Goal: Task Accomplishment & Management: Complete application form

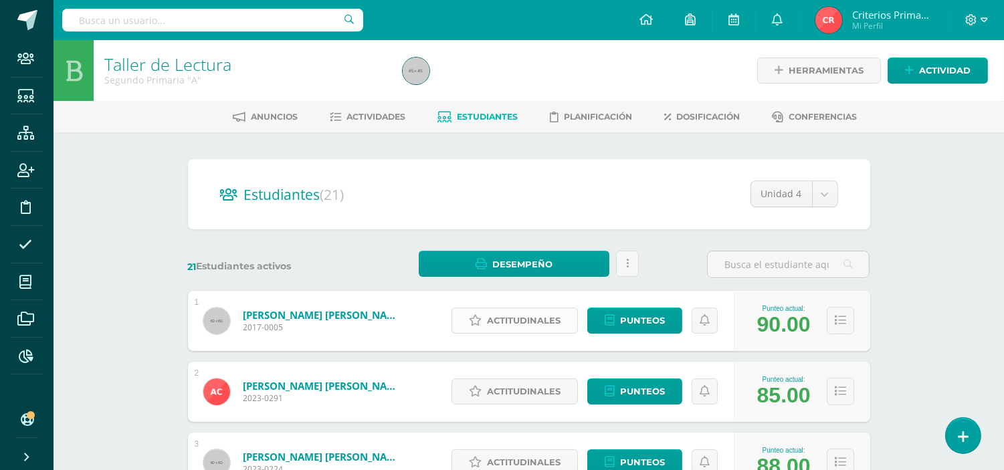
click at [540, 319] on span "Actitudinales" at bounding box center [524, 320] width 74 height 25
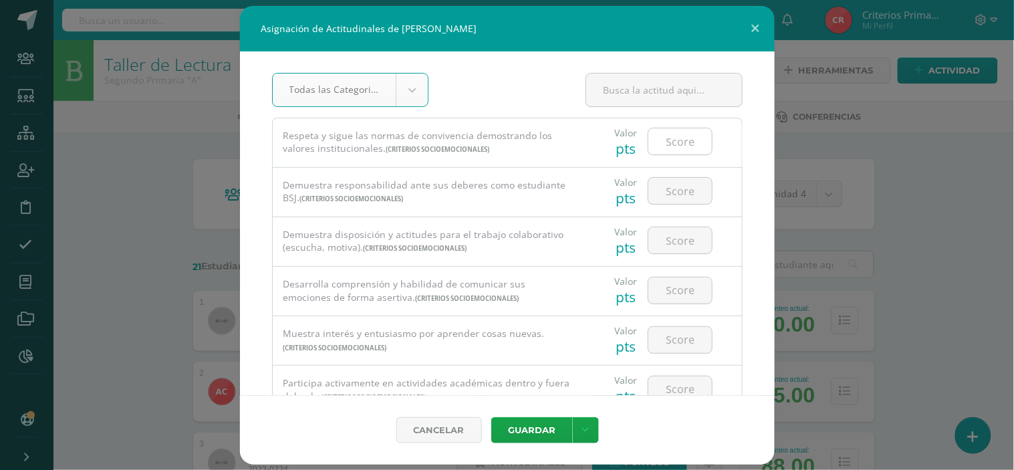
click at [693, 139] on input "number" at bounding box center [681, 141] width 64 height 26
type input "4"
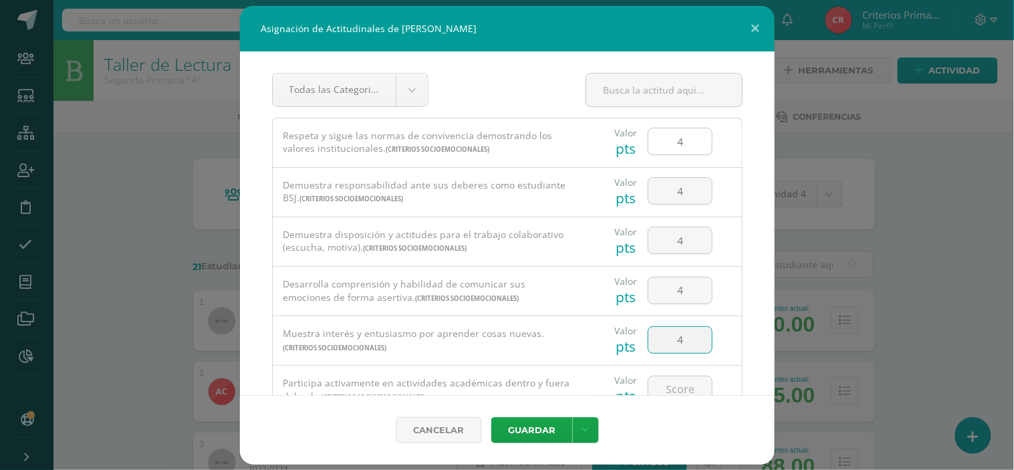
type input "4"
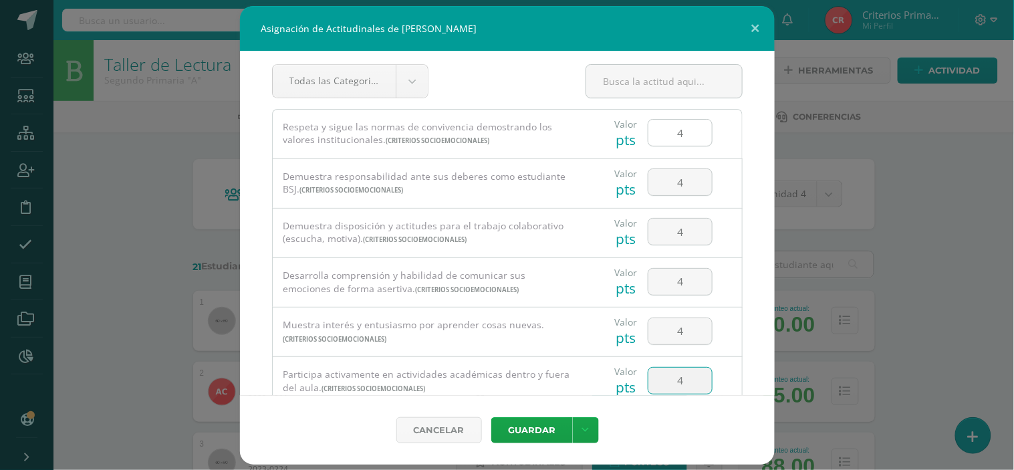
type input "4"
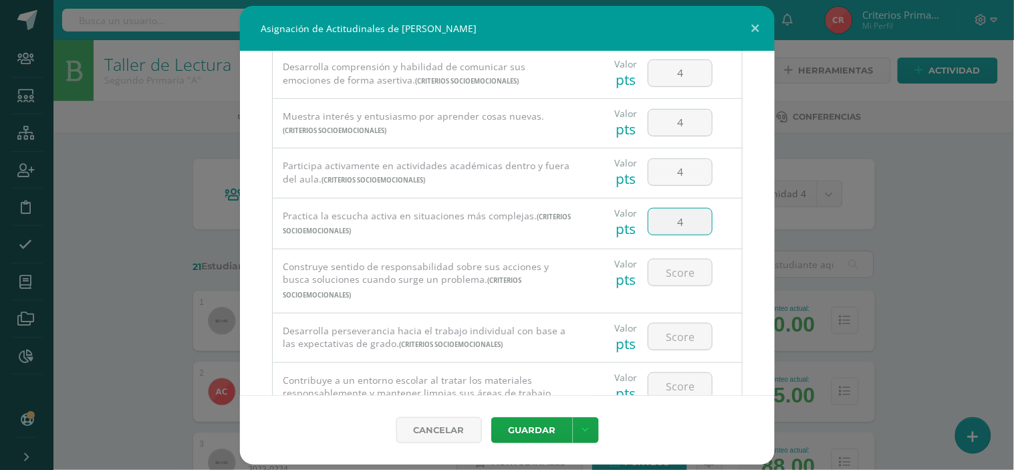
type input "4"
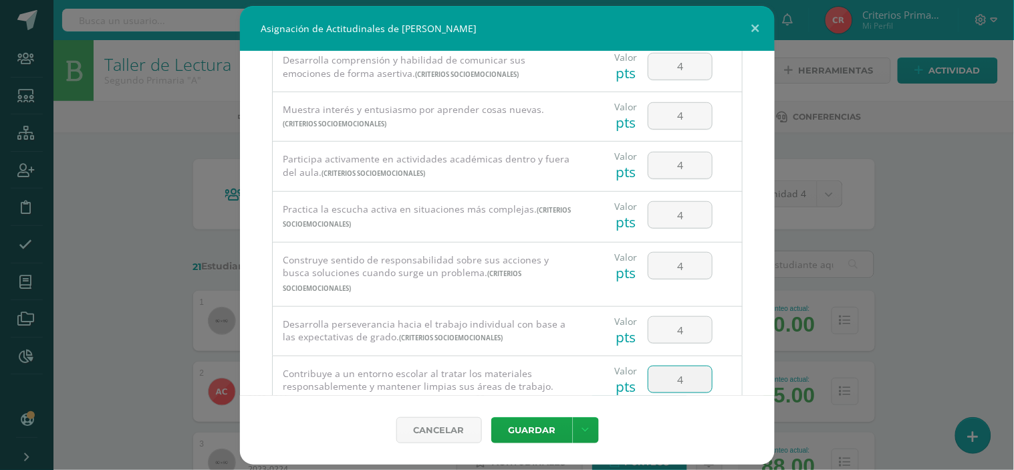
type input "4"
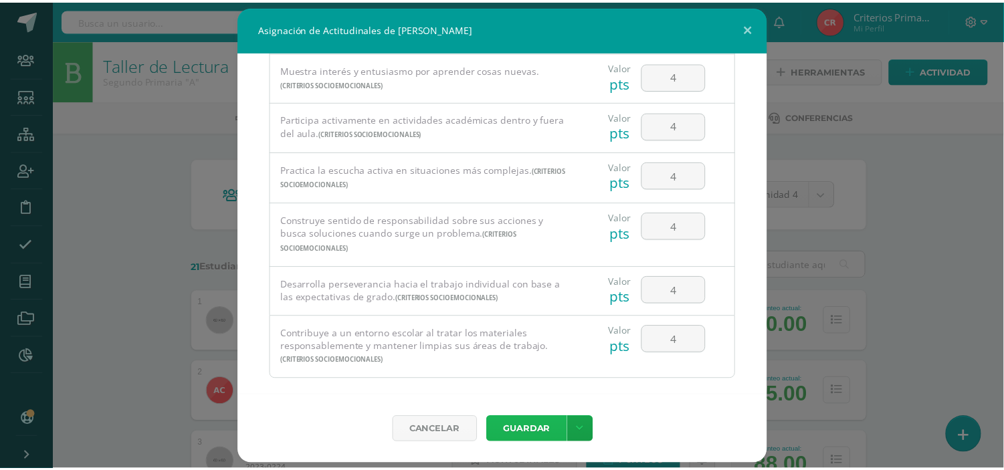
scroll to position [284, 0]
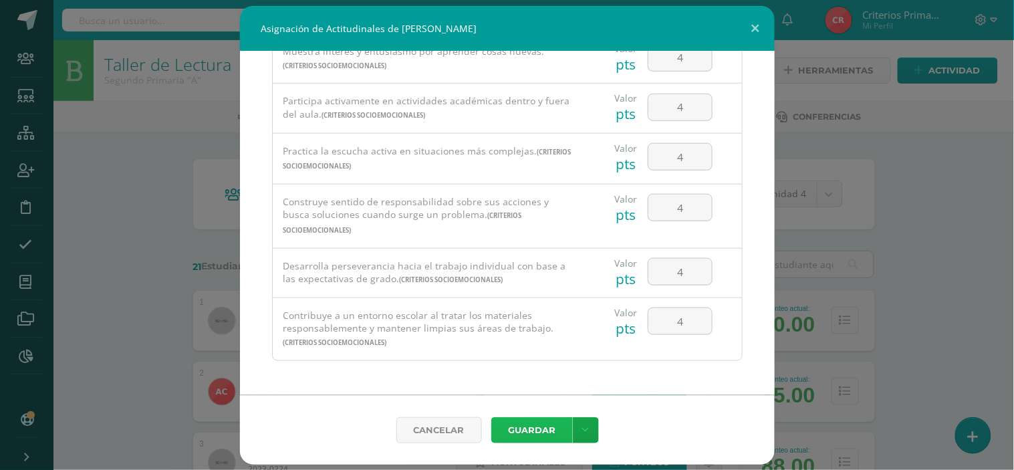
click at [540, 421] on button "Guardar" at bounding box center [532, 430] width 82 height 26
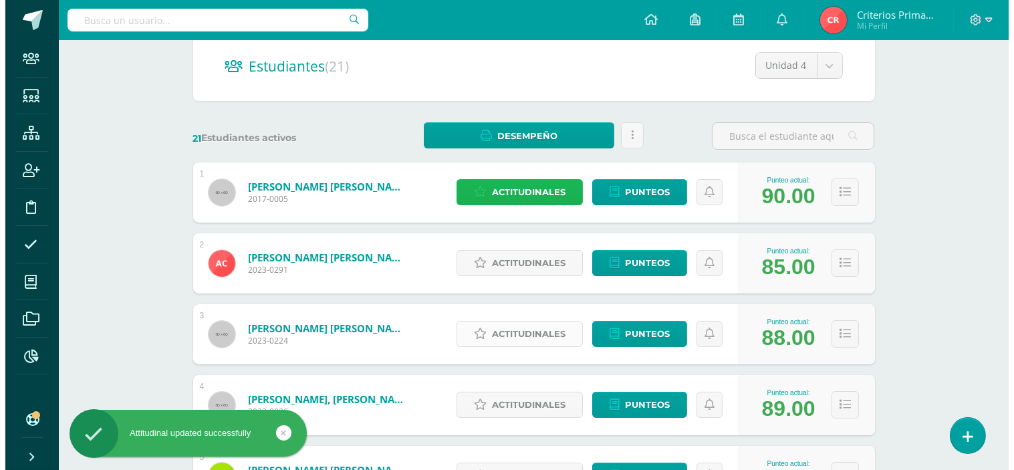
scroll to position [148, 0]
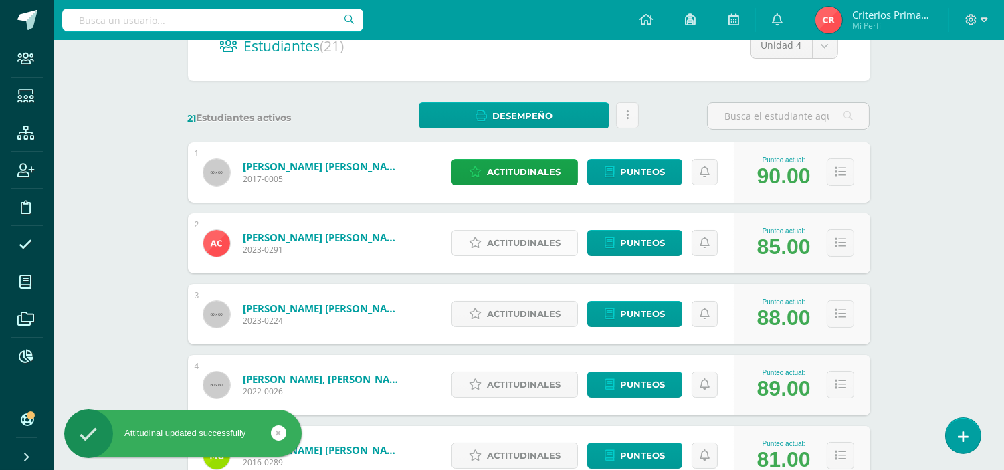
click at [523, 239] on span "Actitudinales" at bounding box center [524, 243] width 74 height 25
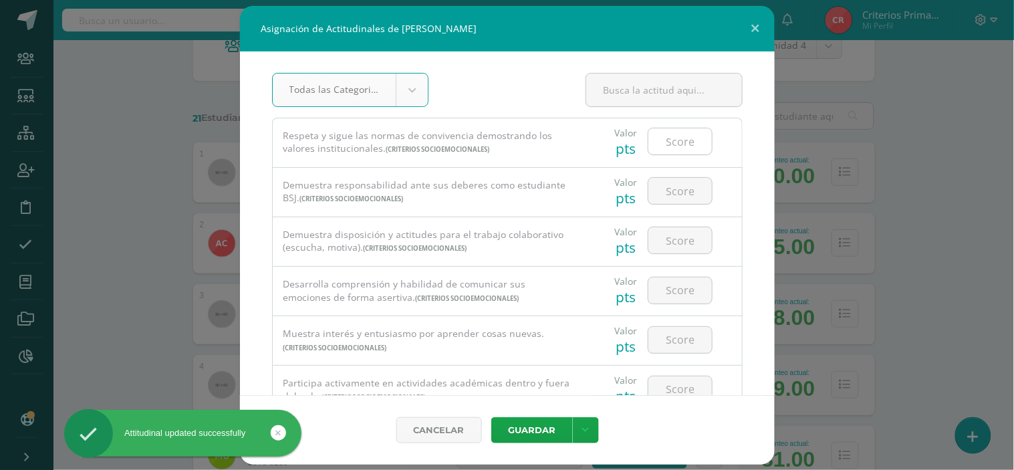
click at [675, 141] on input "number" at bounding box center [681, 141] width 64 height 26
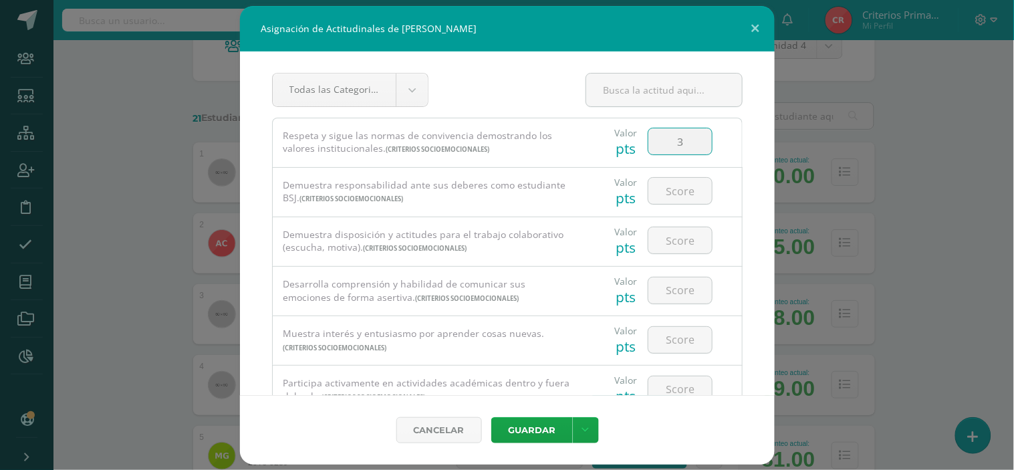
type input "3"
type input "4"
type input "3"
type input "4"
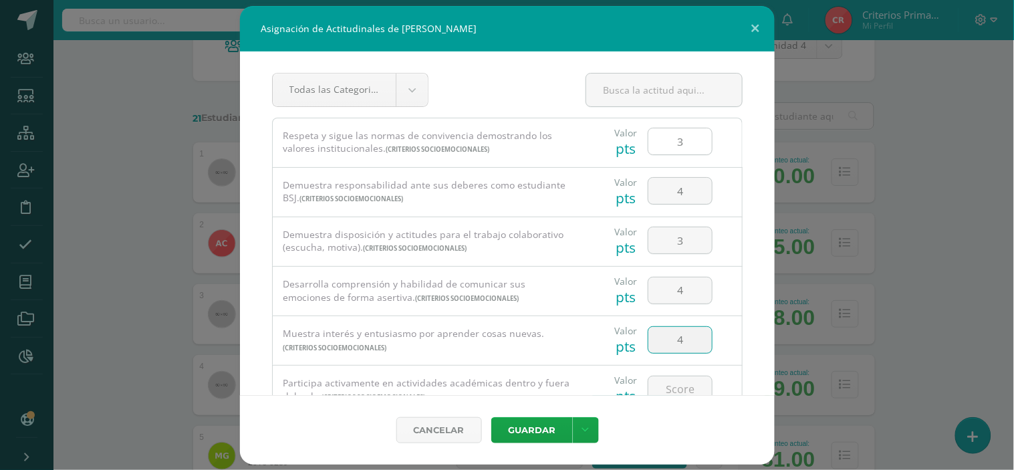
scroll to position [9, 0]
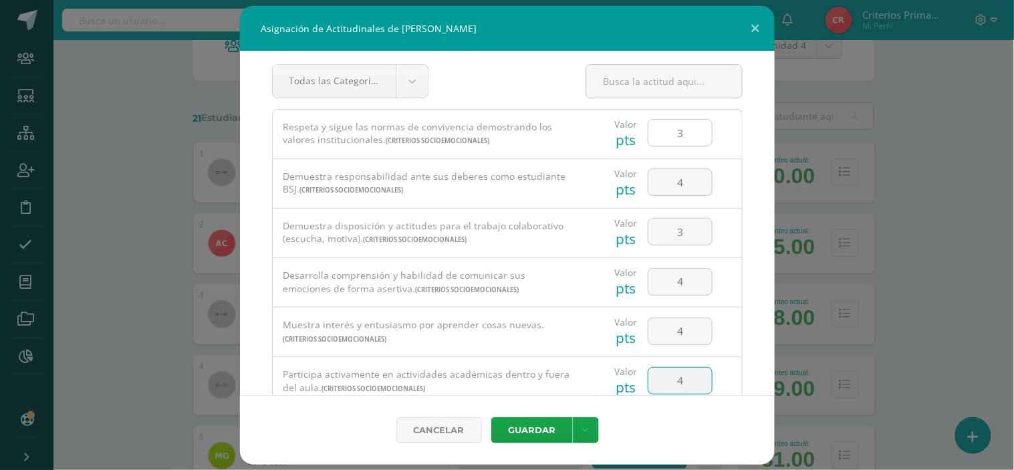
type input "4"
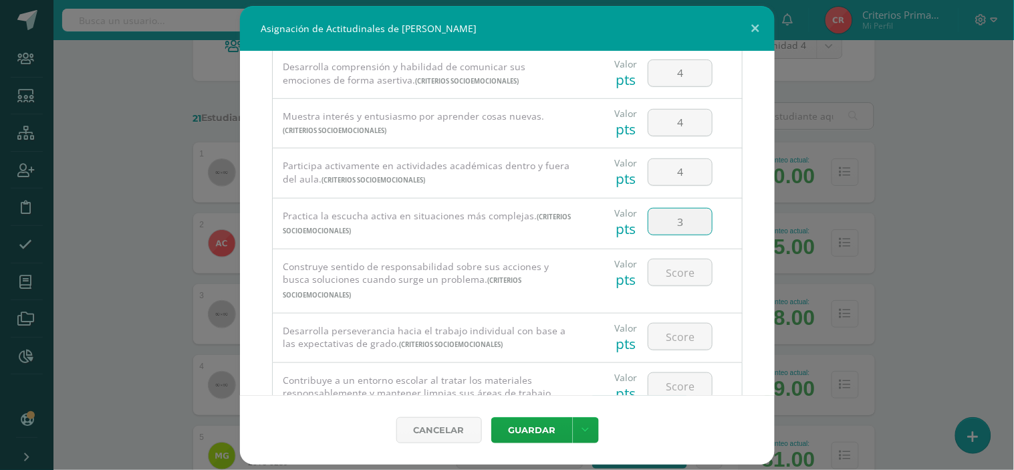
type input "3"
type input "4"
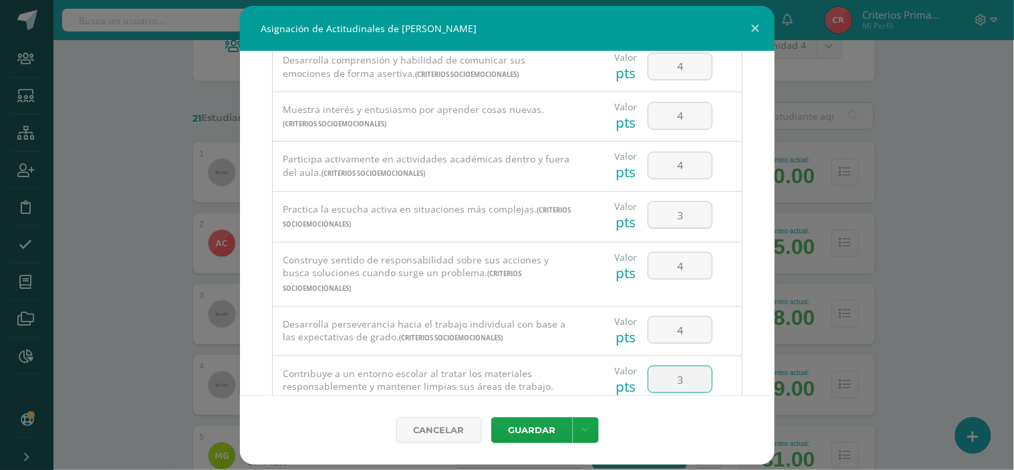
type input "3"
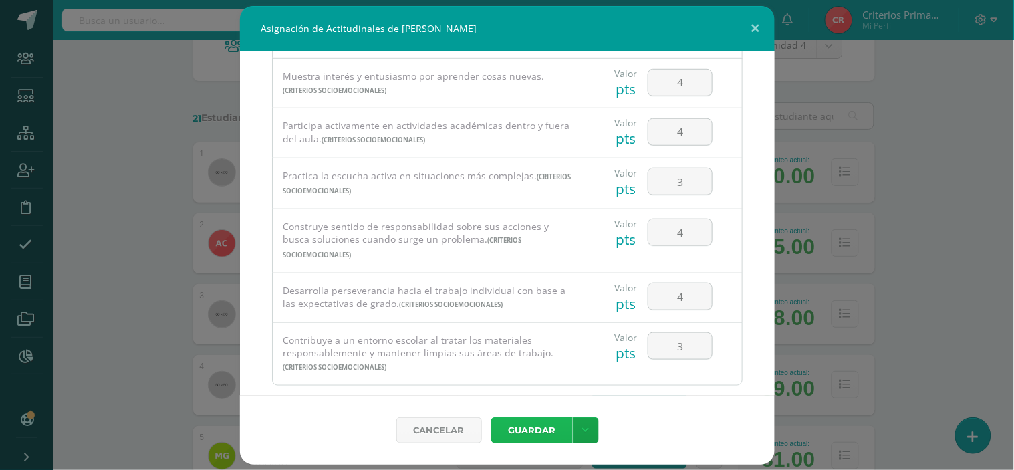
scroll to position [284, 0]
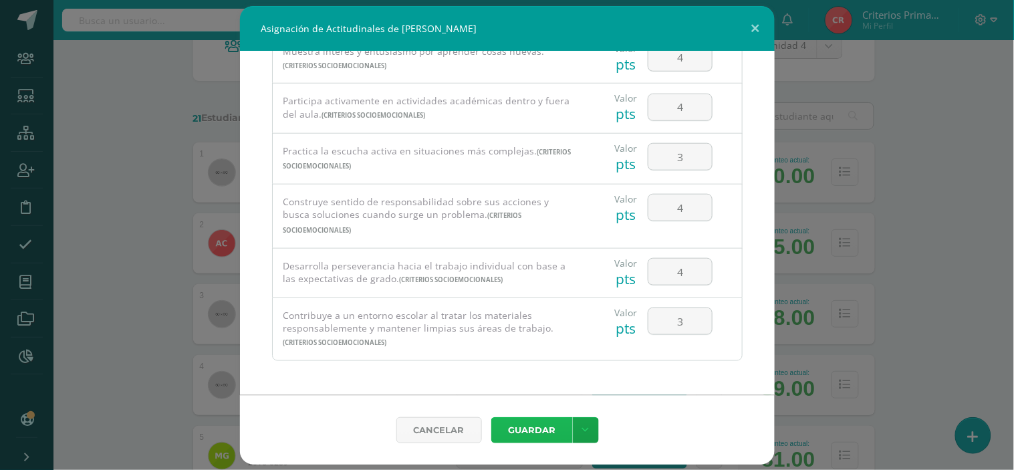
click at [533, 423] on button "Guardar" at bounding box center [532, 430] width 82 height 26
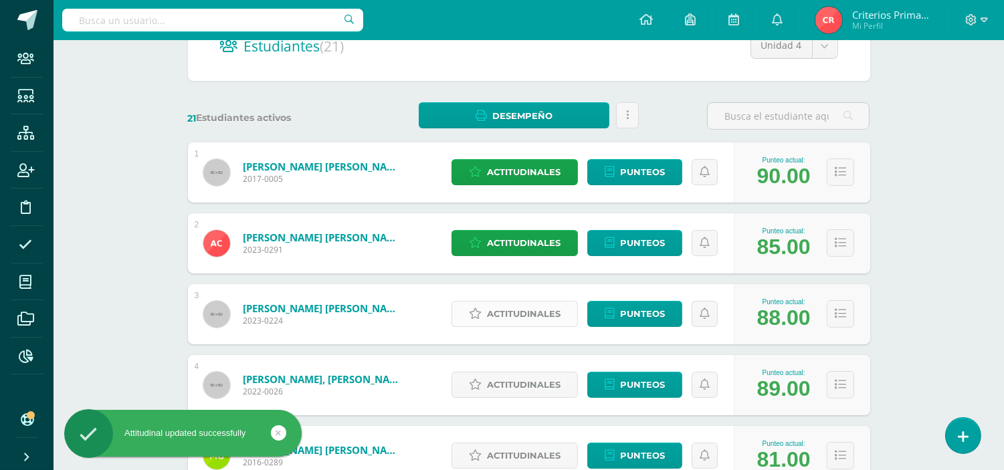
click at [510, 314] on span "Actitudinales" at bounding box center [524, 314] width 74 height 25
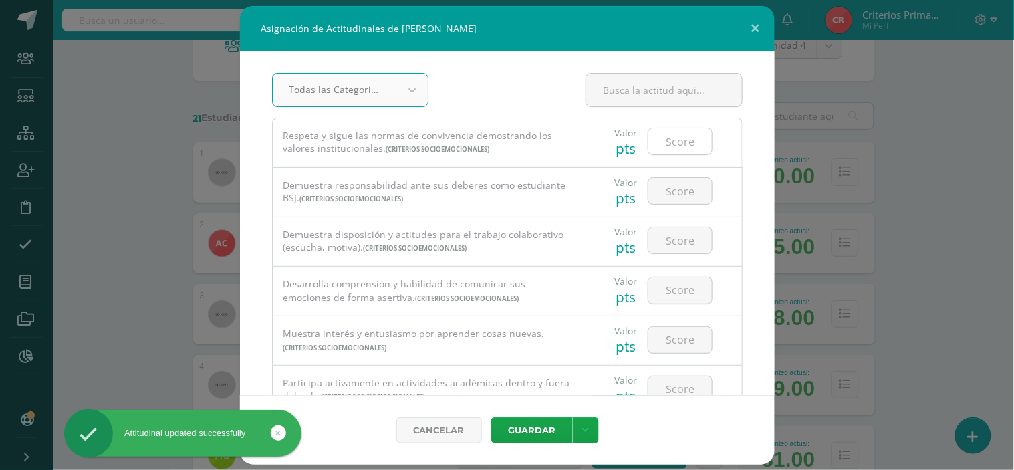
click at [657, 132] on input "number" at bounding box center [681, 141] width 64 height 26
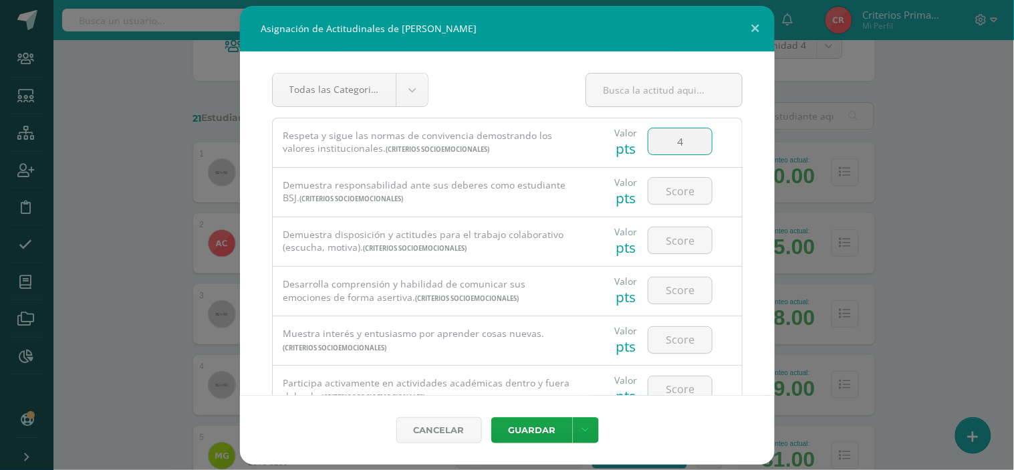
type input "4"
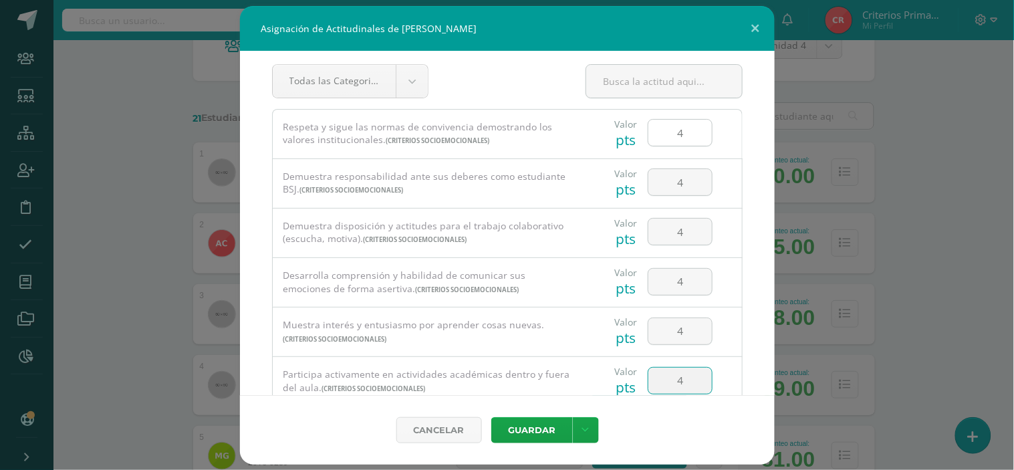
type input "4"
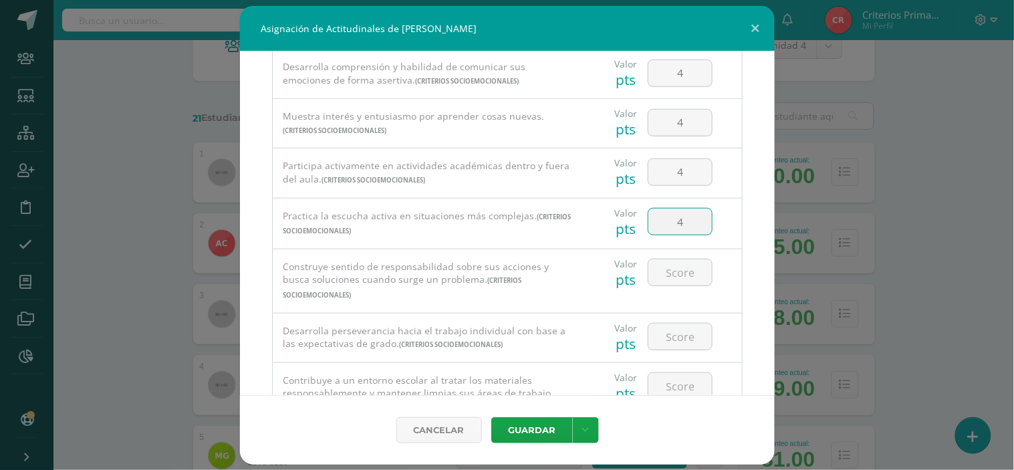
type input "4"
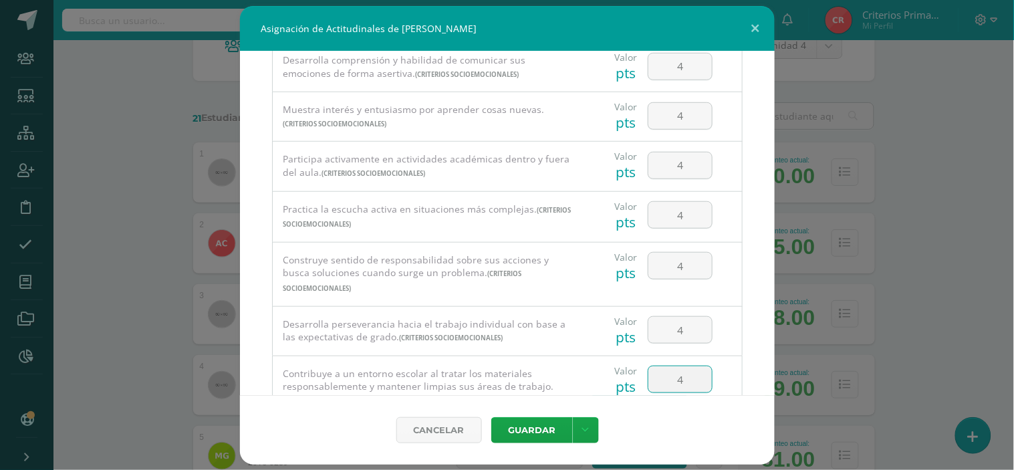
type input "4"
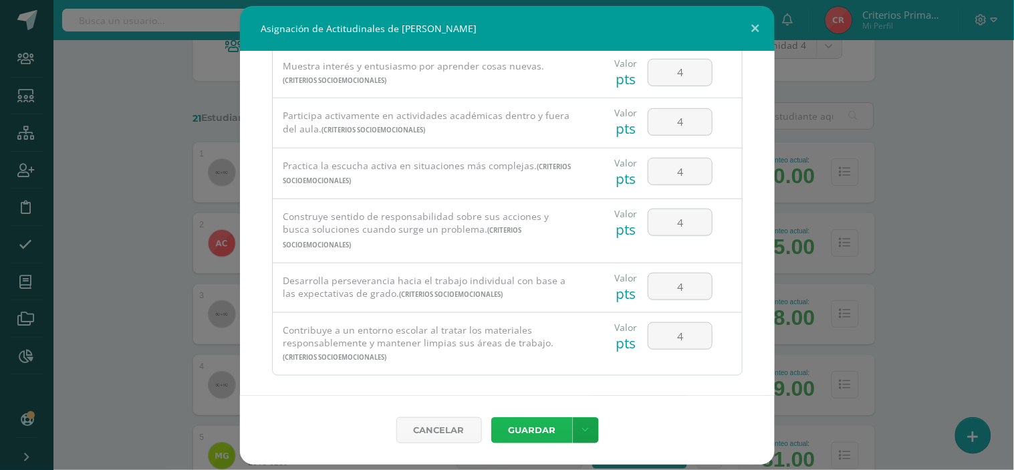
scroll to position [284, 0]
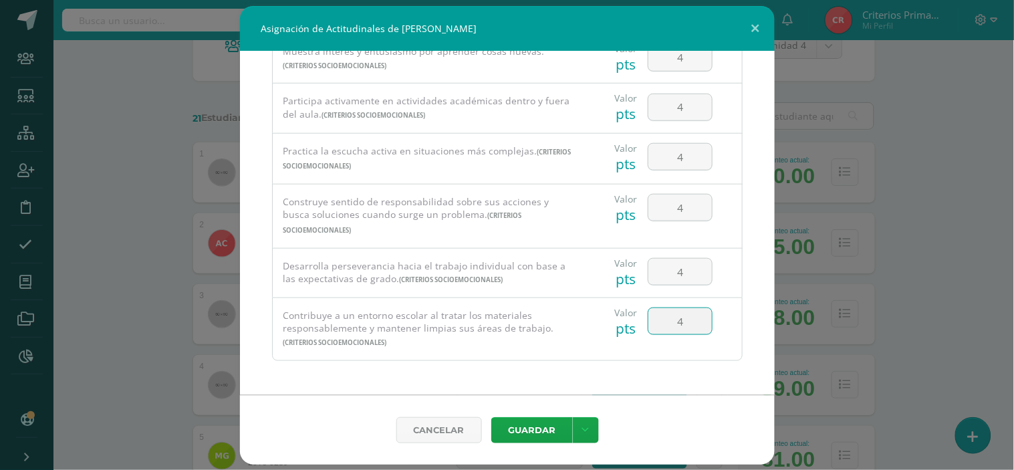
click at [675, 328] on input "4" at bounding box center [681, 321] width 64 height 26
click at [545, 430] on button "Guardar" at bounding box center [532, 430] width 82 height 26
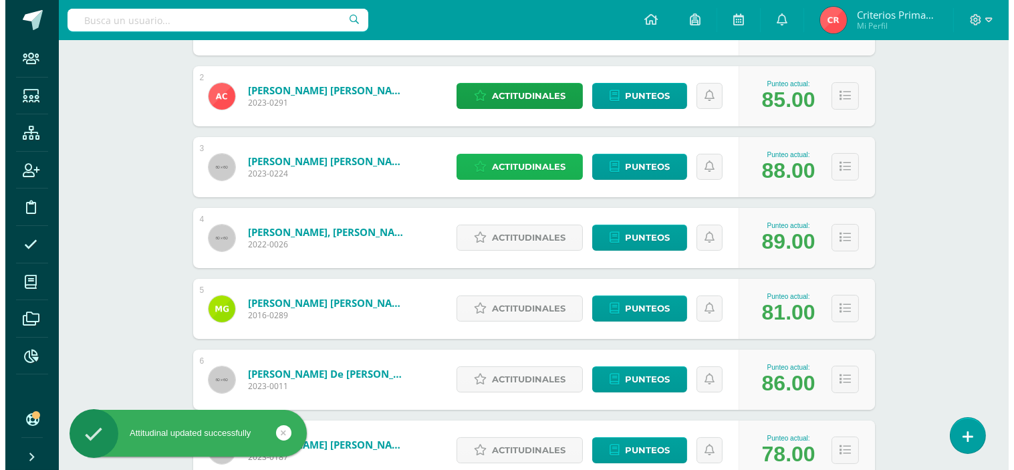
scroll to position [297, 0]
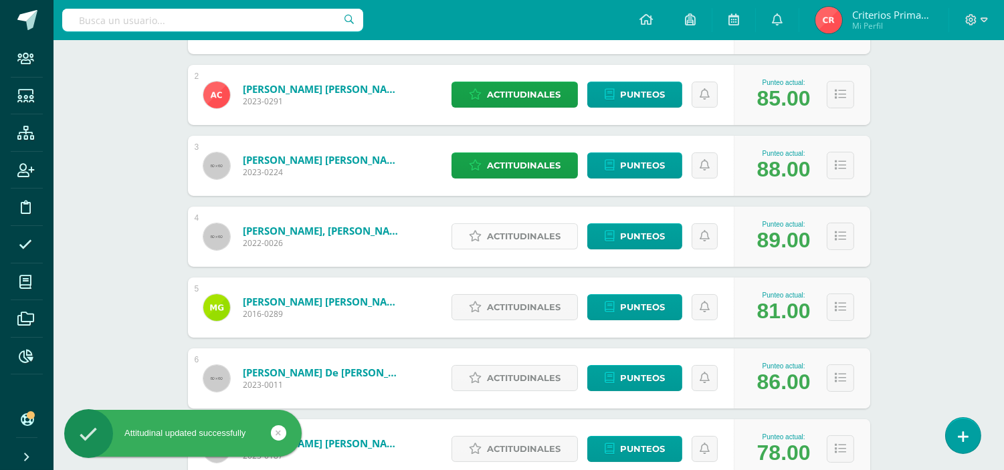
click at [539, 229] on span "Actitudinales" at bounding box center [524, 236] width 74 height 25
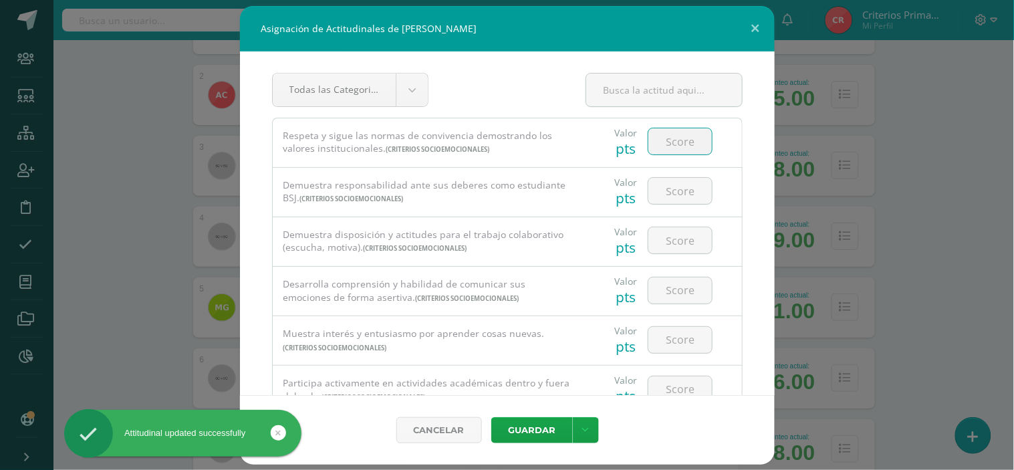
click at [659, 136] on input "number" at bounding box center [681, 141] width 64 height 26
type input "4"
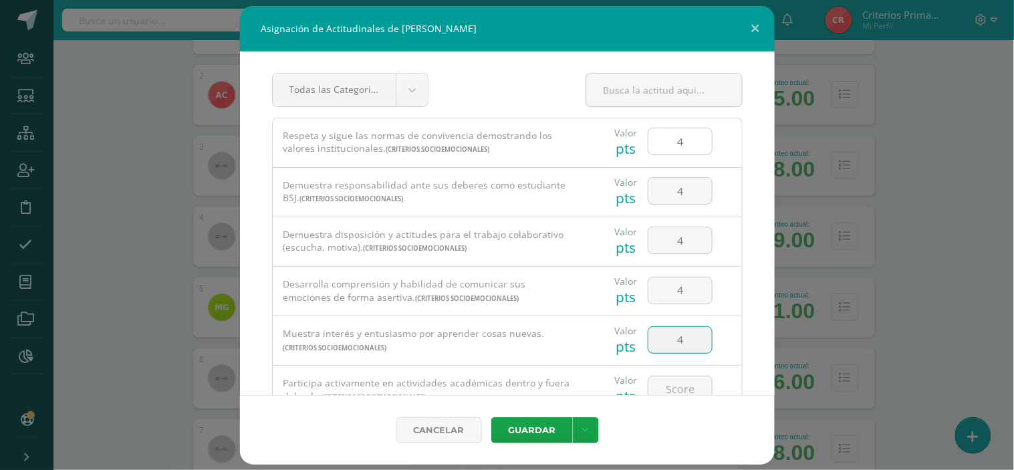
type input "4"
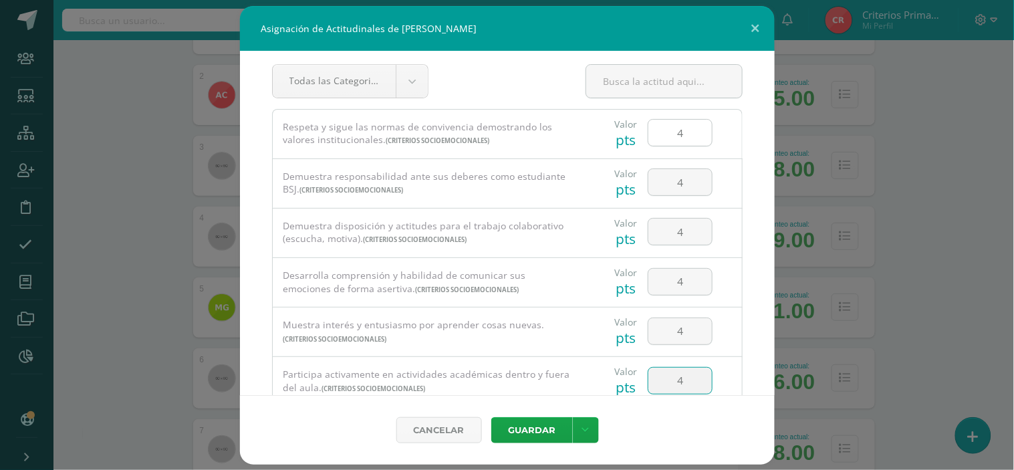
type input "4"
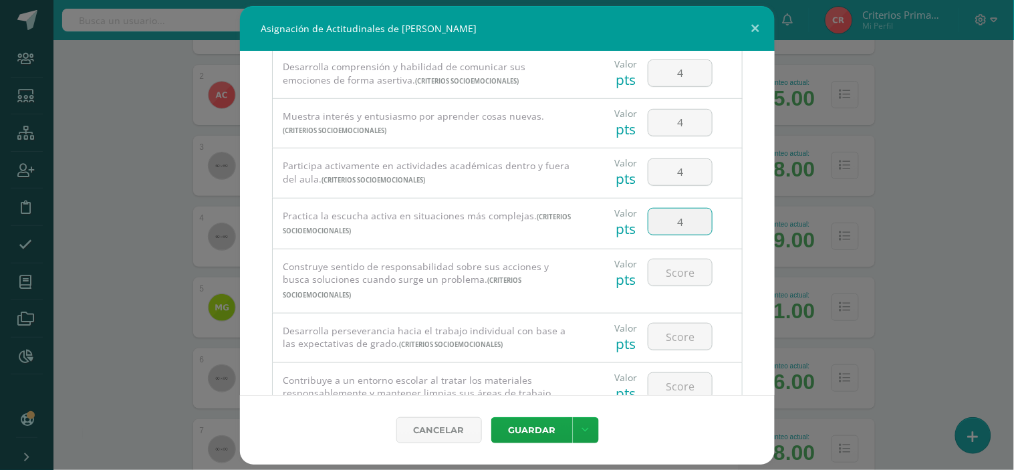
type input "4"
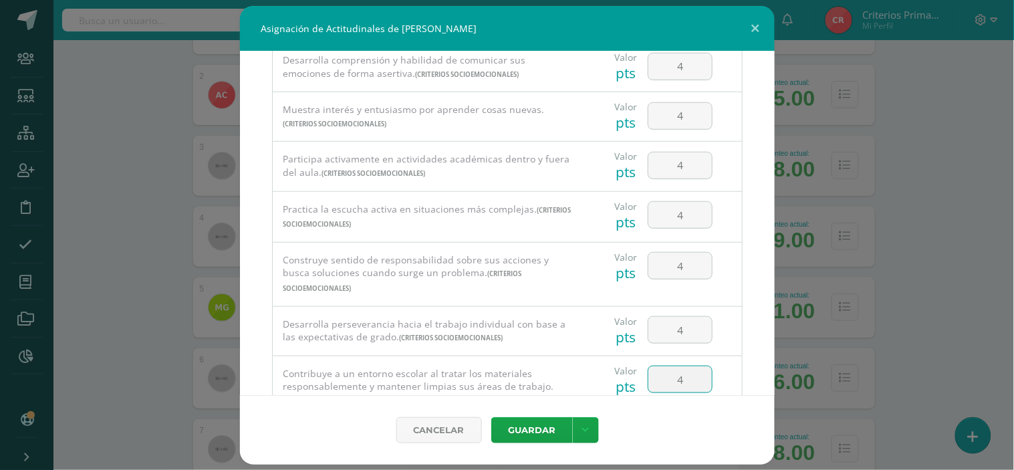
type input "4"
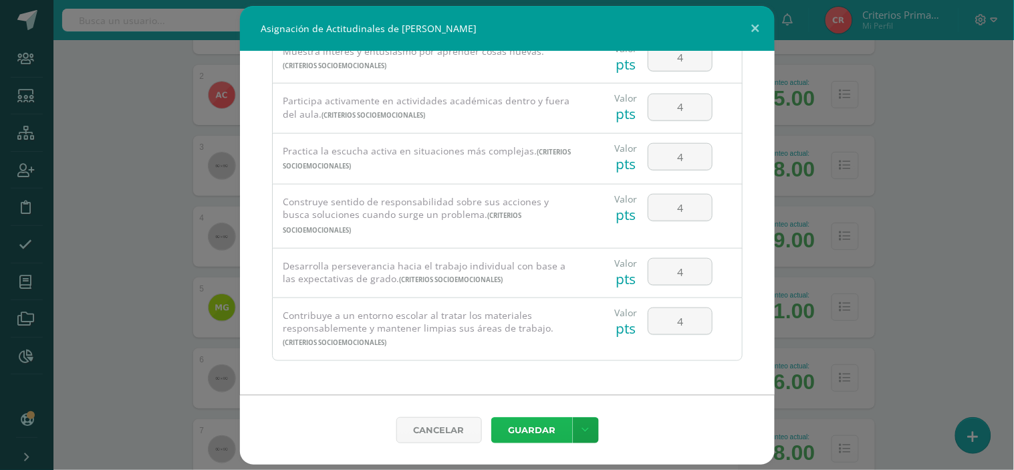
click at [522, 422] on button "Guardar" at bounding box center [532, 430] width 82 height 26
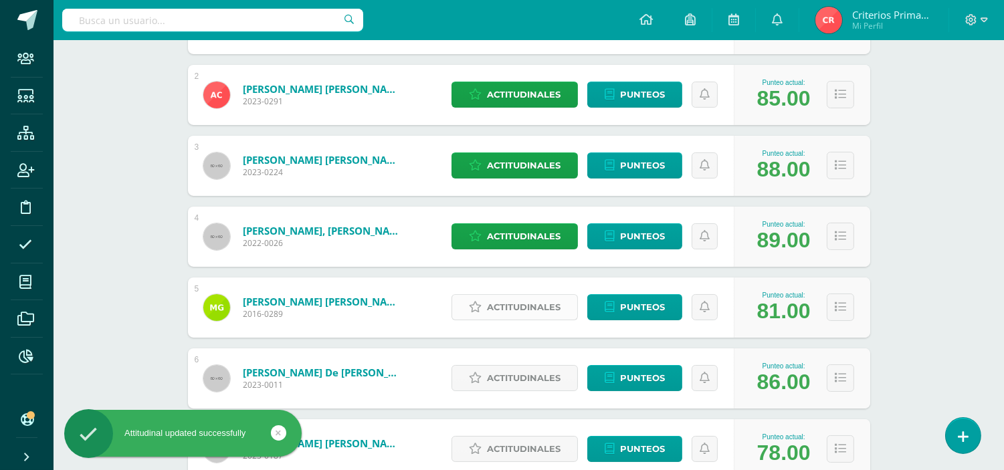
click at [502, 306] on span "Actitudinales" at bounding box center [524, 307] width 74 height 25
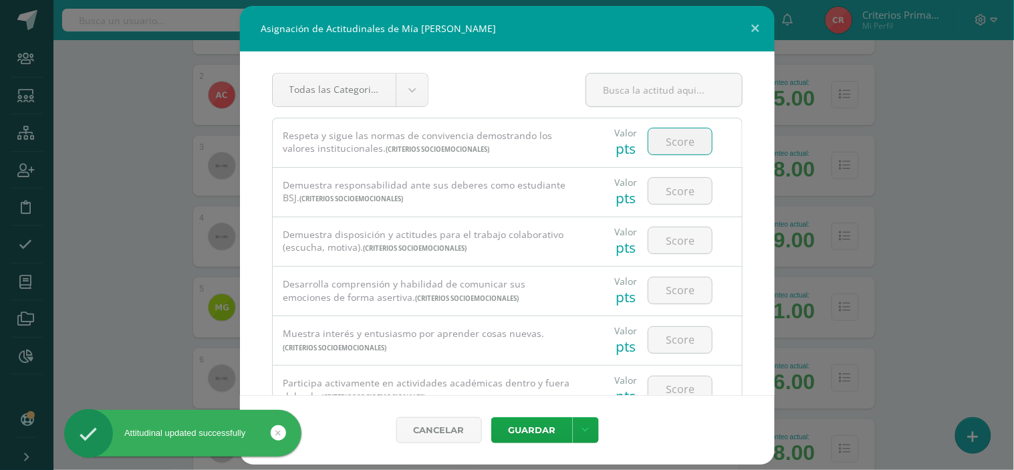
click at [670, 139] on input "number" at bounding box center [681, 141] width 64 height 26
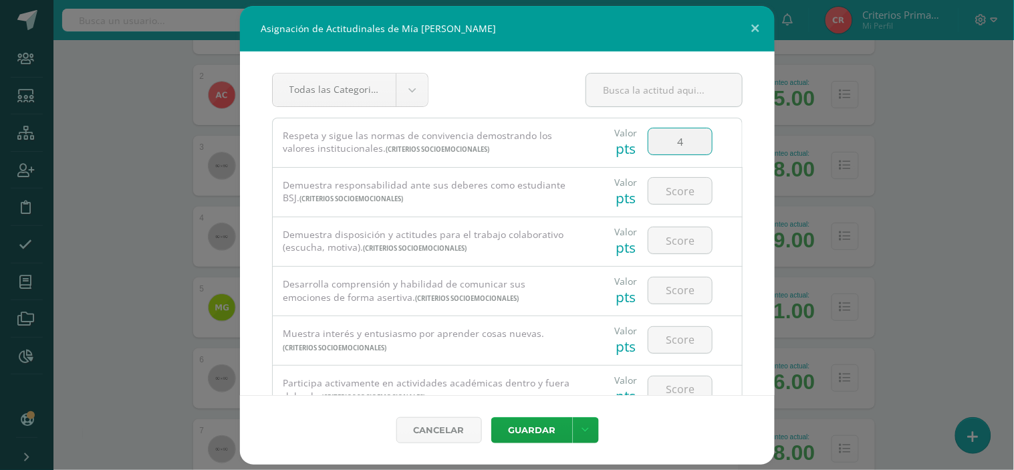
type input "4"
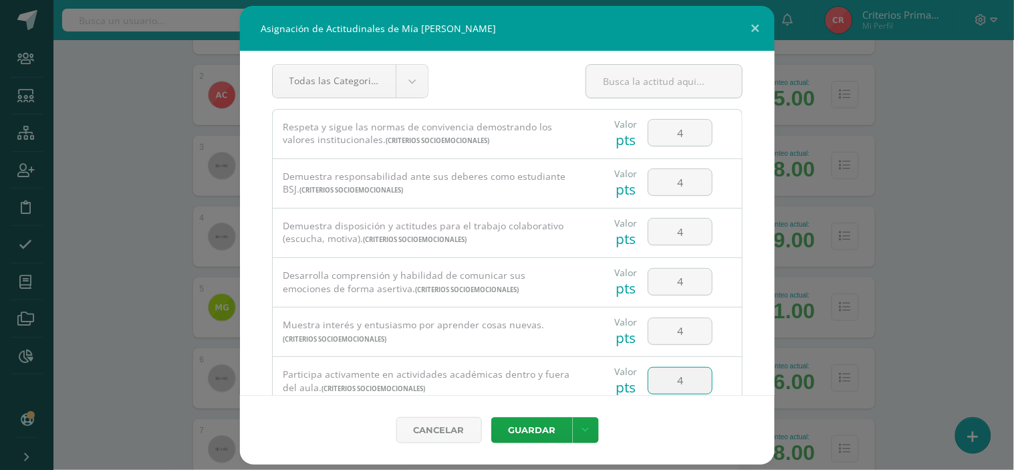
type input "4"
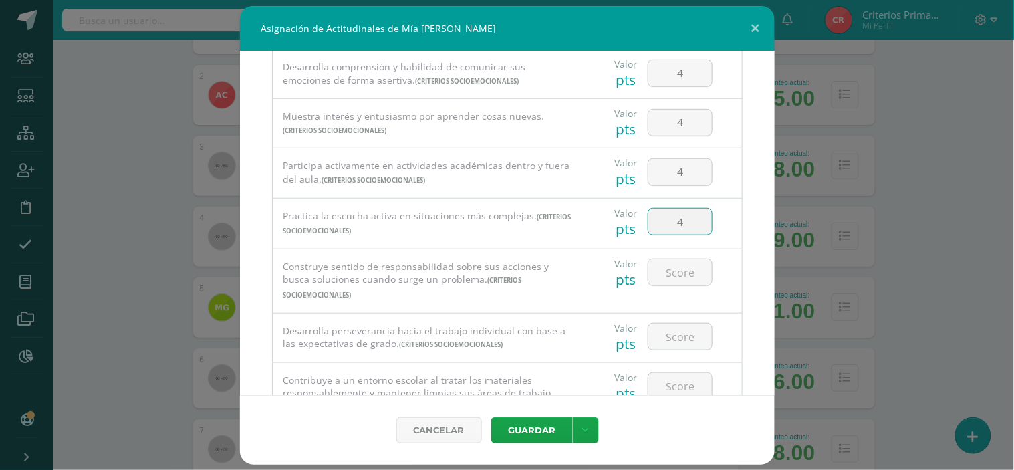
type input "4"
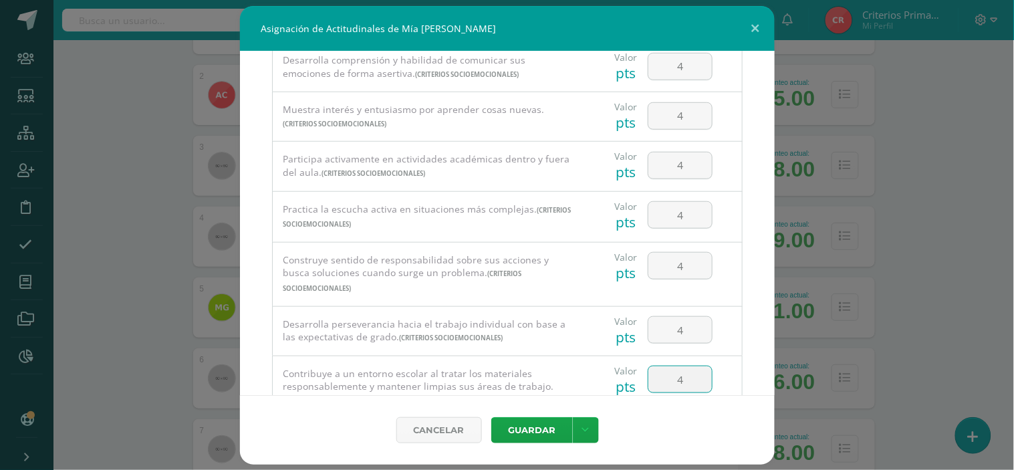
type input "4"
click at [678, 373] on input "4" at bounding box center [681, 379] width 64 height 26
type input "3"
click at [526, 426] on button "Guardar" at bounding box center [532, 430] width 82 height 26
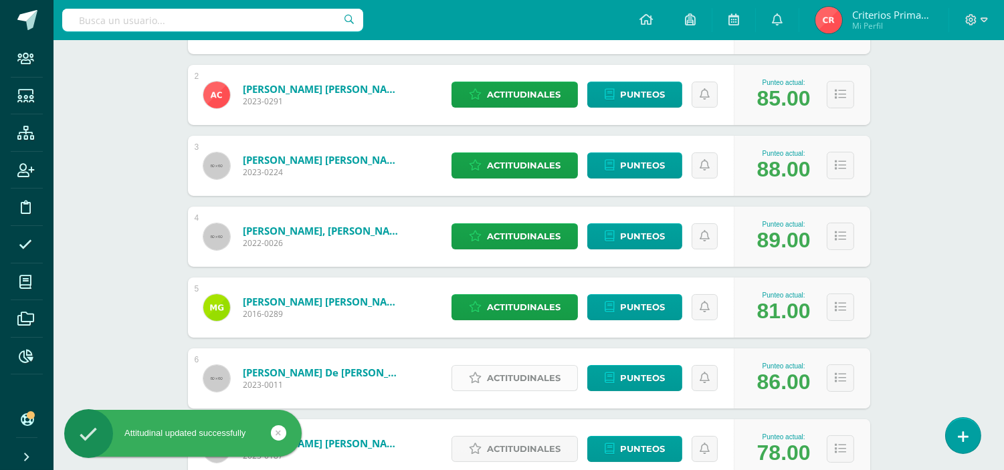
click at [500, 378] on span "Actitudinales" at bounding box center [524, 378] width 74 height 25
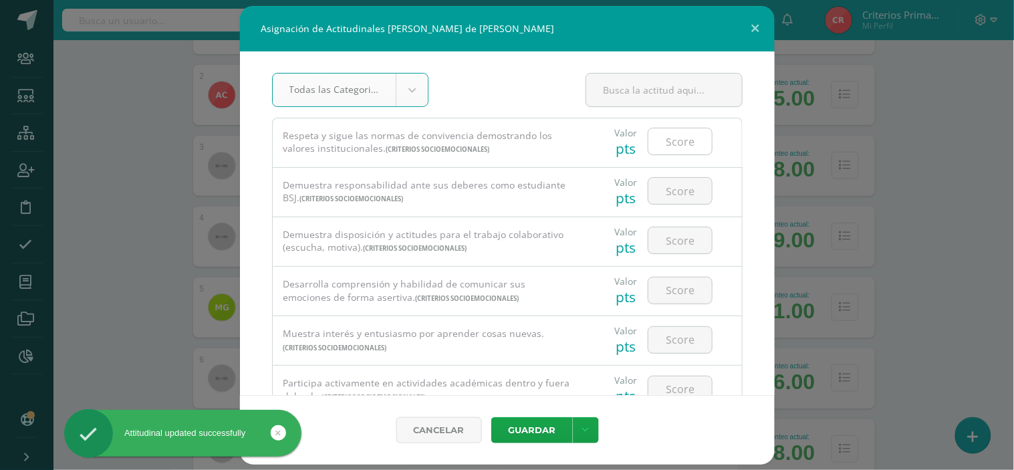
click at [677, 132] on input "number" at bounding box center [681, 141] width 64 height 26
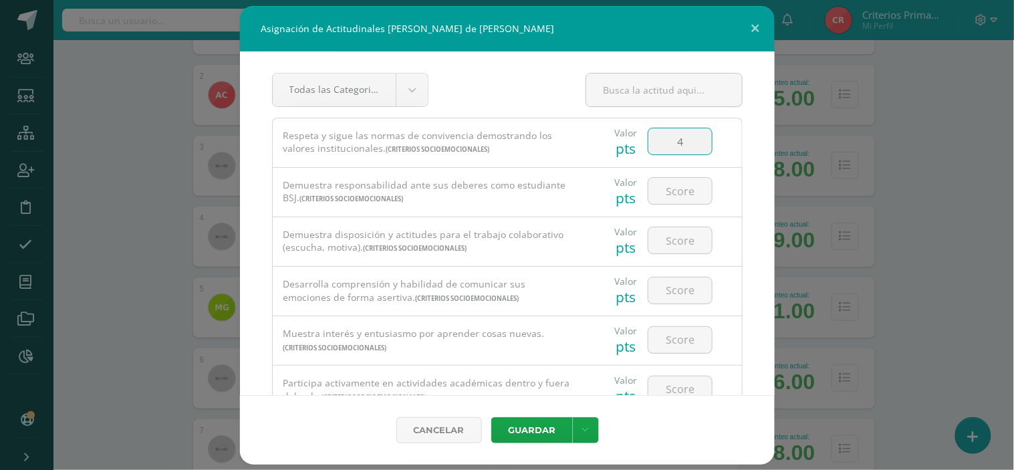
type input "4"
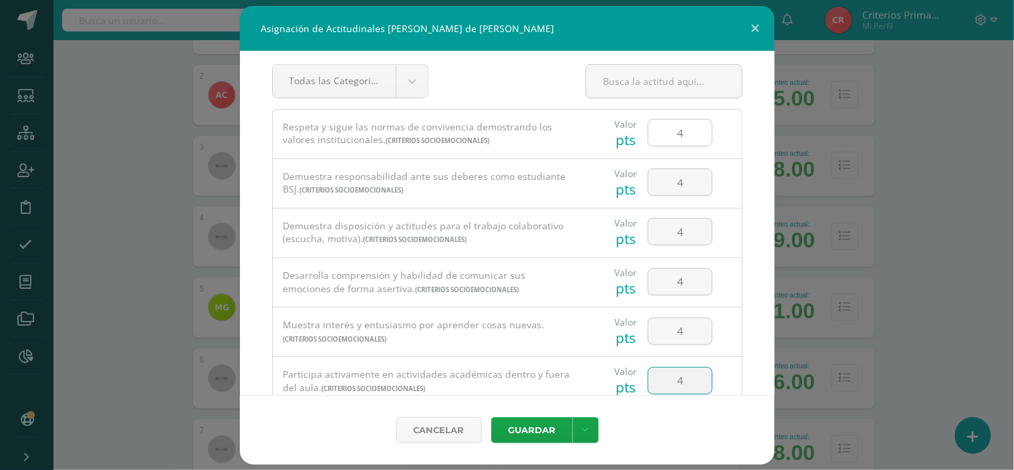
type input "4"
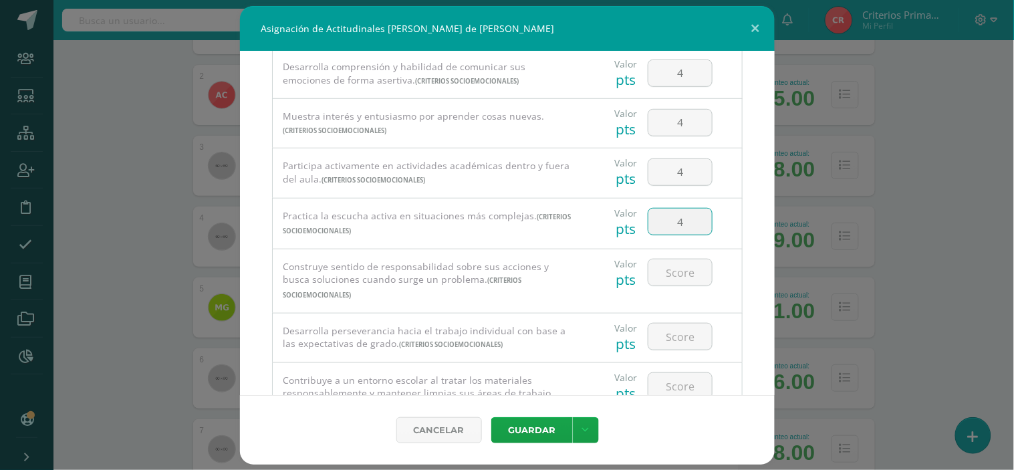
type input "4"
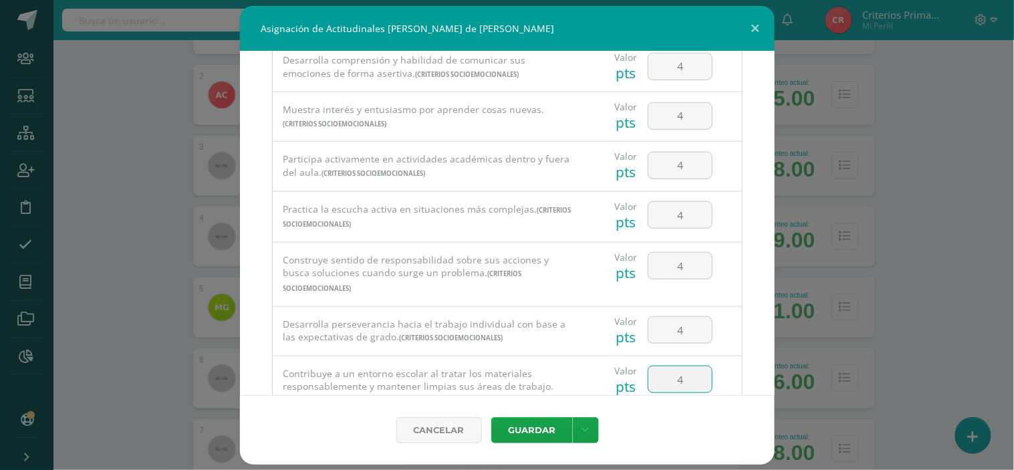
type input "4"
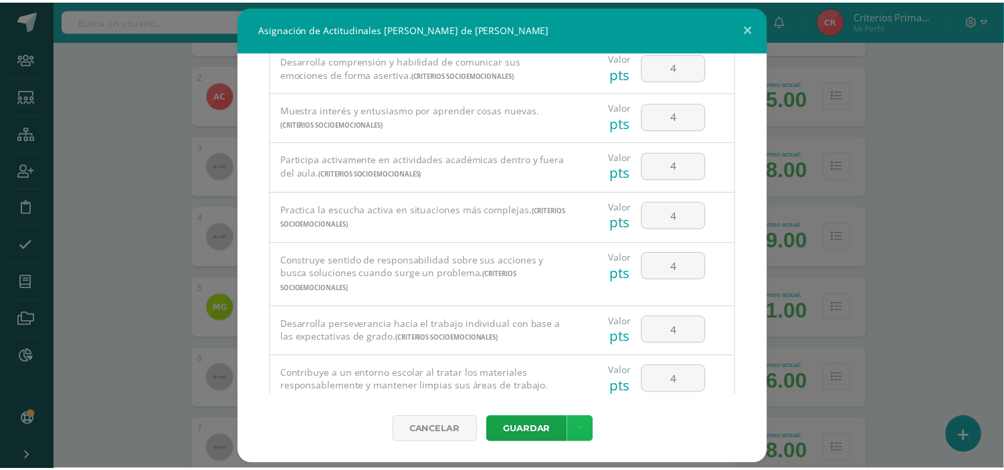
scroll to position [284, 0]
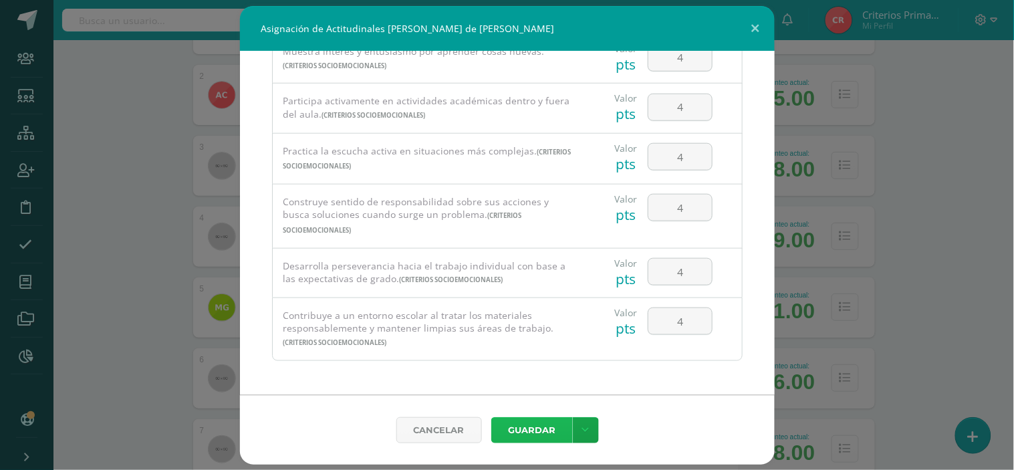
click at [547, 427] on button "Guardar" at bounding box center [532, 430] width 82 height 26
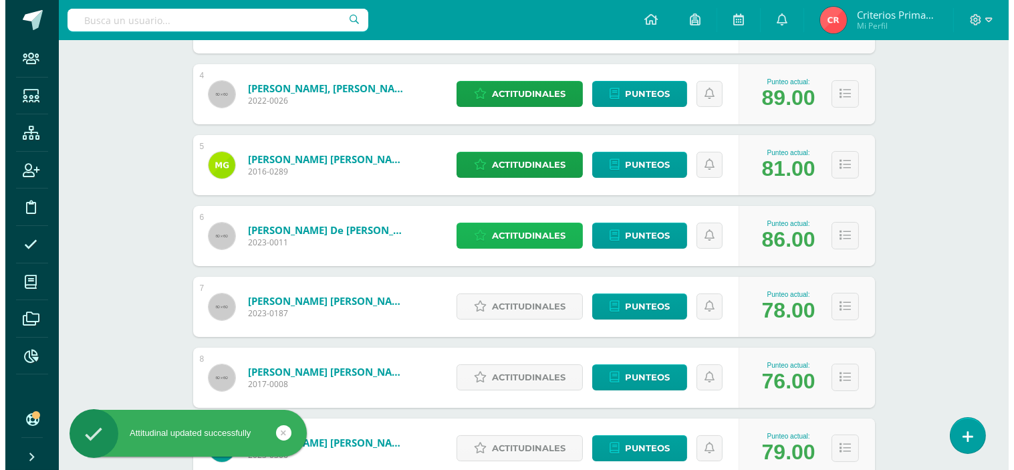
scroll to position [445, 0]
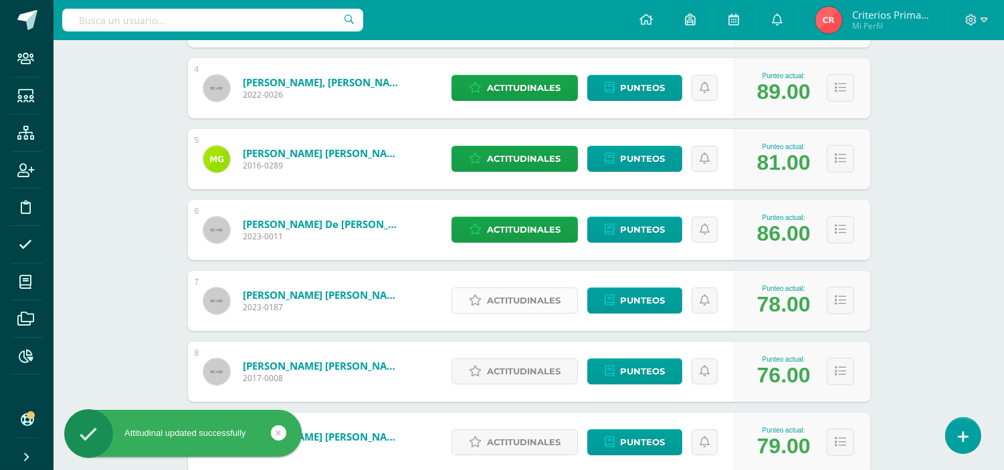
click at [500, 297] on span "Actitudinales" at bounding box center [524, 300] width 74 height 25
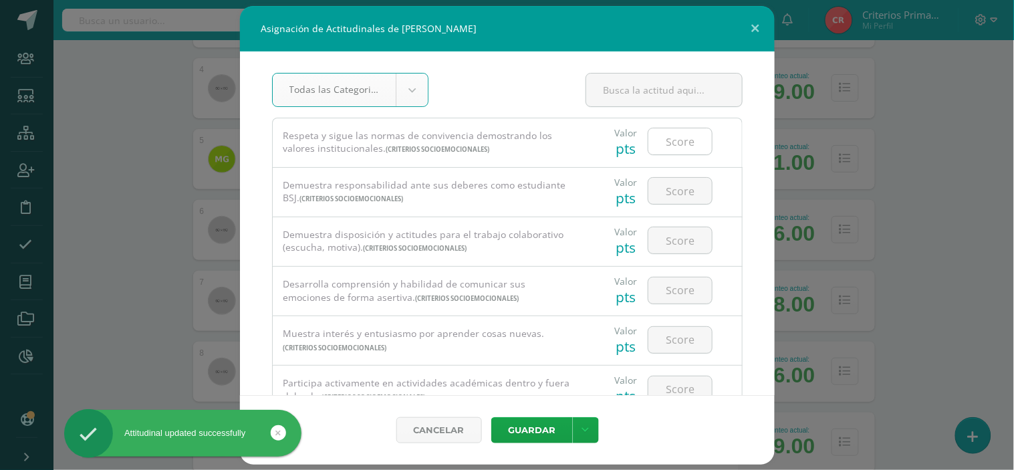
click at [674, 140] on input "number" at bounding box center [681, 141] width 64 height 26
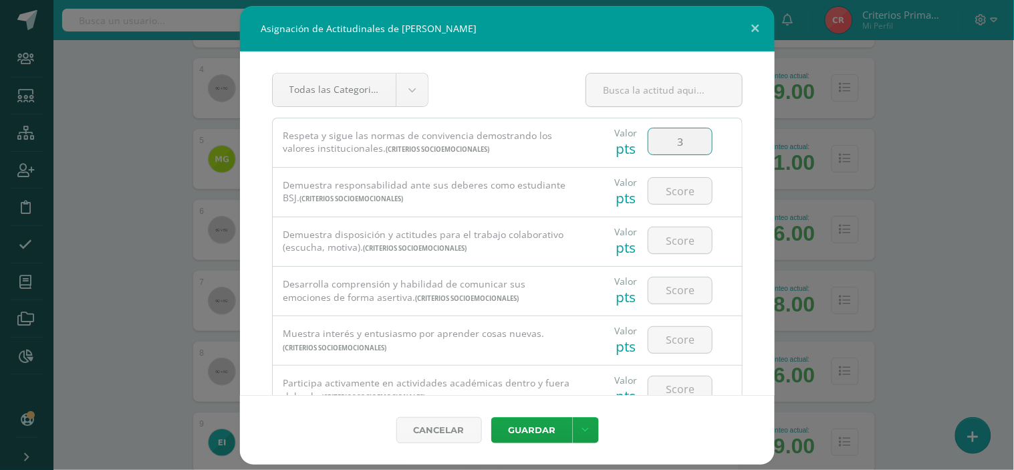
type input "3"
type input "1"
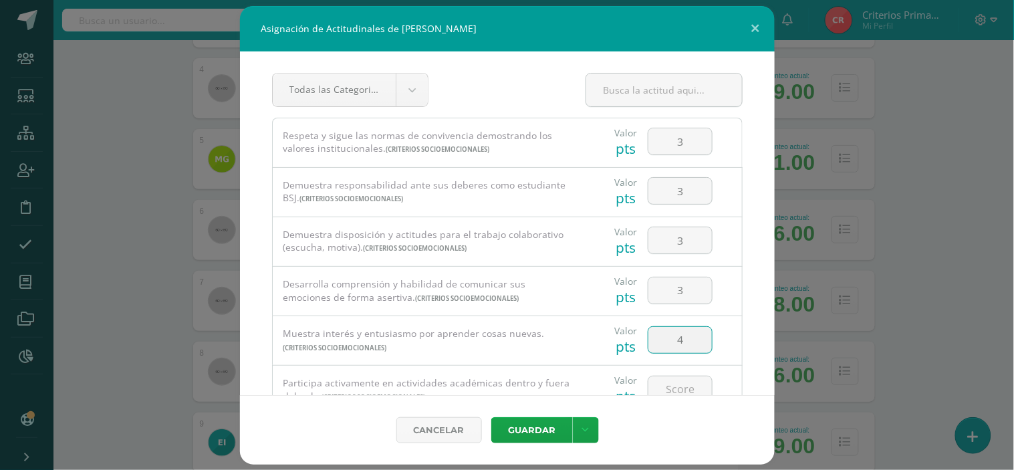
type input "4"
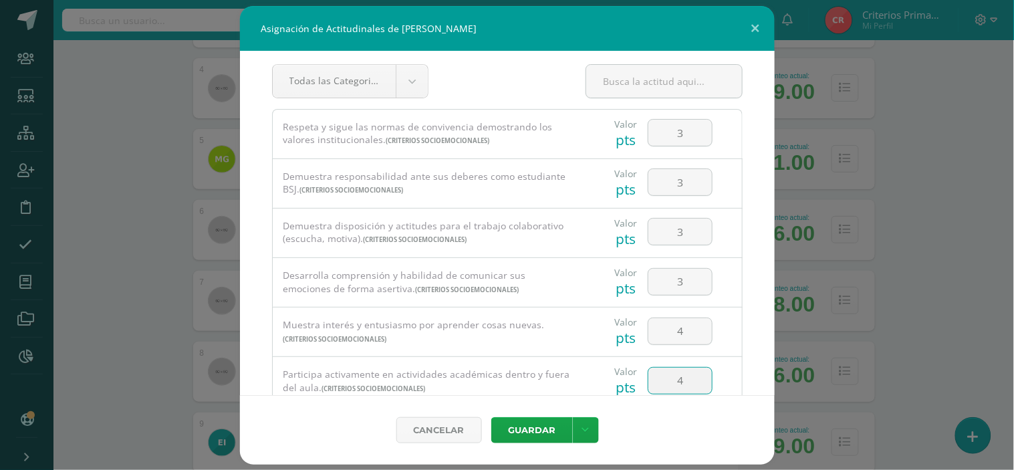
type input "4"
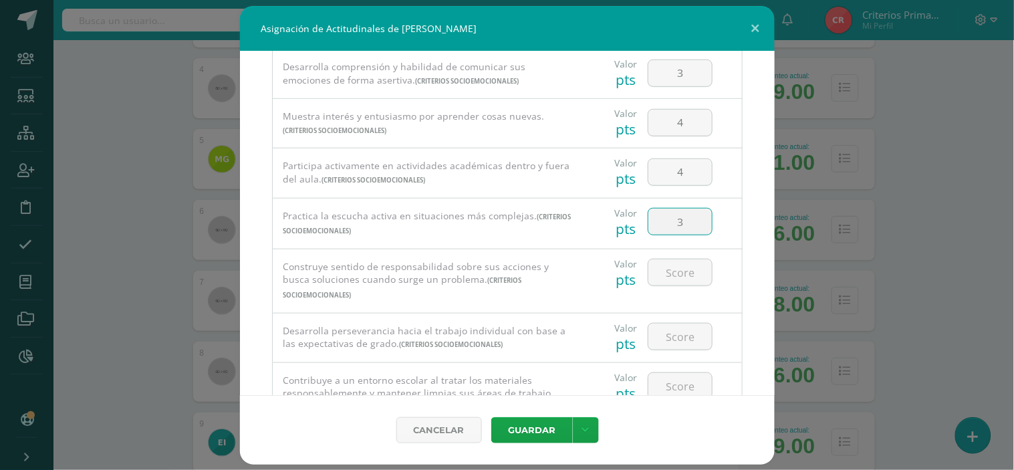
type input "3"
type input "4"
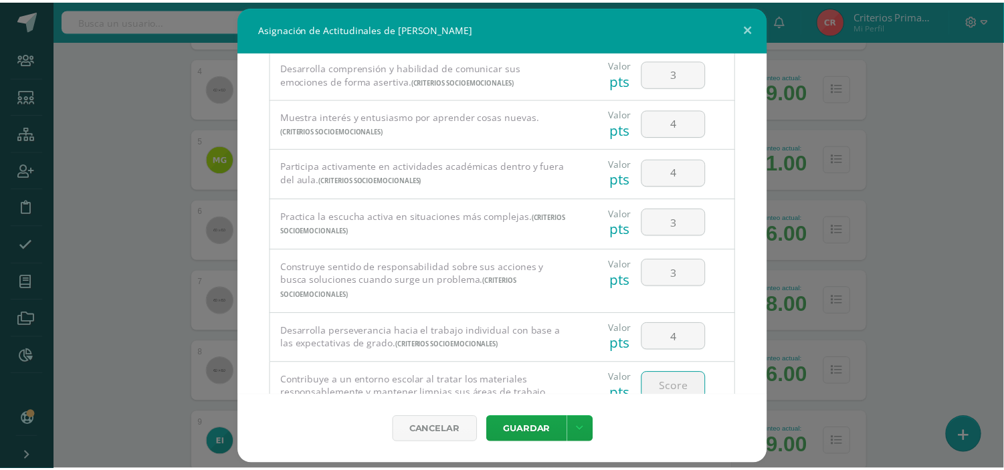
scroll to position [224, 0]
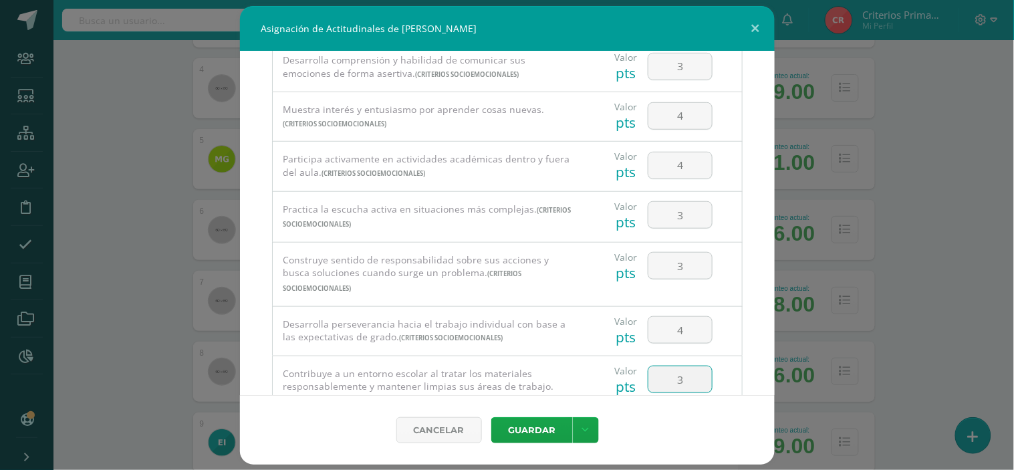
type input "3"
click at [516, 431] on button "Guardar" at bounding box center [532, 430] width 82 height 26
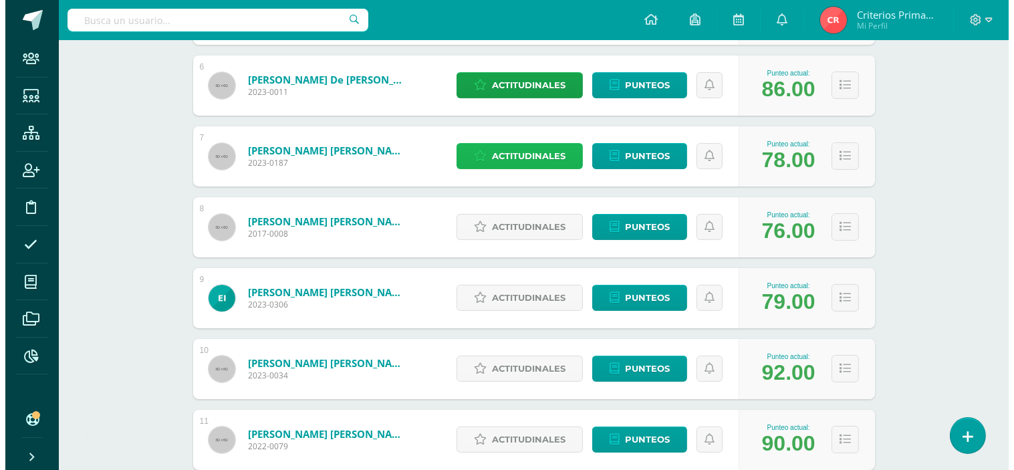
scroll to position [594, 0]
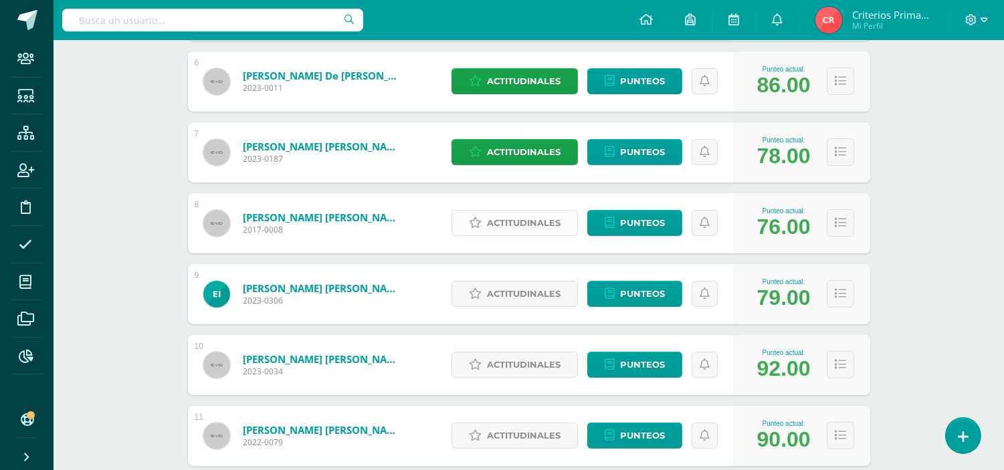
click at [536, 219] on span "Actitudinales" at bounding box center [524, 223] width 74 height 25
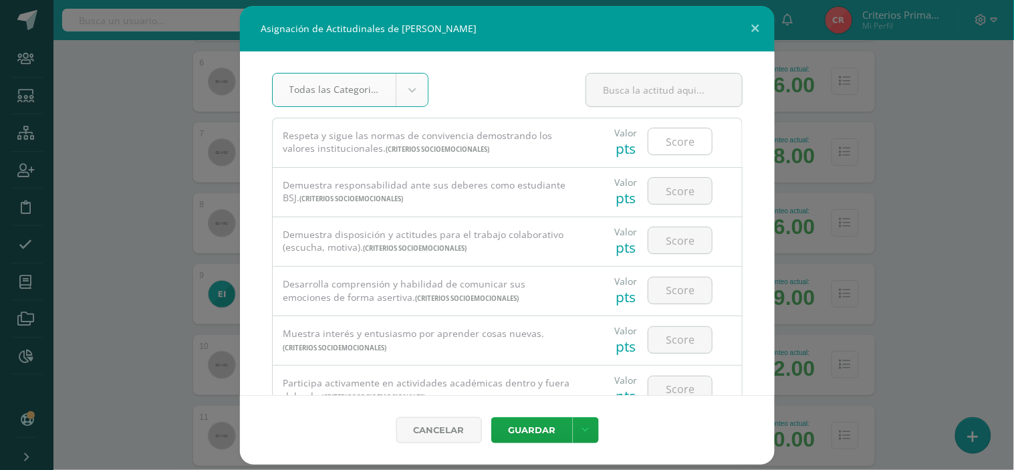
click at [654, 134] on input "number" at bounding box center [681, 141] width 64 height 26
type input "3"
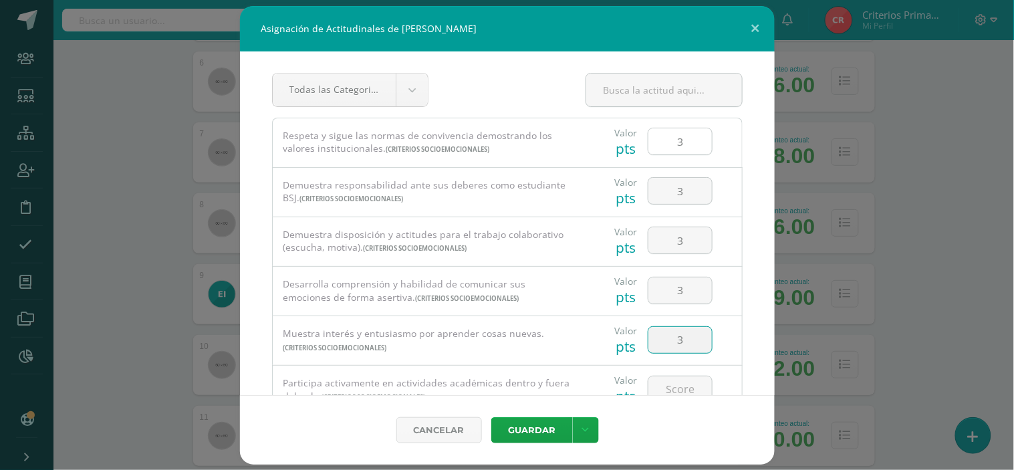
type input "3"
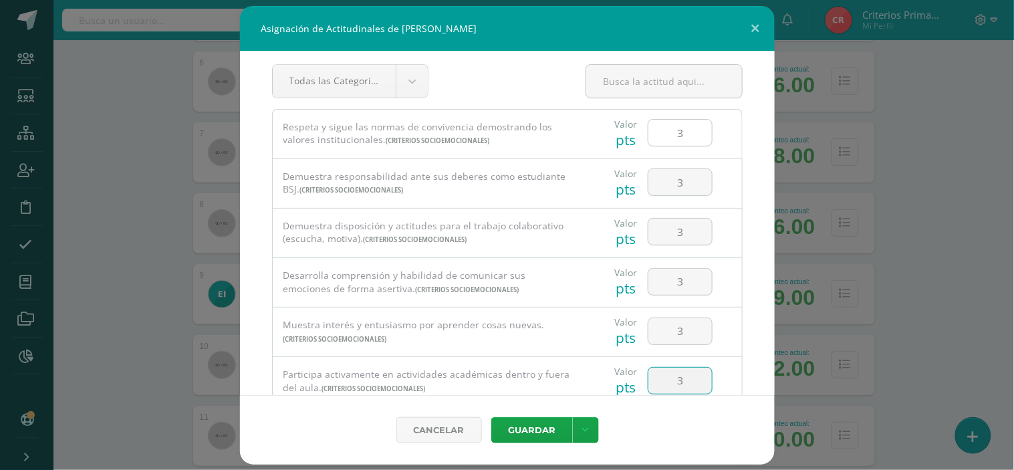
type input "3"
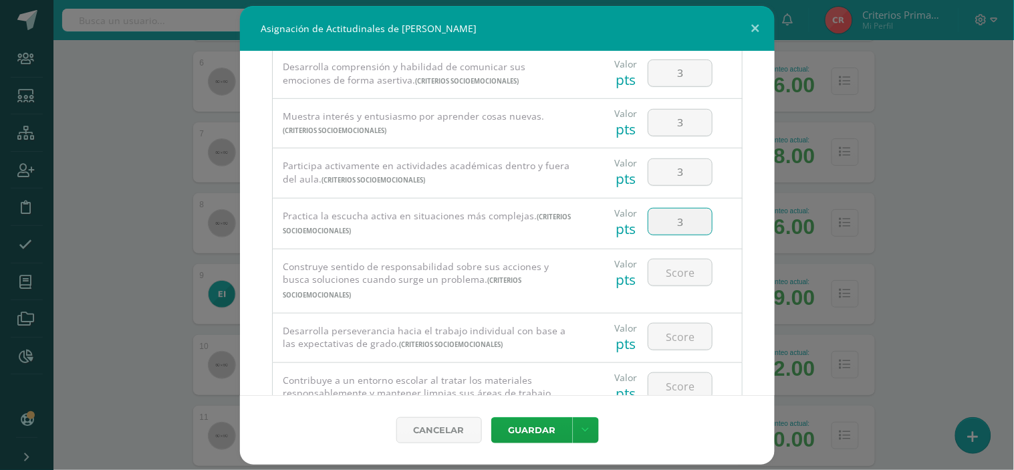
type input "3"
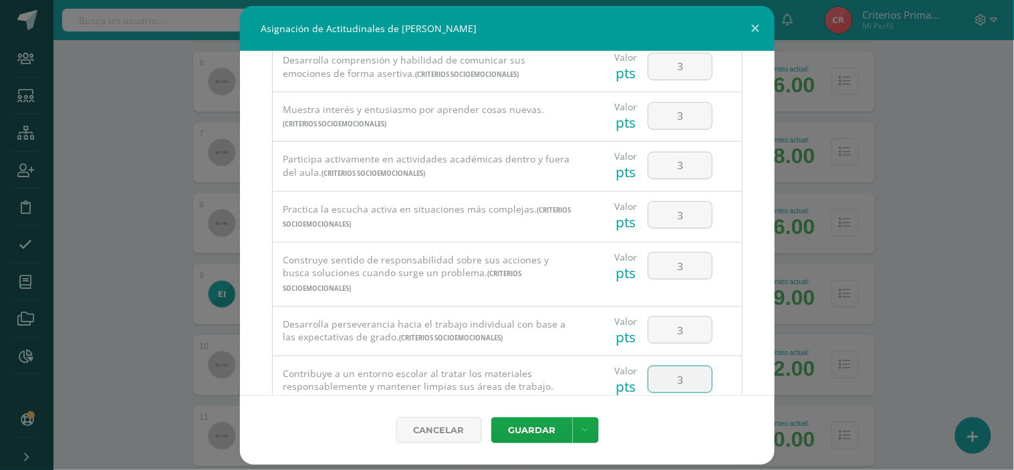
type input "3"
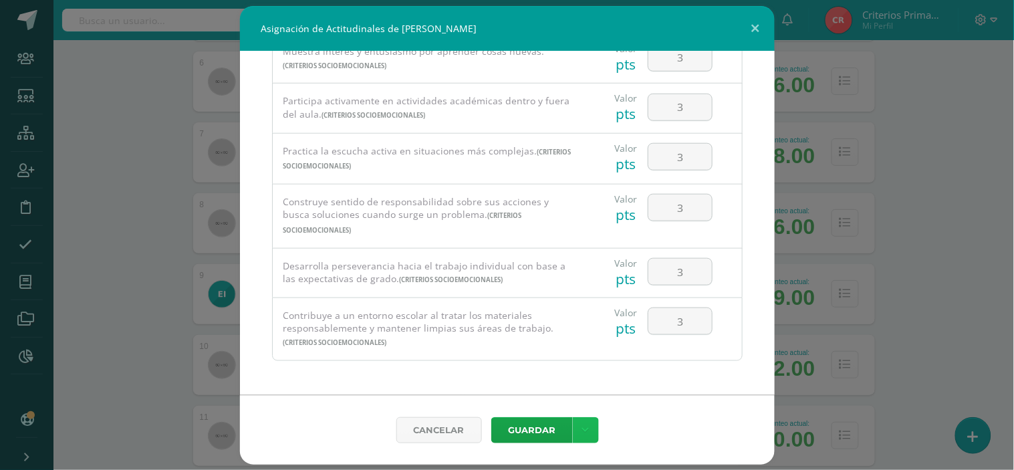
scroll to position [0, 0]
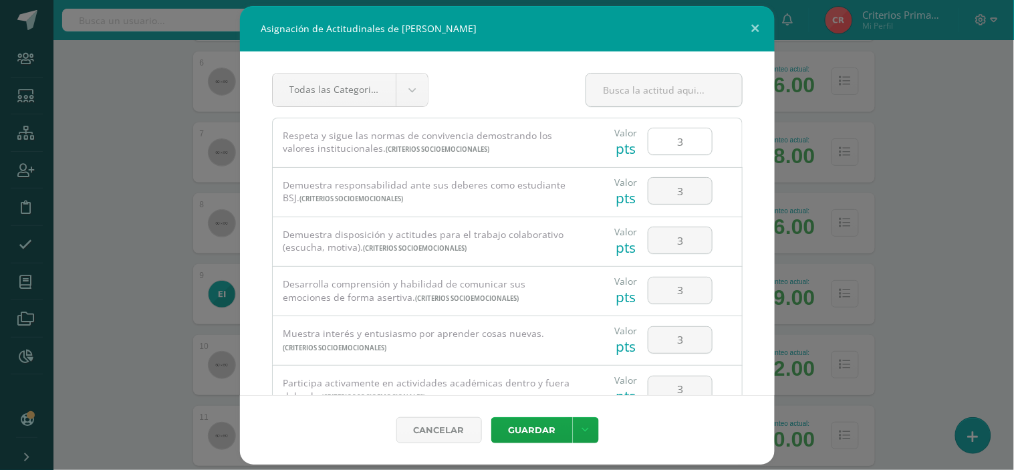
click at [672, 137] on input "3" at bounding box center [681, 141] width 64 height 26
type input "4"
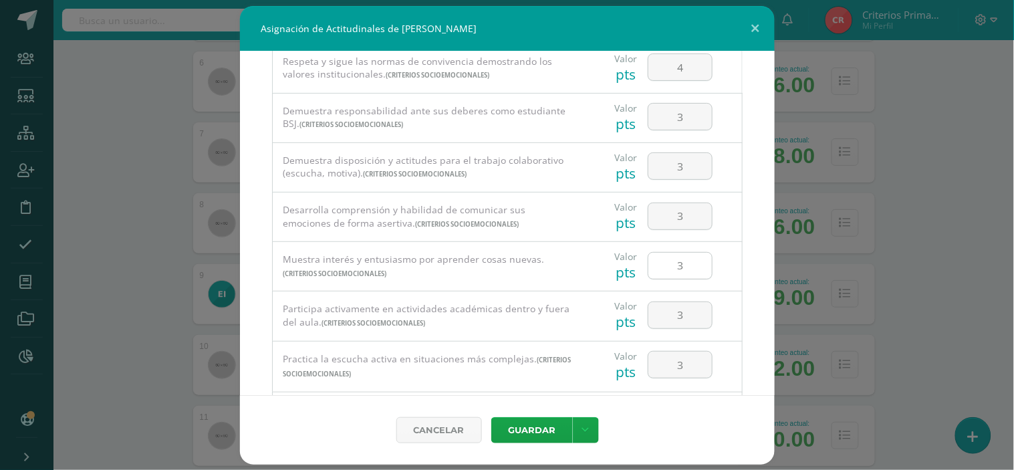
click at [682, 269] on input "3" at bounding box center [681, 266] width 64 height 26
type input "4"
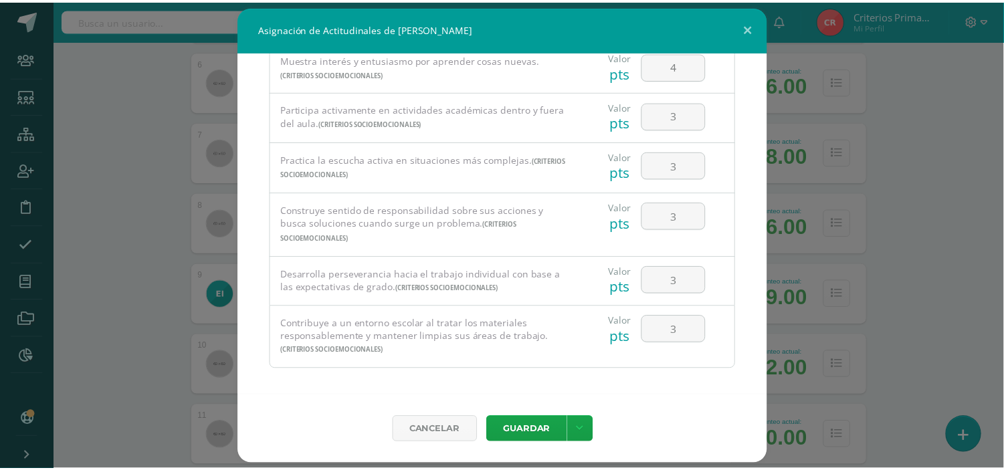
scroll to position [284, 0]
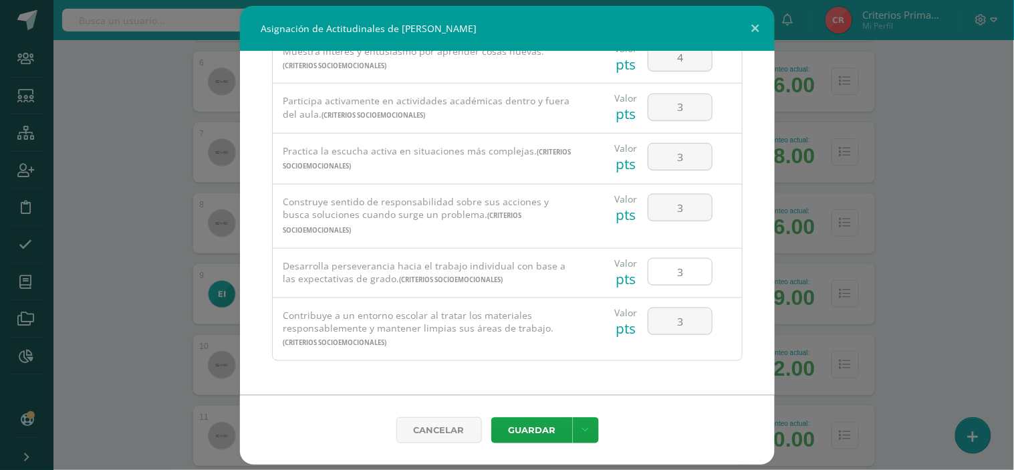
click at [685, 272] on input "3" at bounding box center [681, 272] width 64 height 26
type input "4"
click at [544, 419] on button "Guardar" at bounding box center [532, 430] width 82 height 26
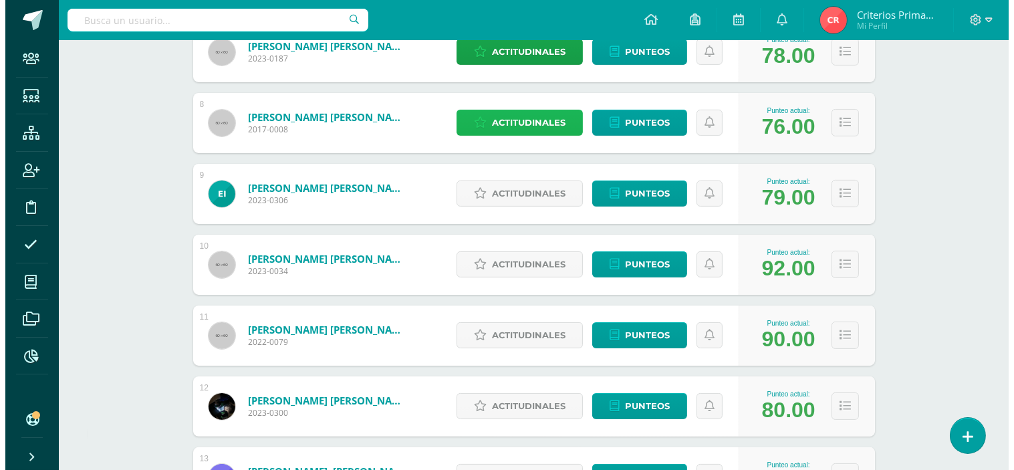
scroll to position [669, 0]
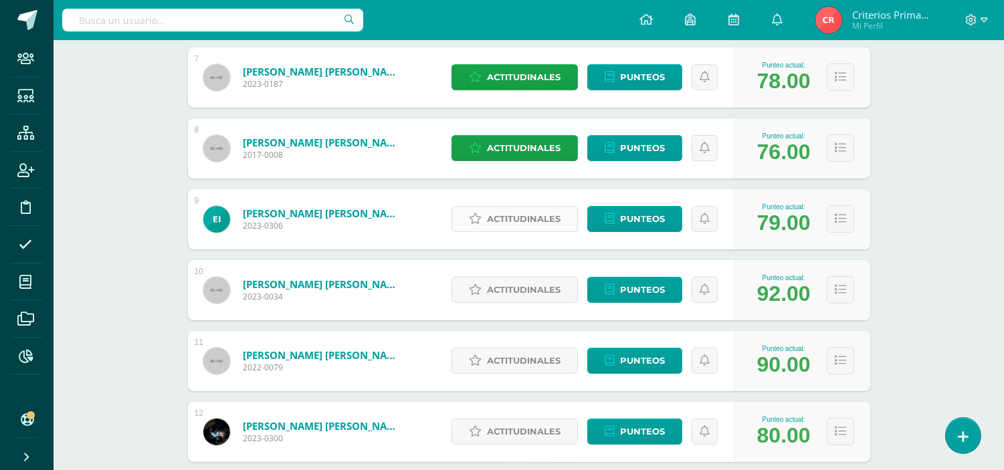
click at [540, 213] on span "Actitudinales" at bounding box center [524, 219] width 74 height 25
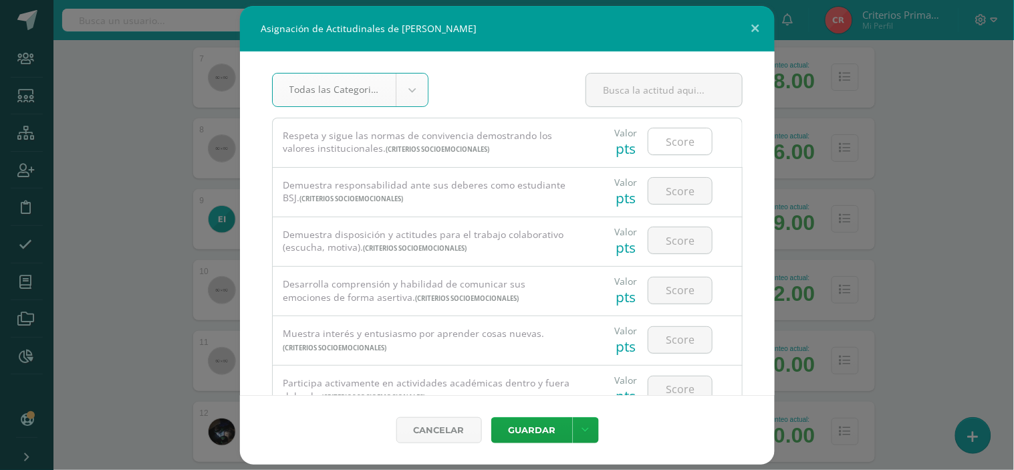
click at [665, 138] on input "number" at bounding box center [681, 141] width 64 height 26
type input "3"
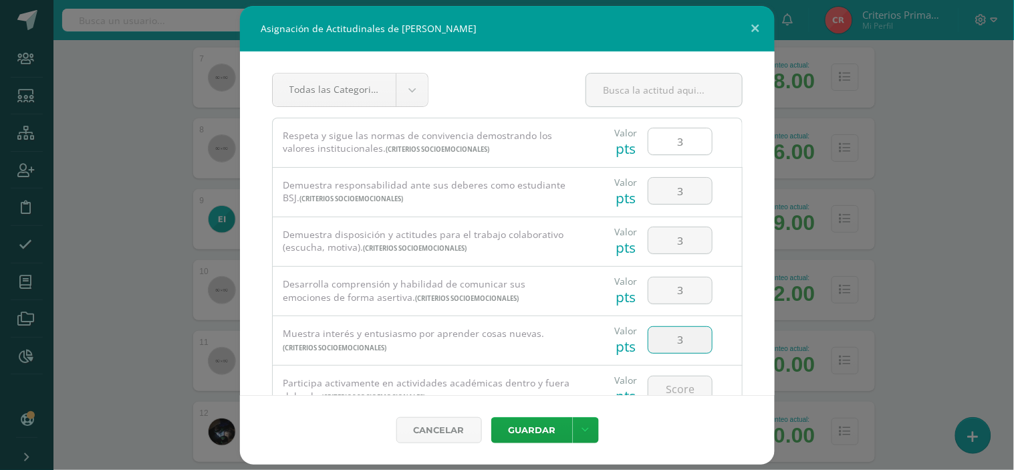
type input "3"
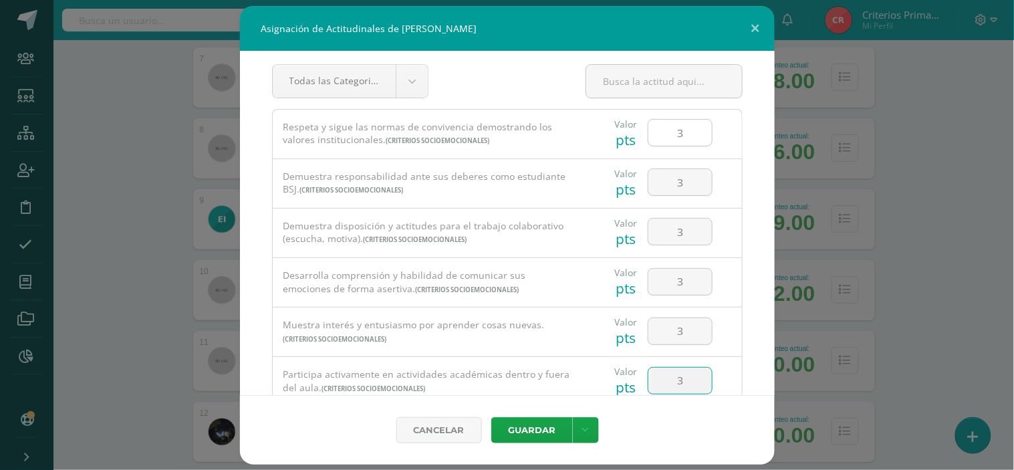
type input "3"
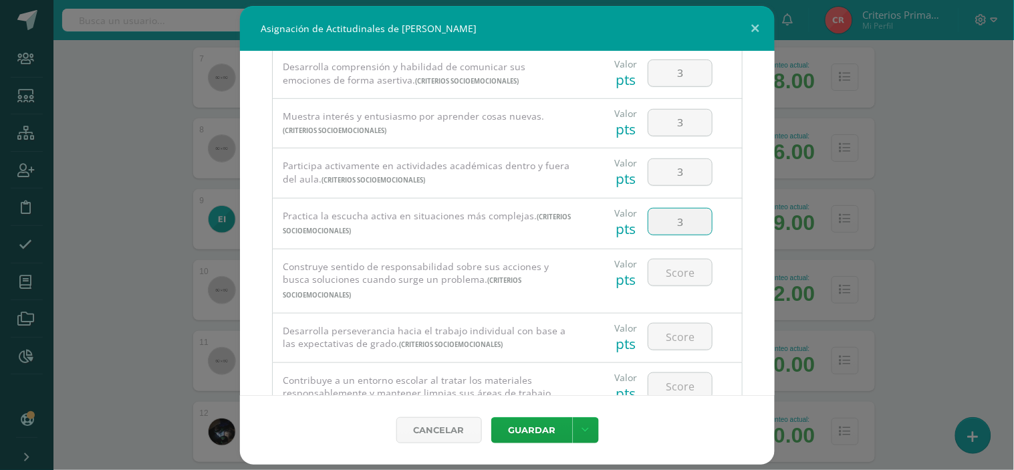
type input "3"
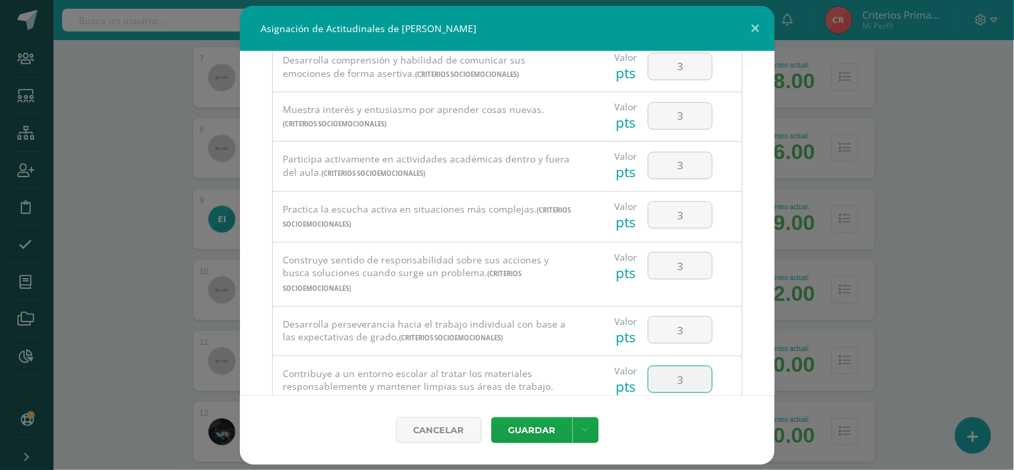
type input "3"
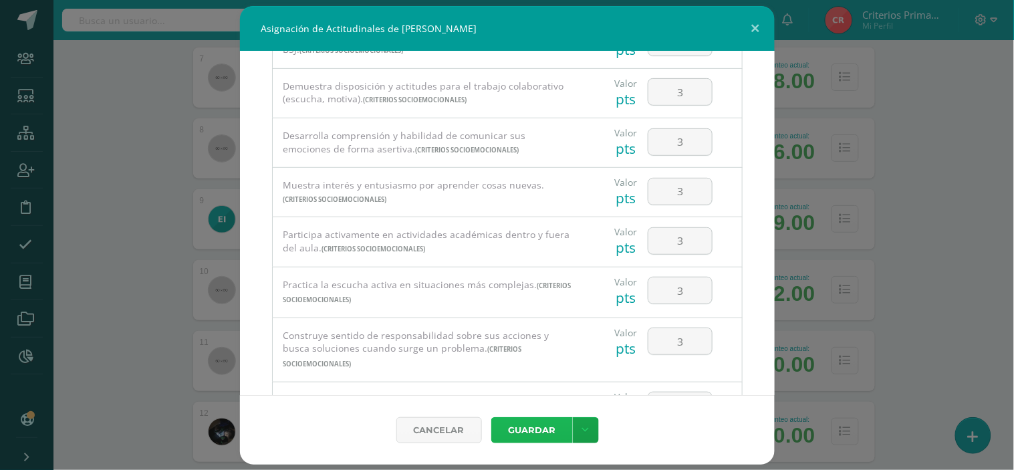
scroll to position [284, 0]
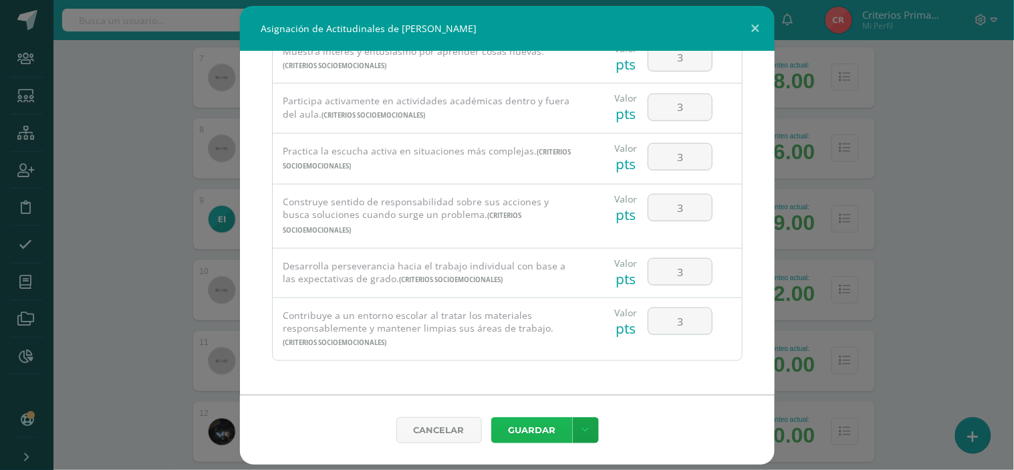
click at [539, 427] on button "Guardar" at bounding box center [532, 430] width 82 height 26
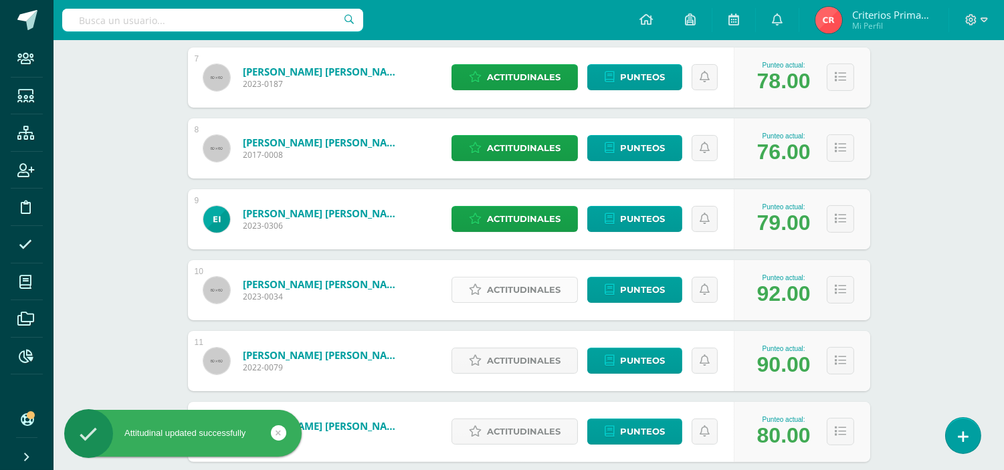
click at [513, 289] on span "Actitudinales" at bounding box center [524, 290] width 74 height 25
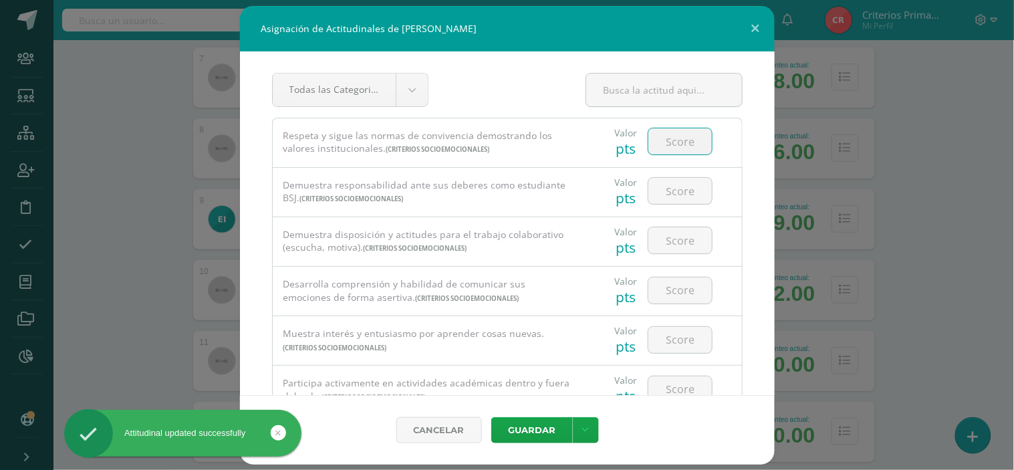
click at [681, 138] on input "number" at bounding box center [681, 141] width 64 height 26
type input "4"
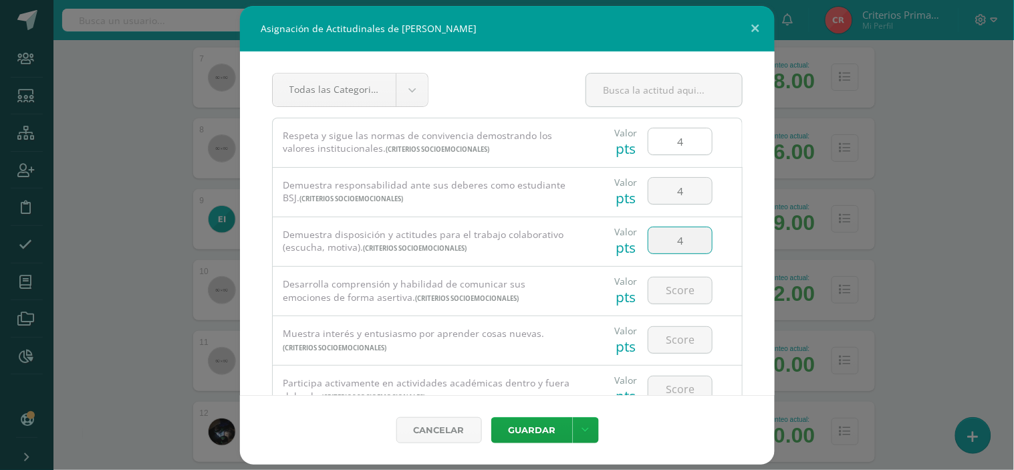
type input "4"
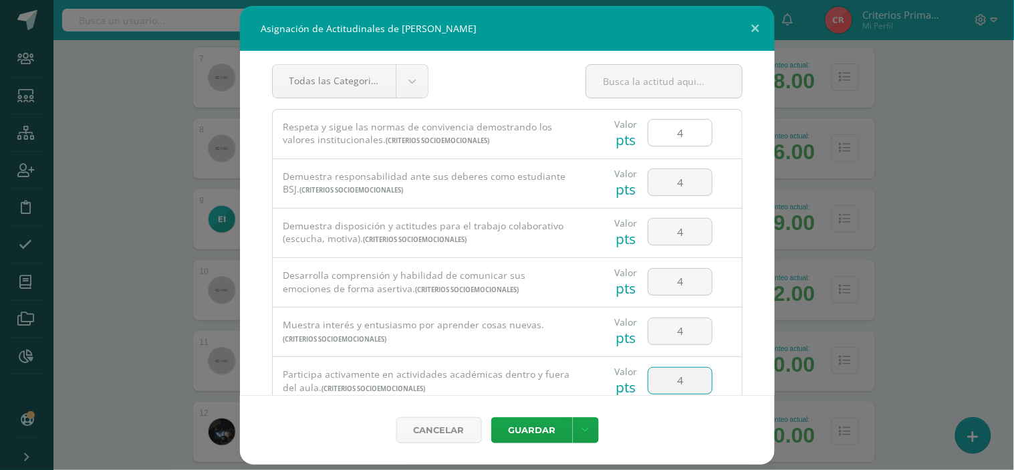
type input "4"
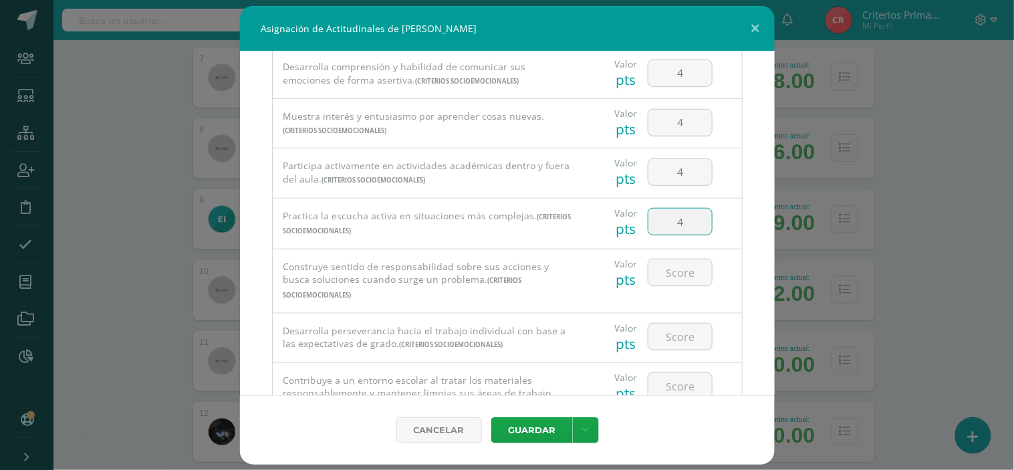
type input "4"
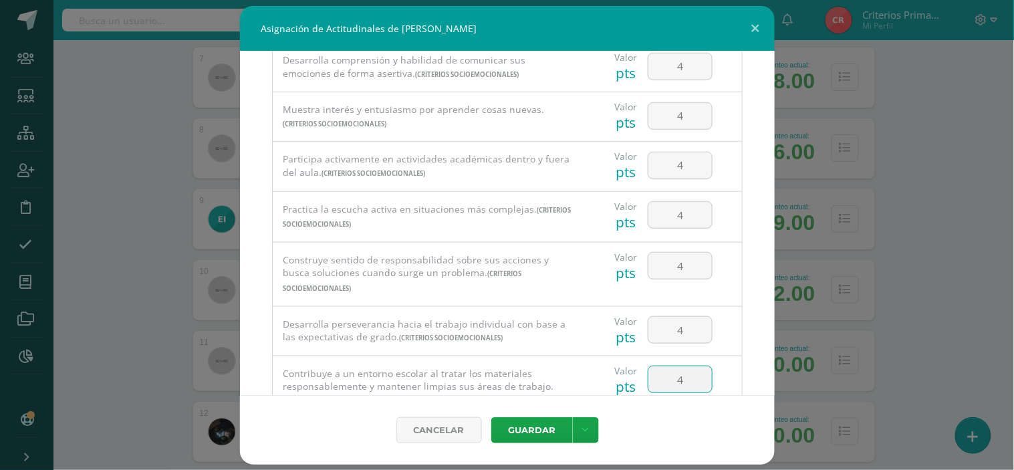
type input "4"
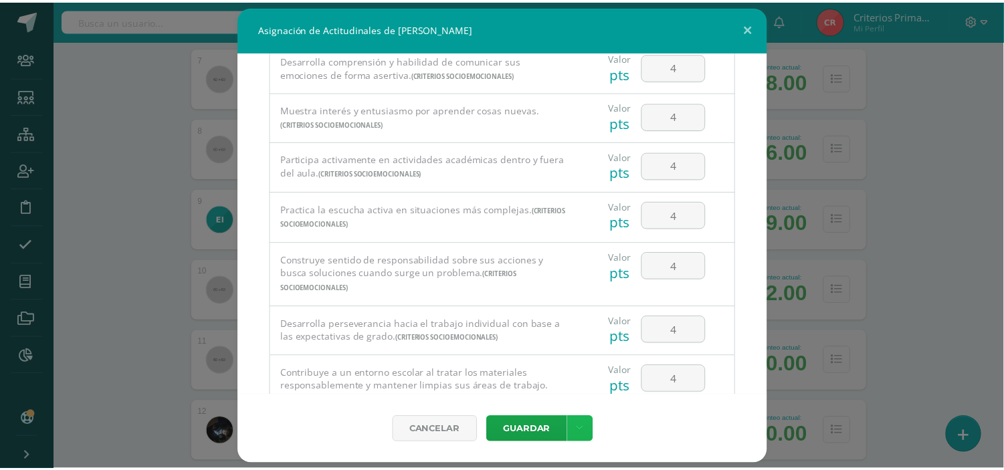
scroll to position [284, 0]
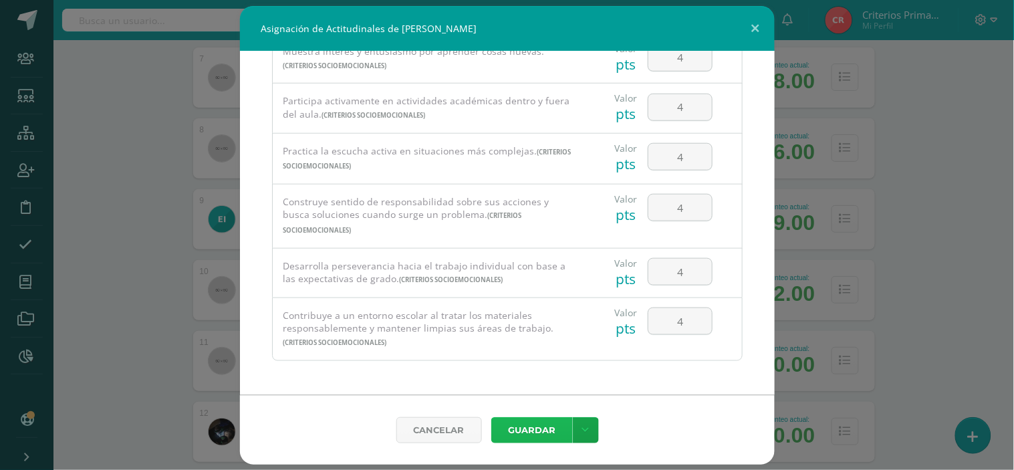
click at [540, 431] on button "Guardar" at bounding box center [532, 430] width 82 height 26
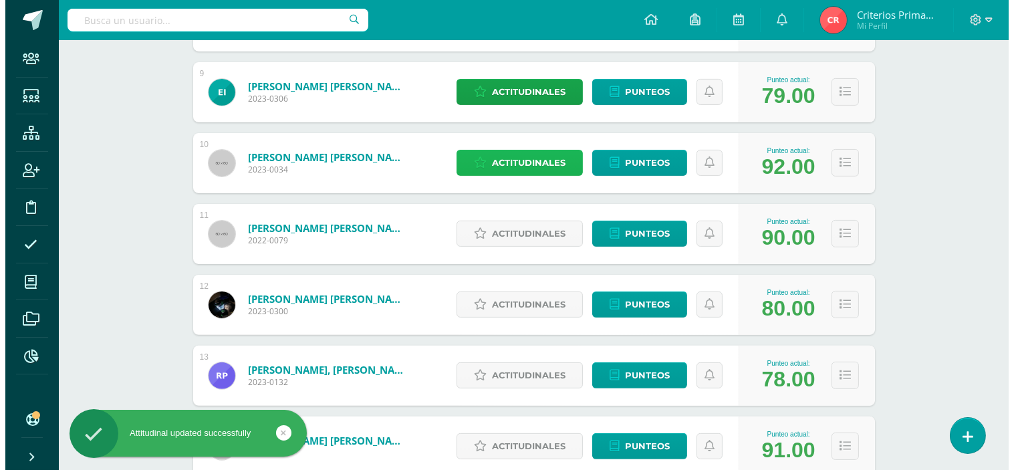
scroll to position [817, 0]
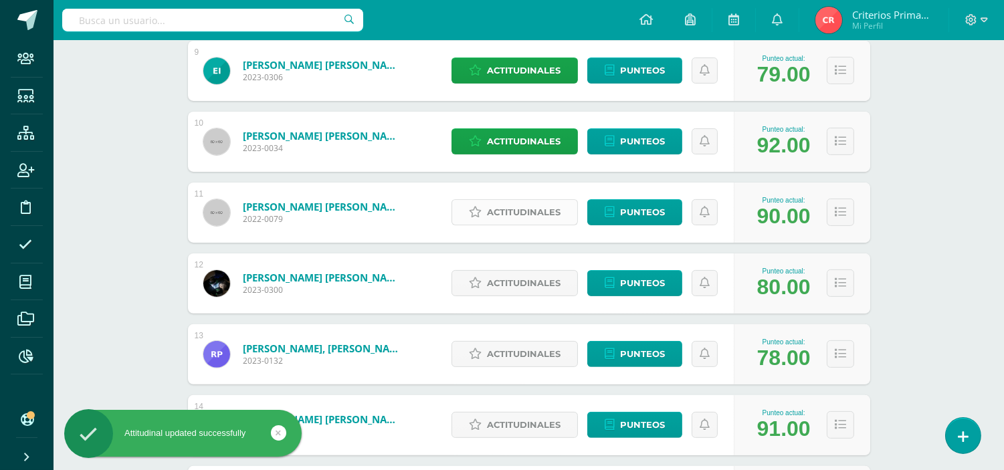
click at [498, 205] on span "Actitudinales" at bounding box center [524, 212] width 74 height 25
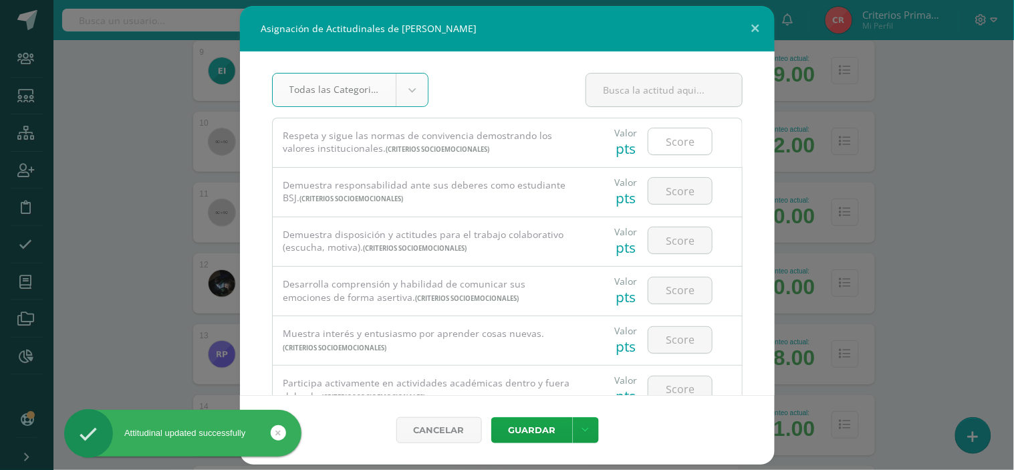
click at [656, 135] on input "number" at bounding box center [681, 141] width 64 height 26
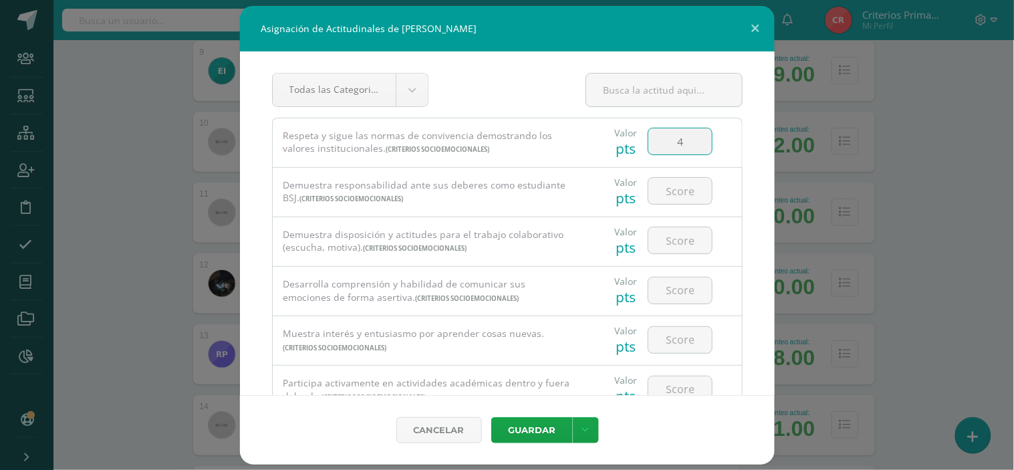
type input "4"
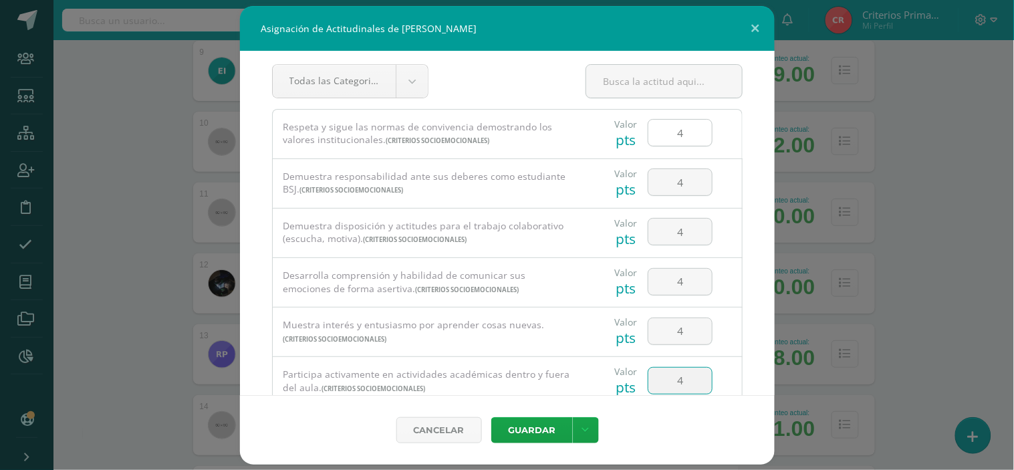
type input "4"
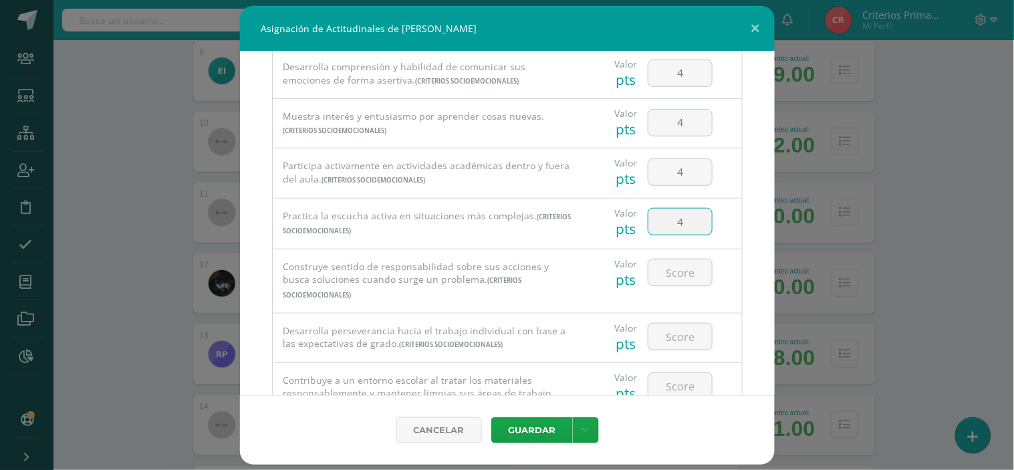
type input "4"
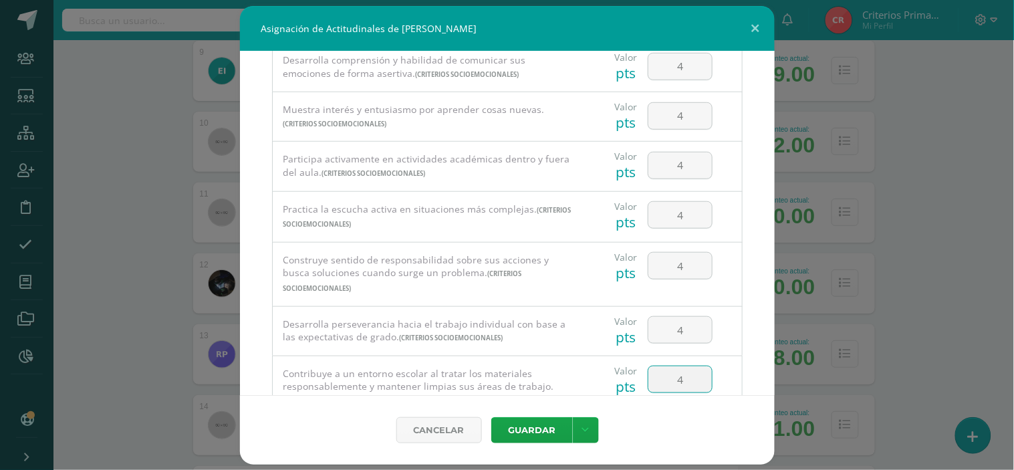
type input "4"
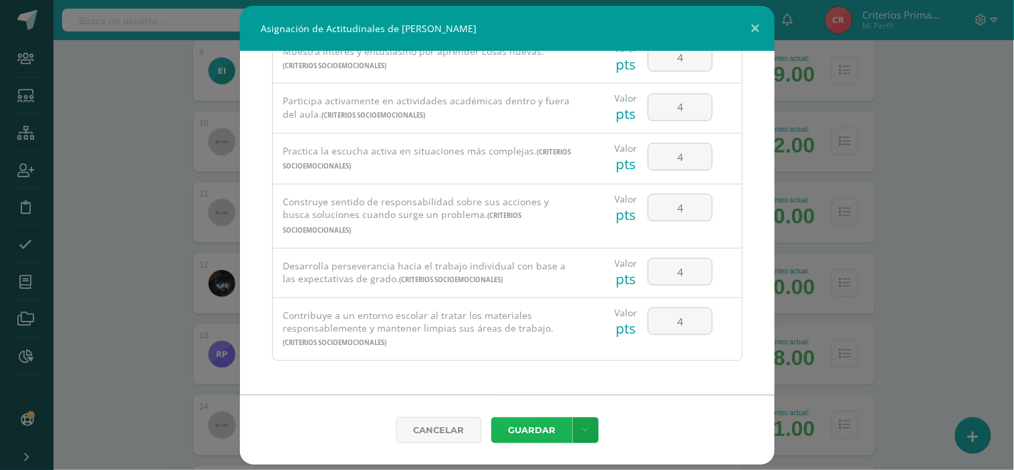
click at [530, 425] on button "Guardar" at bounding box center [532, 430] width 82 height 26
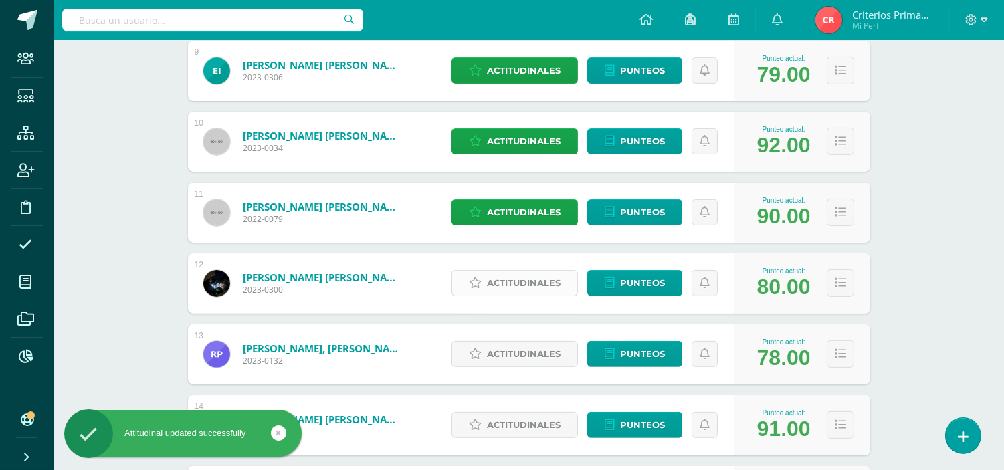
click at [498, 276] on span "Actitudinales" at bounding box center [524, 283] width 74 height 25
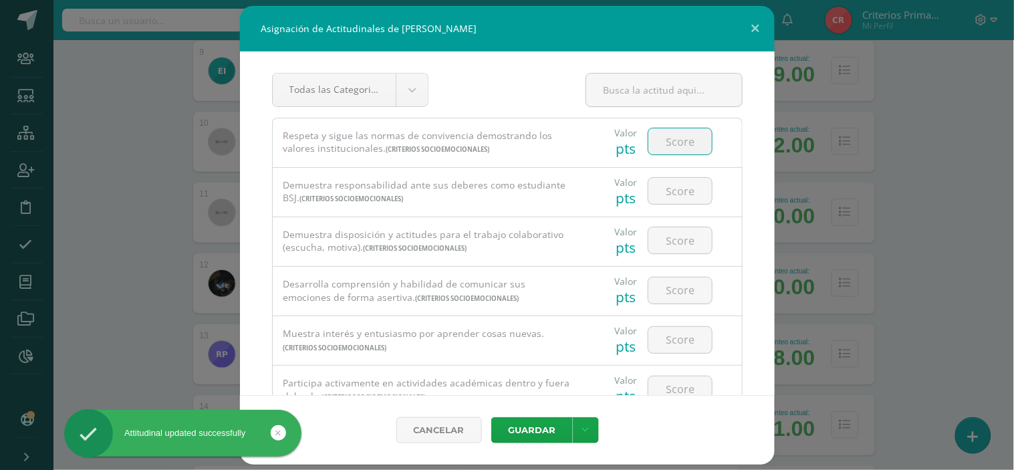
click at [680, 139] on input "number" at bounding box center [681, 141] width 64 height 26
type input "3"
type input "33"
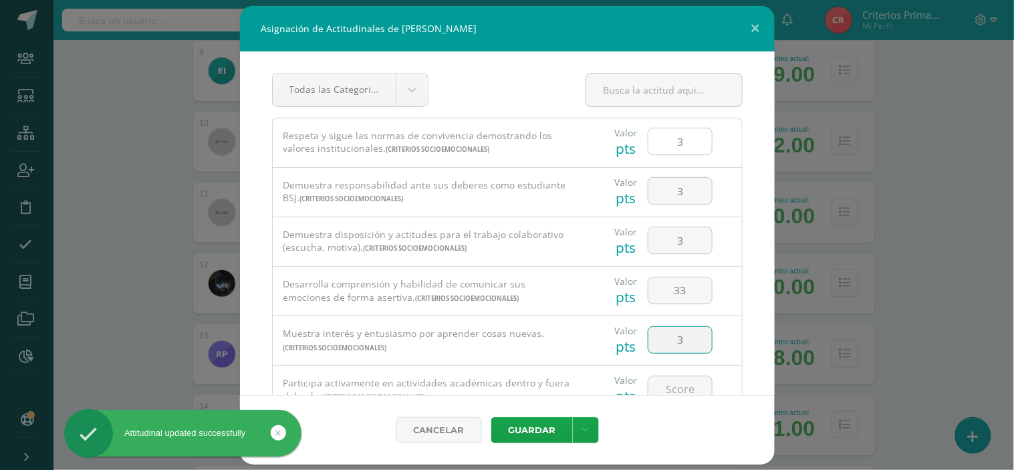
type input "3"
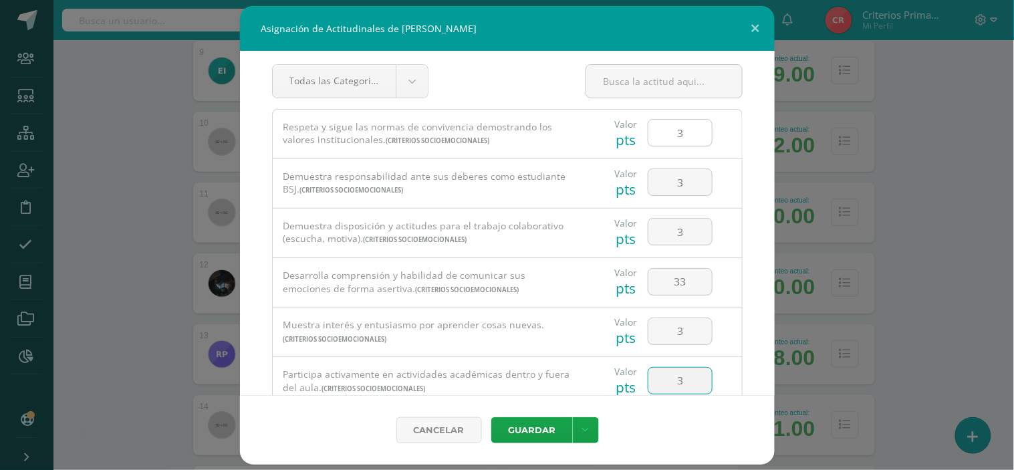
type input "3"
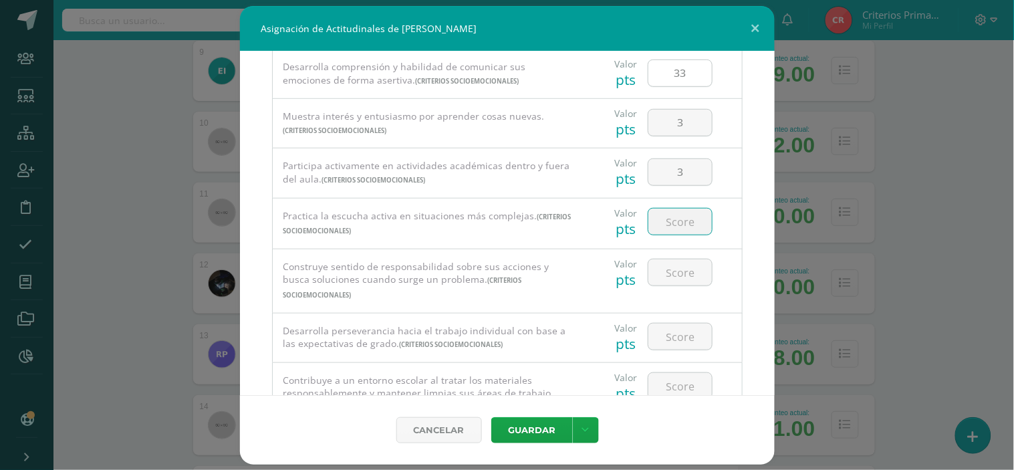
click at [687, 76] on input "33" at bounding box center [681, 73] width 64 height 26
type input "3"
click at [663, 217] on input "number" at bounding box center [681, 222] width 64 height 26
type input "3"
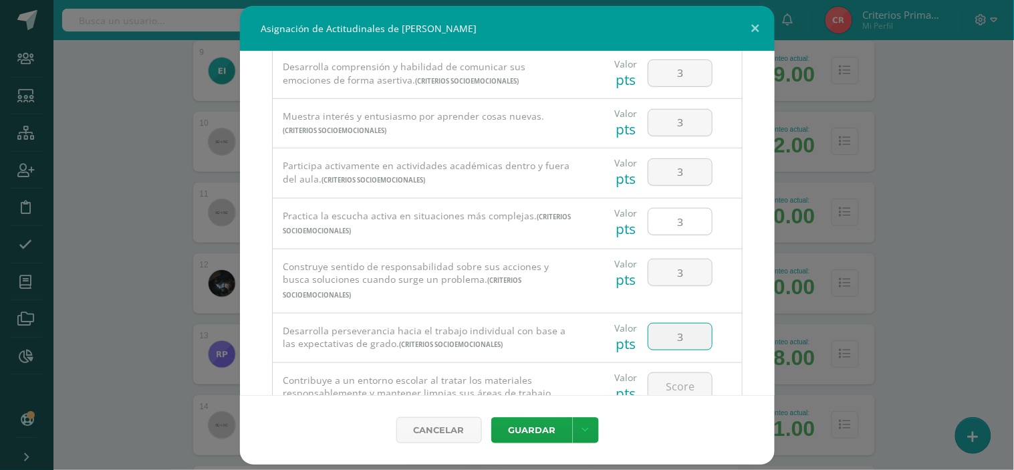
type input "3"
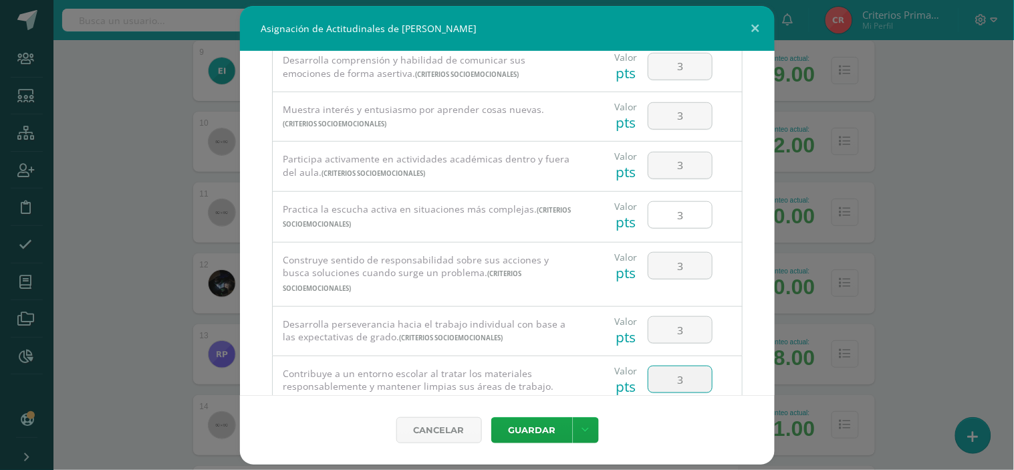
type input "3"
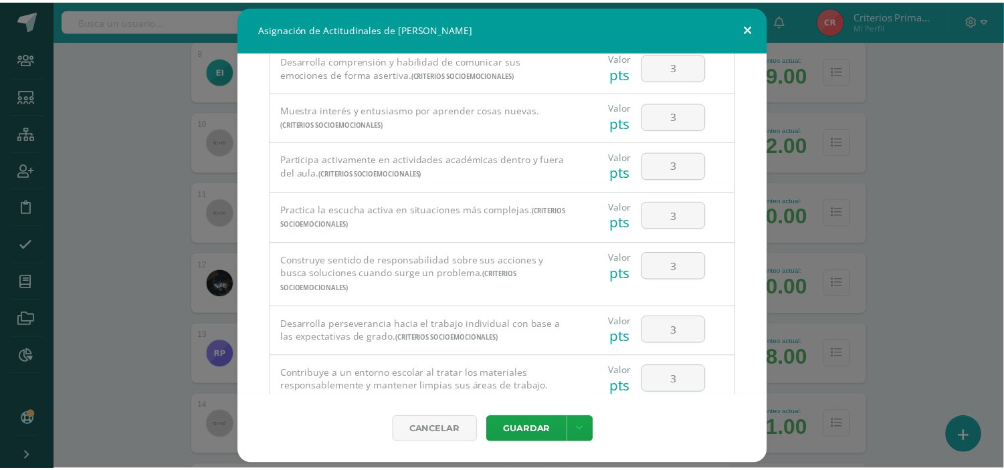
scroll to position [284, 0]
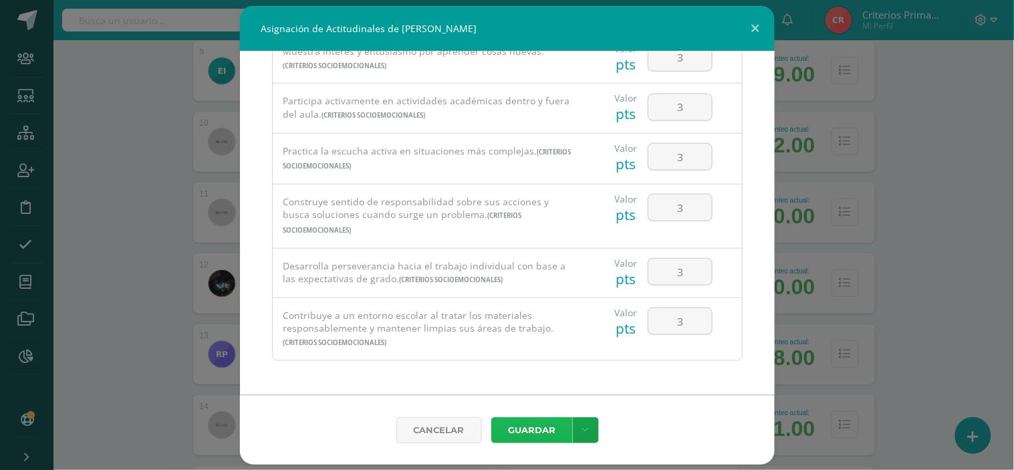
click at [542, 423] on button "Guardar" at bounding box center [532, 430] width 82 height 26
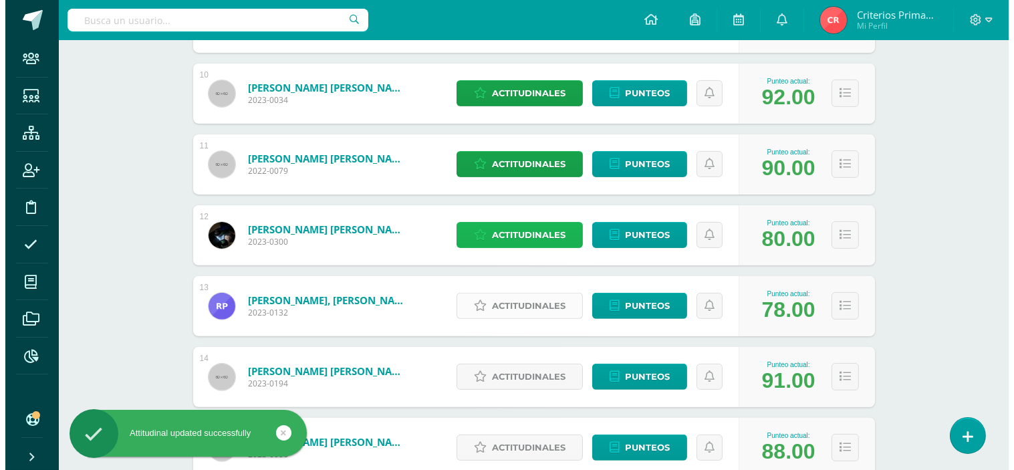
scroll to position [891, 0]
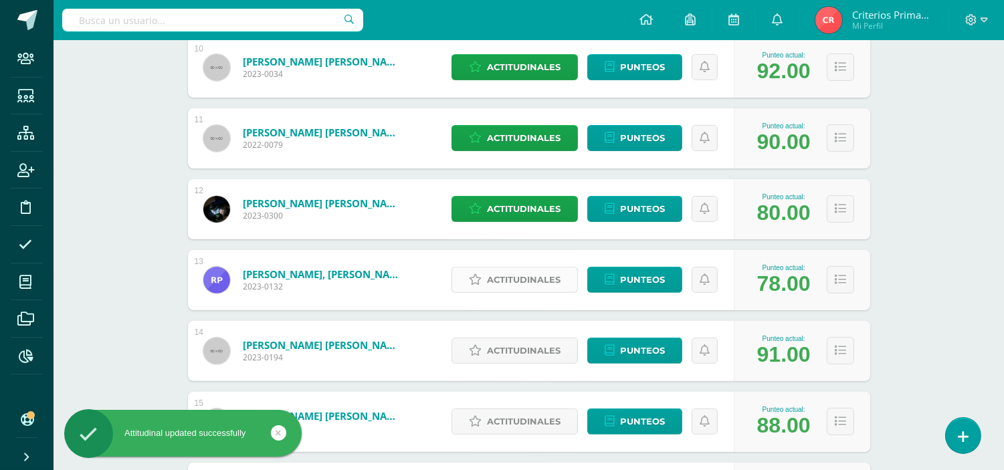
click at [522, 278] on span "Actitudinales" at bounding box center [524, 279] width 74 height 25
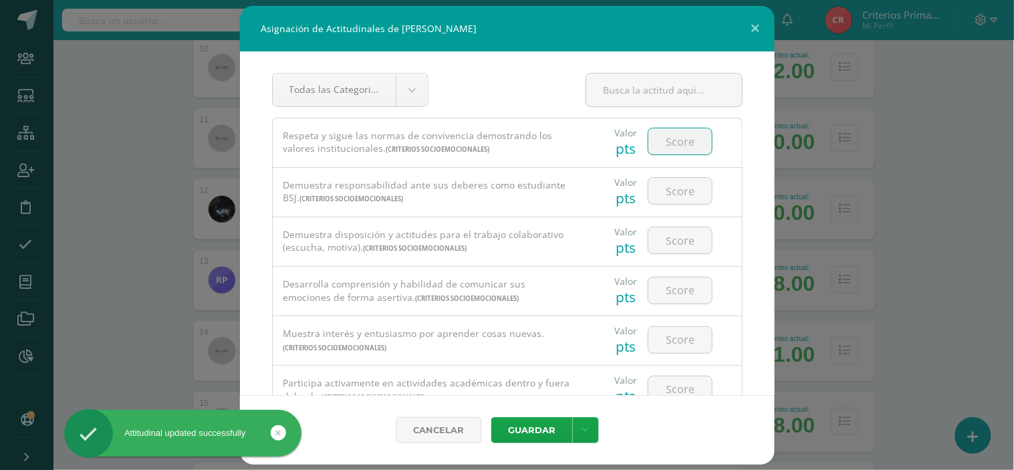
click at [683, 136] on input "number" at bounding box center [681, 141] width 64 height 26
type input "3"
type input "33"
type input "3"
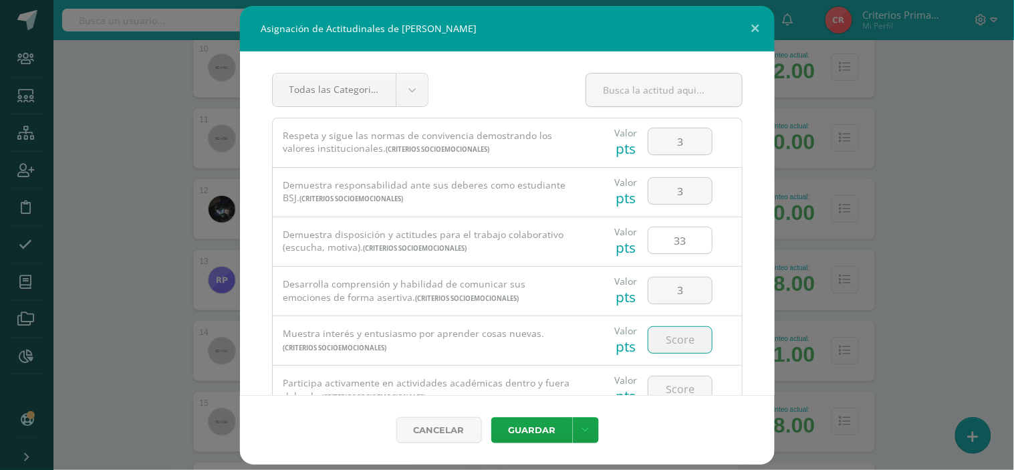
click at [685, 236] on input "33" at bounding box center [681, 240] width 64 height 26
type input "3"
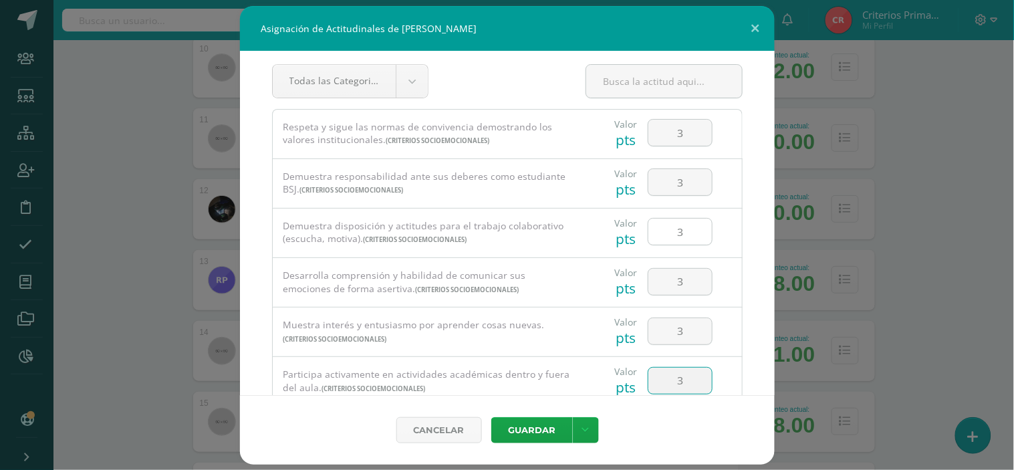
type input "3"
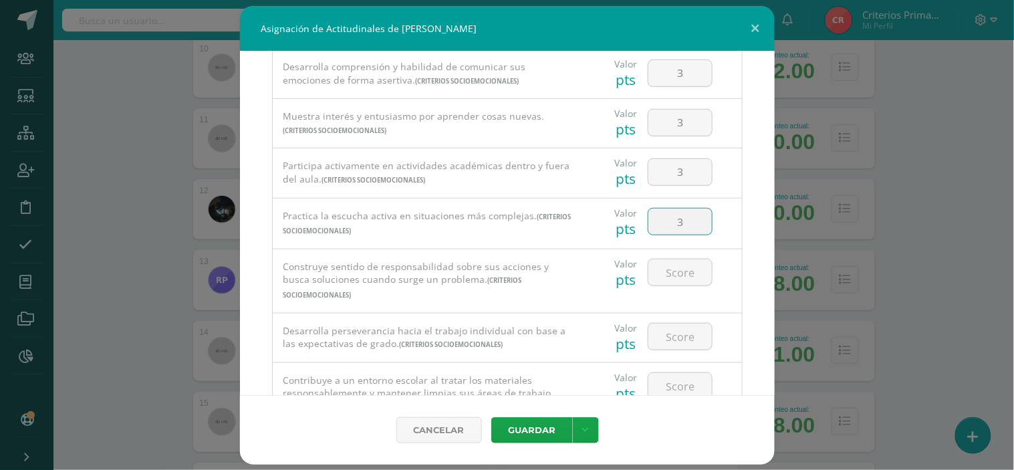
type input "3"
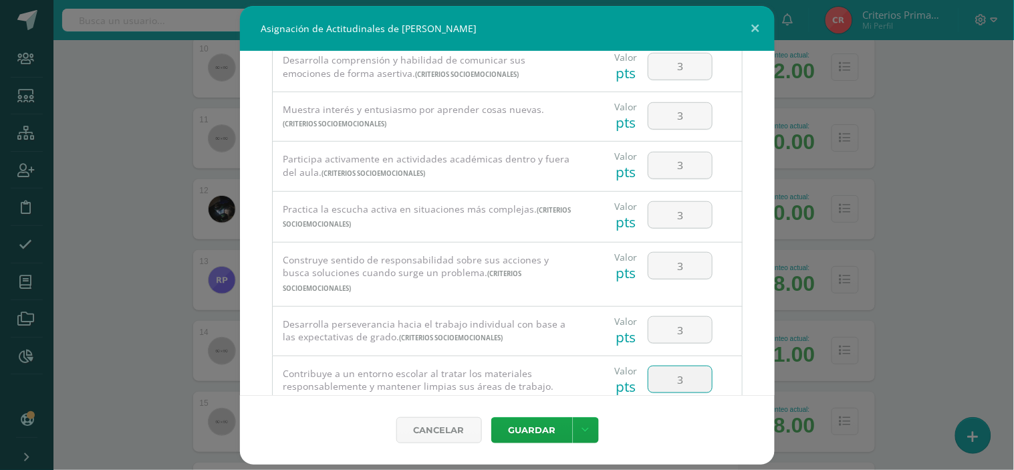
type input "3"
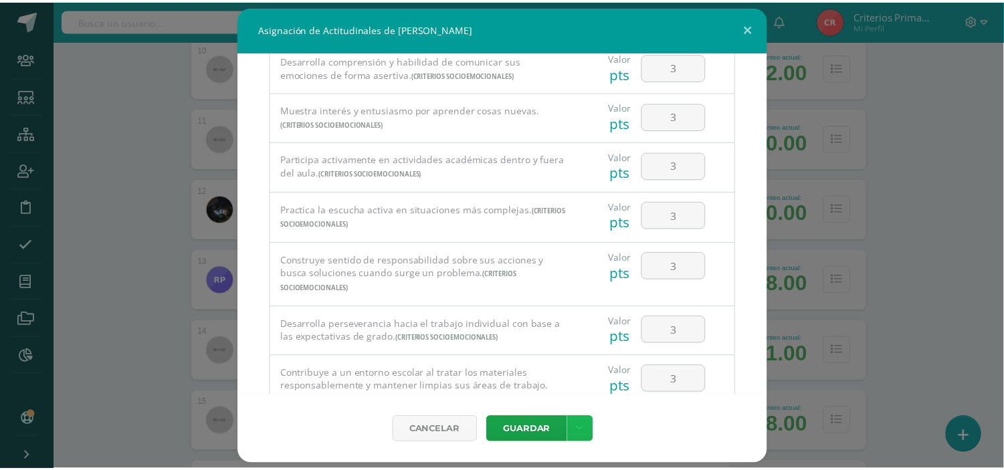
scroll to position [284, 0]
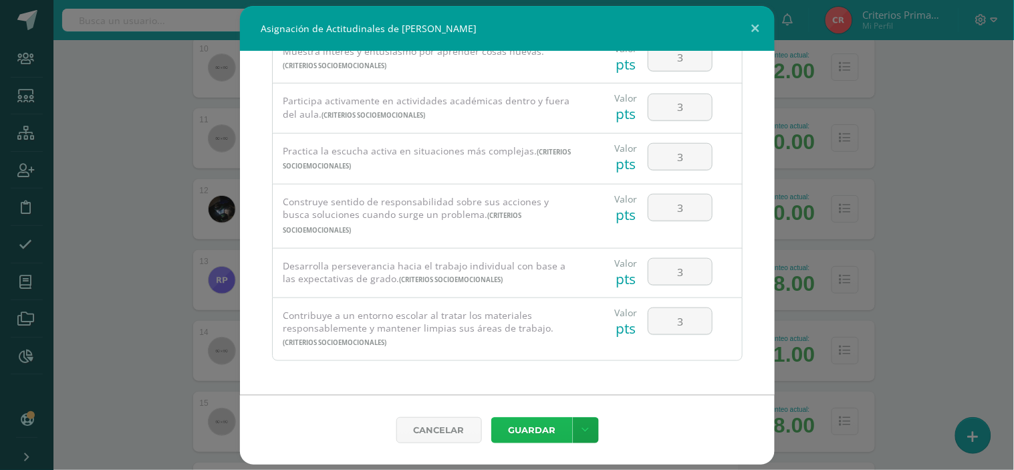
click at [527, 425] on button "Guardar" at bounding box center [532, 430] width 82 height 26
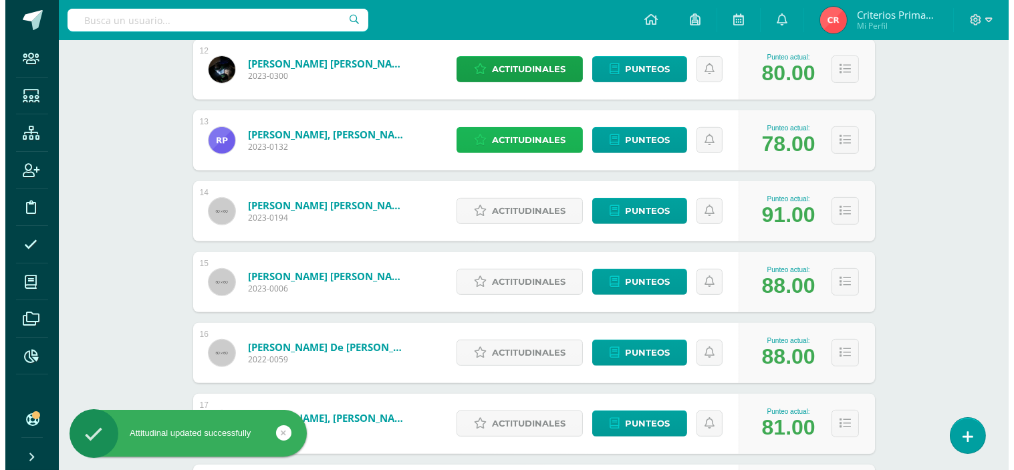
scroll to position [1040, 0]
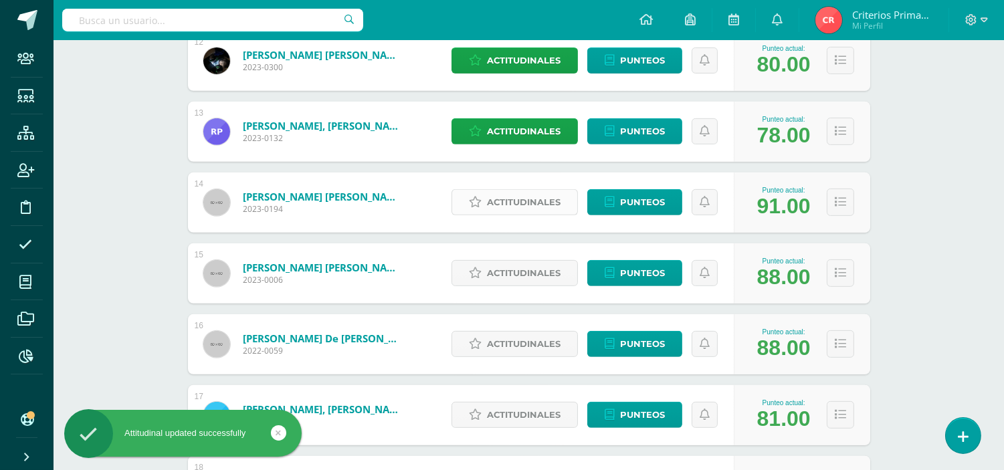
click at [508, 194] on span "Actitudinales" at bounding box center [524, 202] width 74 height 25
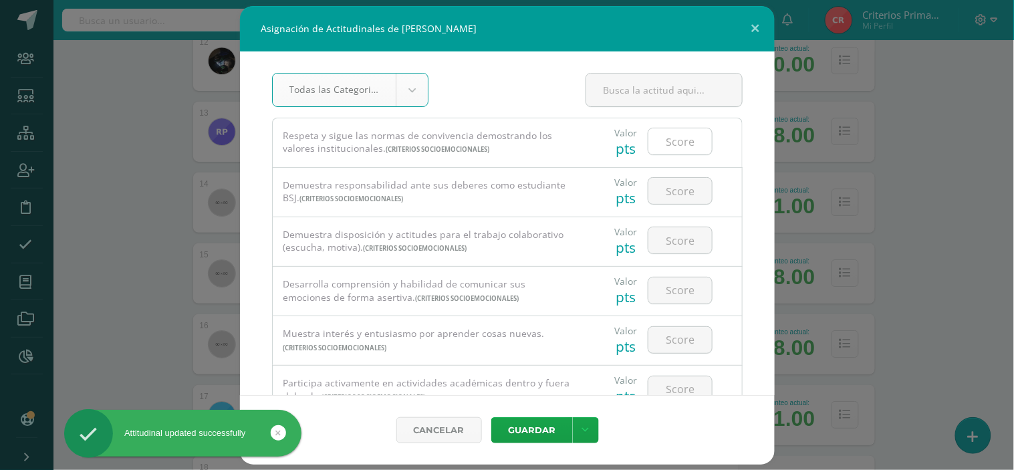
click at [689, 142] on input "number" at bounding box center [681, 141] width 64 height 26
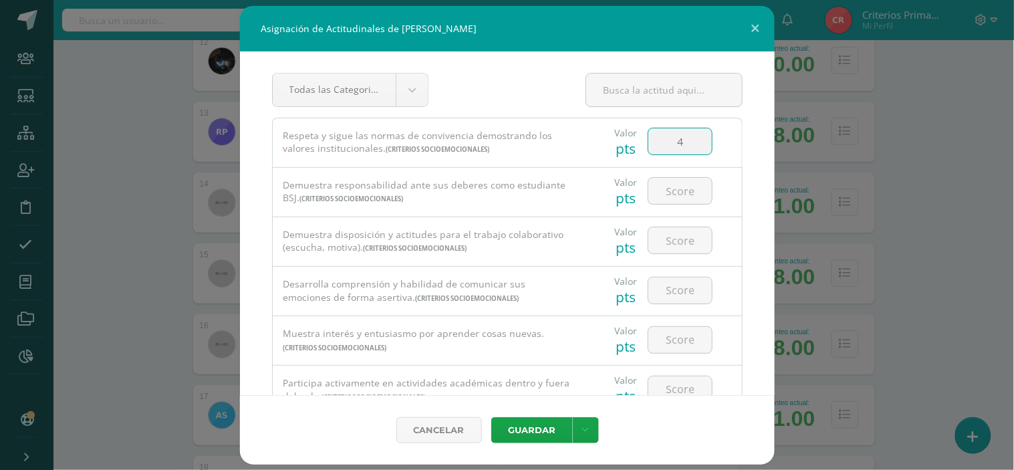
type input "4"
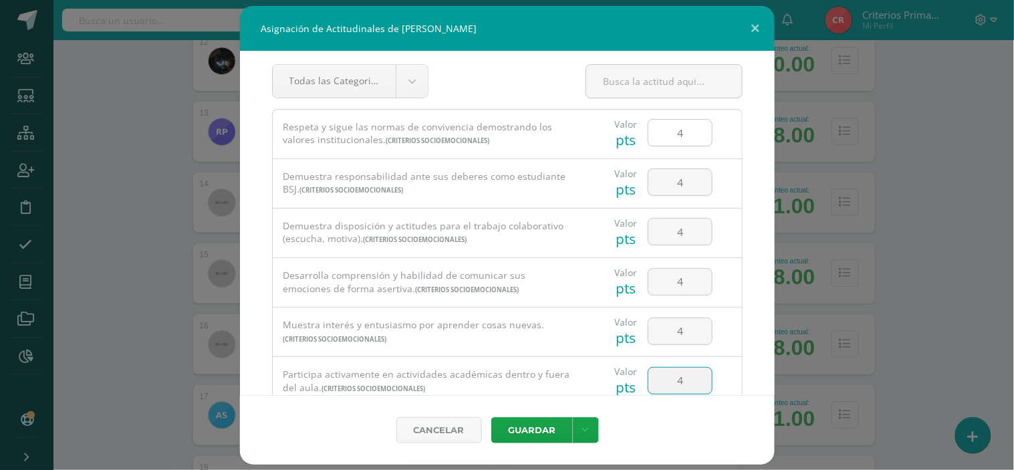
type input "4"
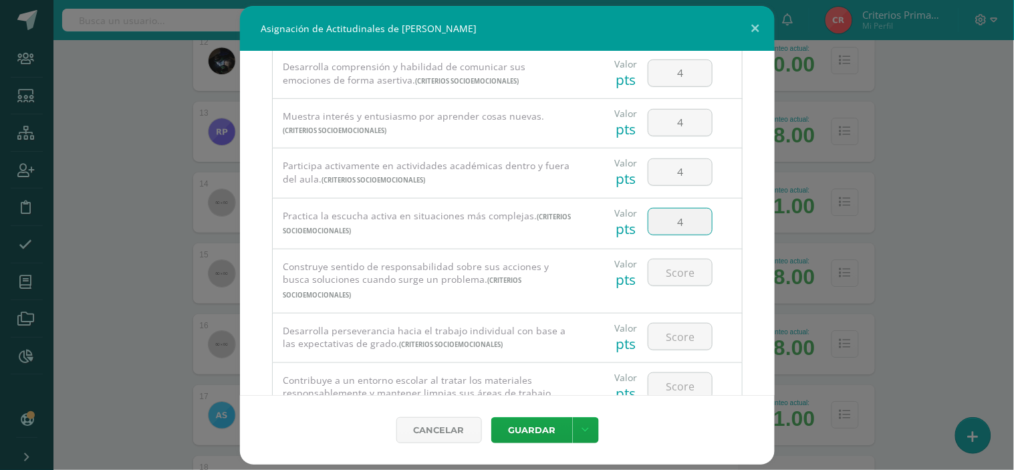
type input "4"
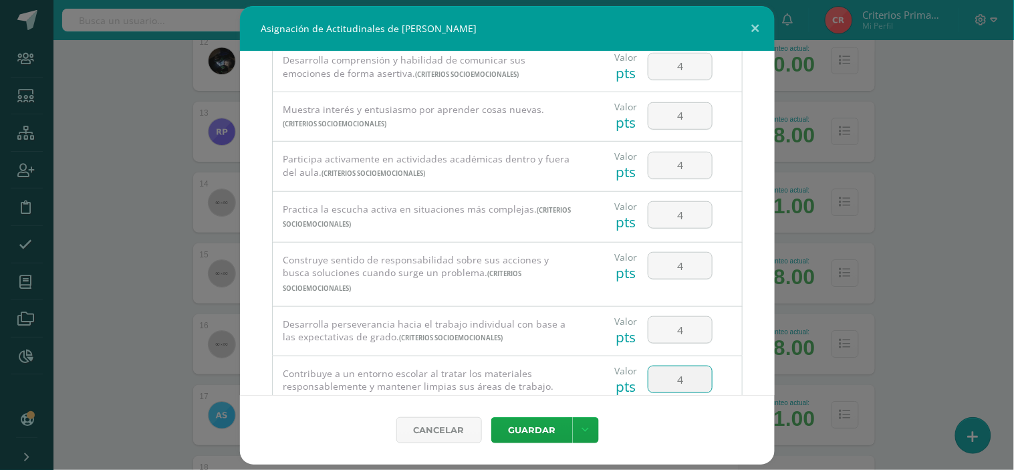
type input "4"
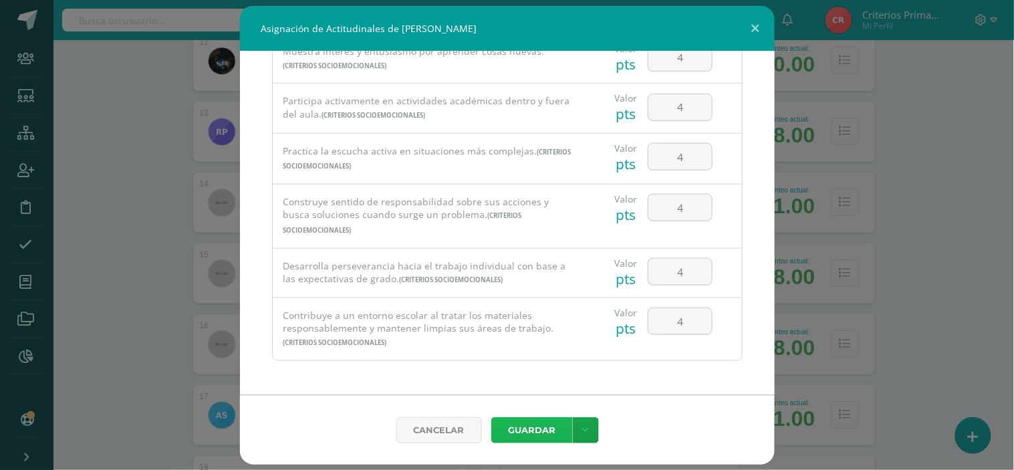
click at [515, 429] on button "Guardar" at bounding box center [532, 430] width 82 height 26
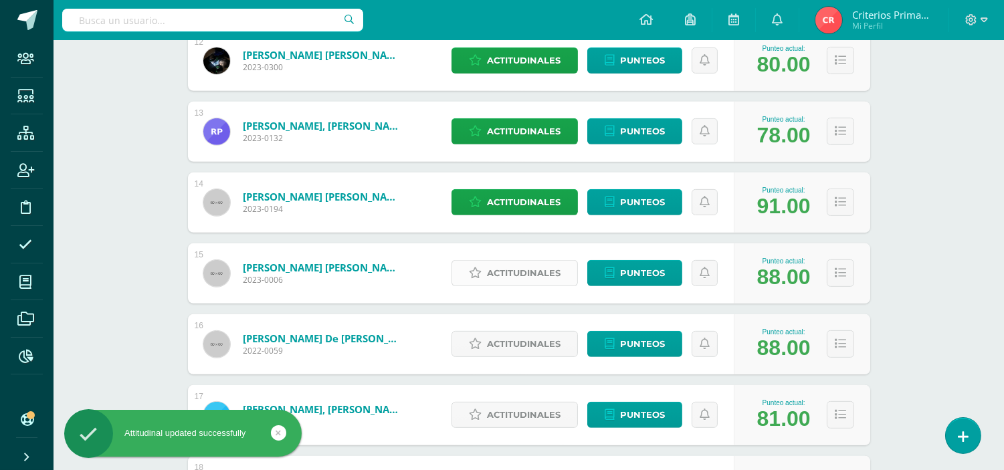
click at [496, 274] on span "Actitudinales" at bounding box center [524, 273] width 74 height 25
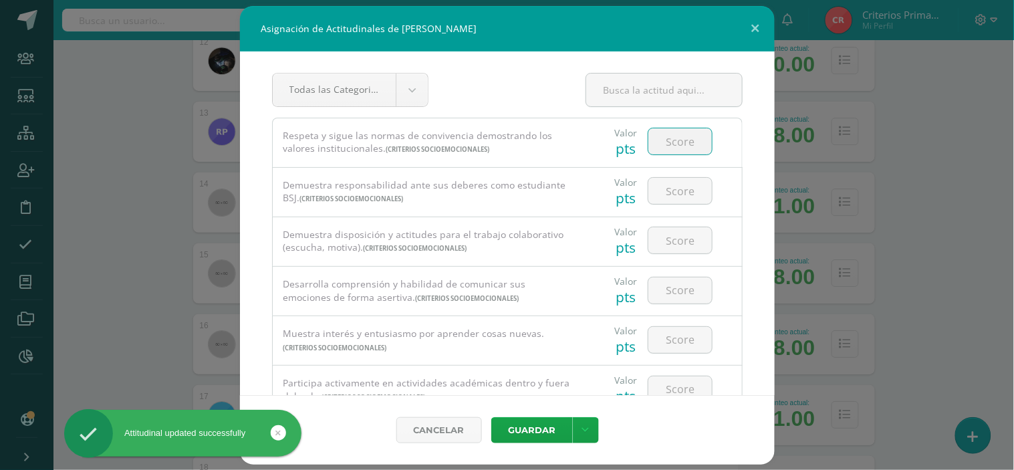
click at [660, 141] on input "number" at bounding box center [681, 141] width 64 height 26
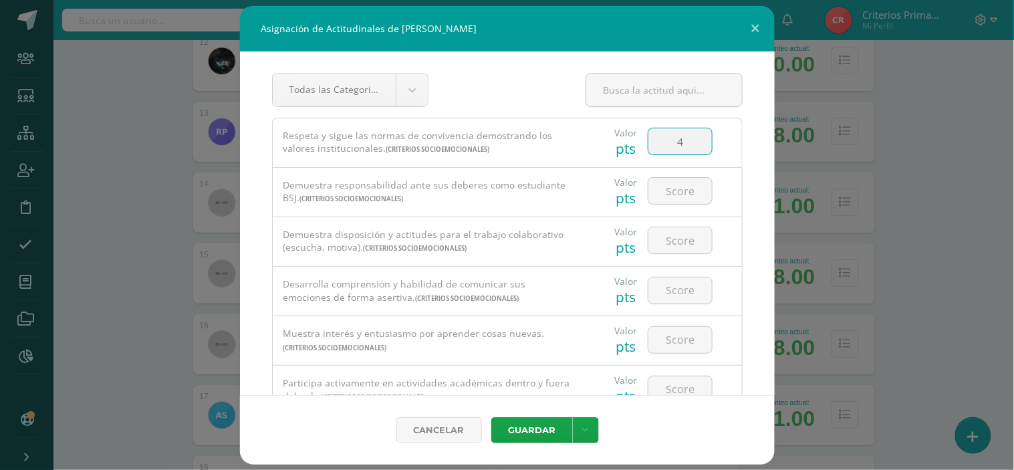
type input "4"
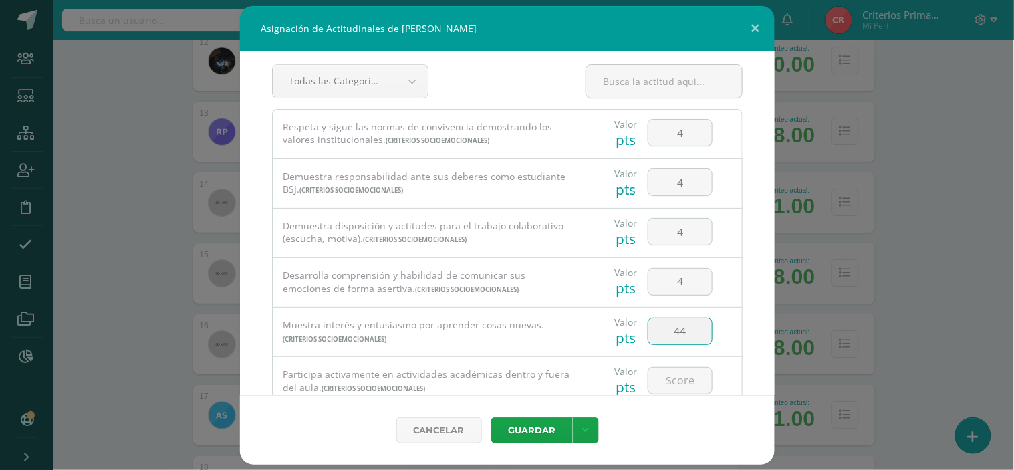
click at [693, 332] on input "44" at bounding box center [681, 331] width 64 height 26
type input "4"
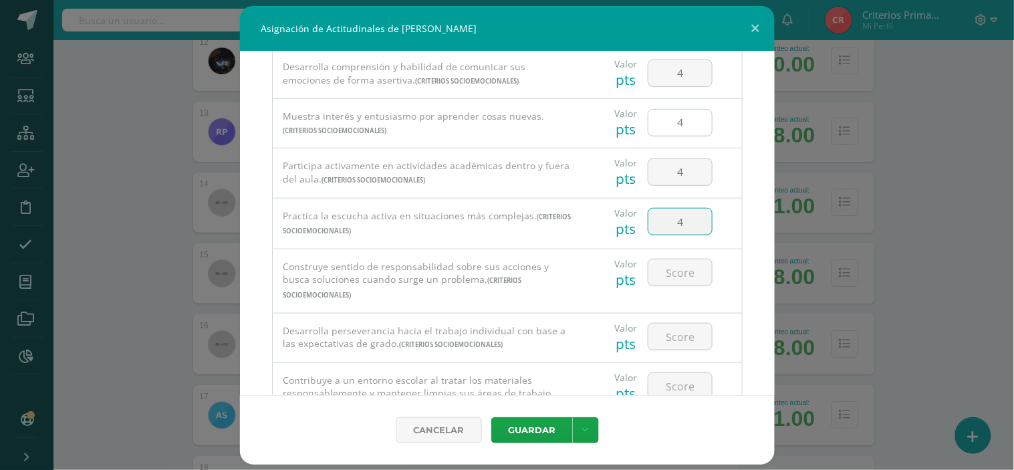
type input "4"
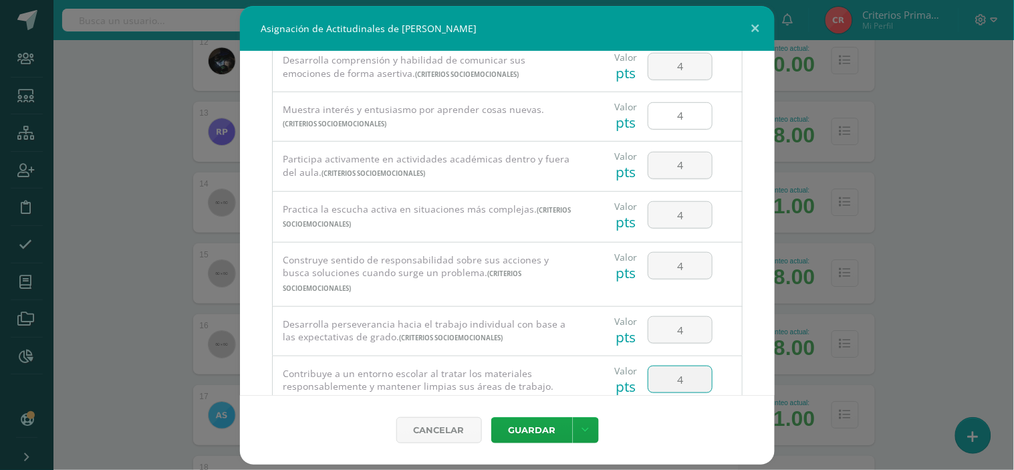
type input "4"
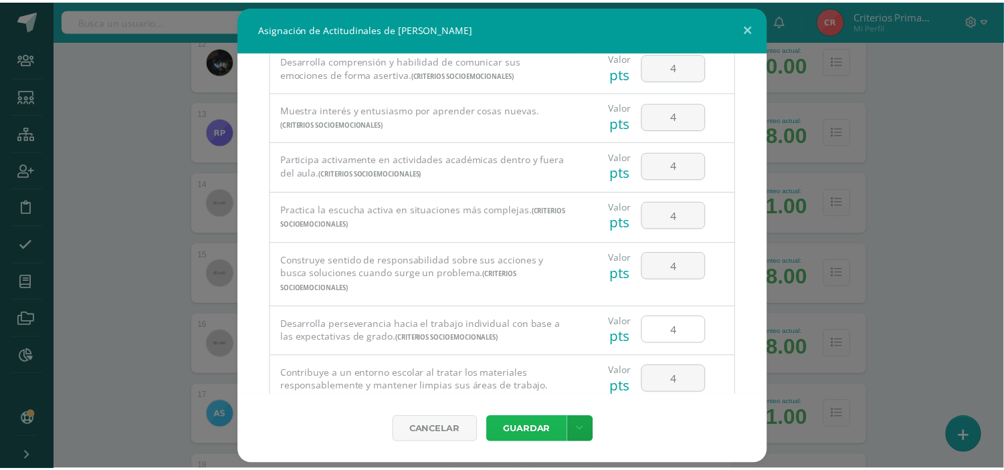
scroll to position [284, 0]
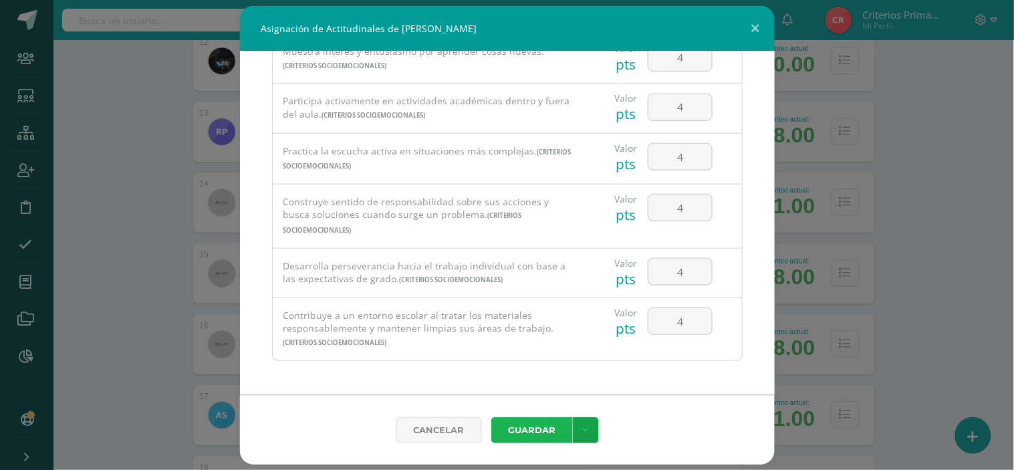
click at [544, 423] on button "Guardar" at bounding box center [532, 430] width 82 height 26
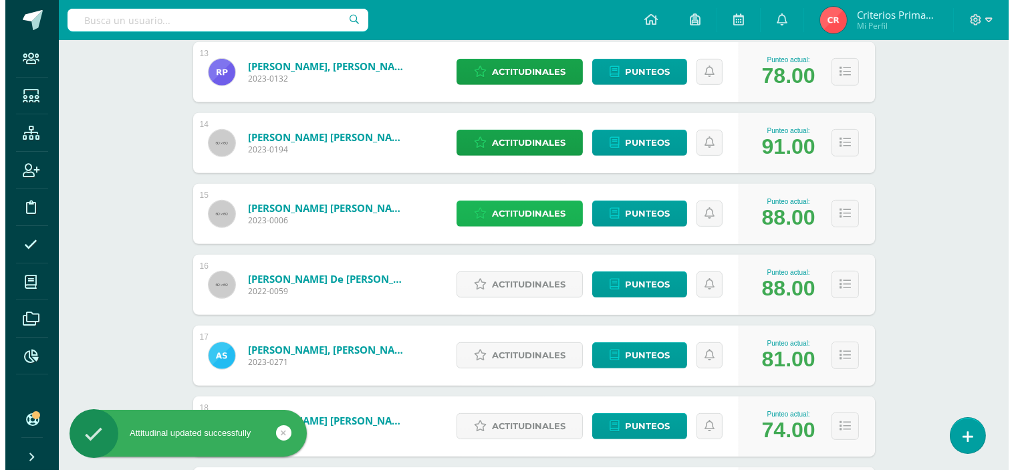
scroll to position [1188, 0]
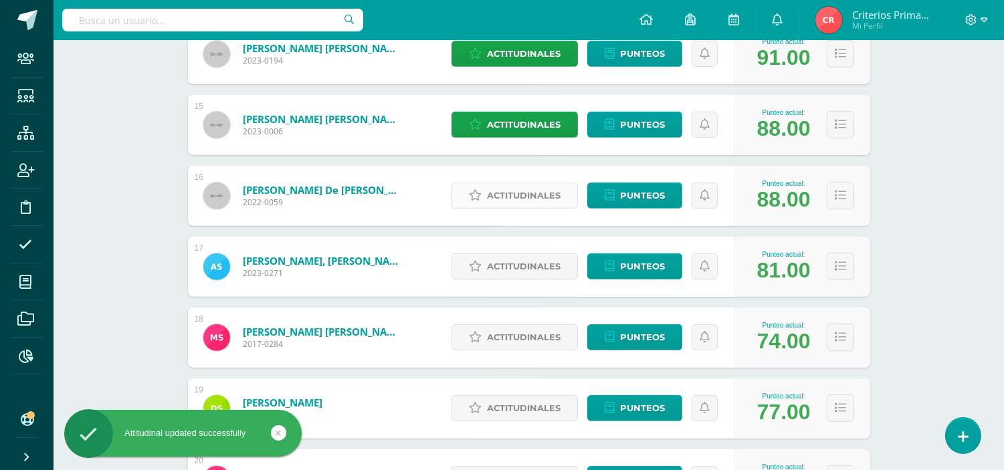
click at [536, 191] on span "Actitudinales" at bounding box center [524, 195] width 74 height 25
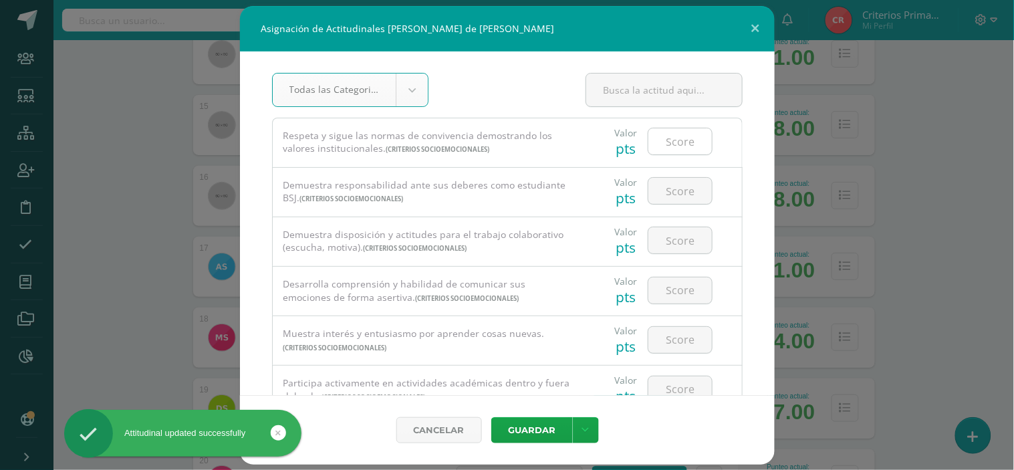
click at [674, 137] on input "number" at bounding box center [681, 141] width 64 height 26
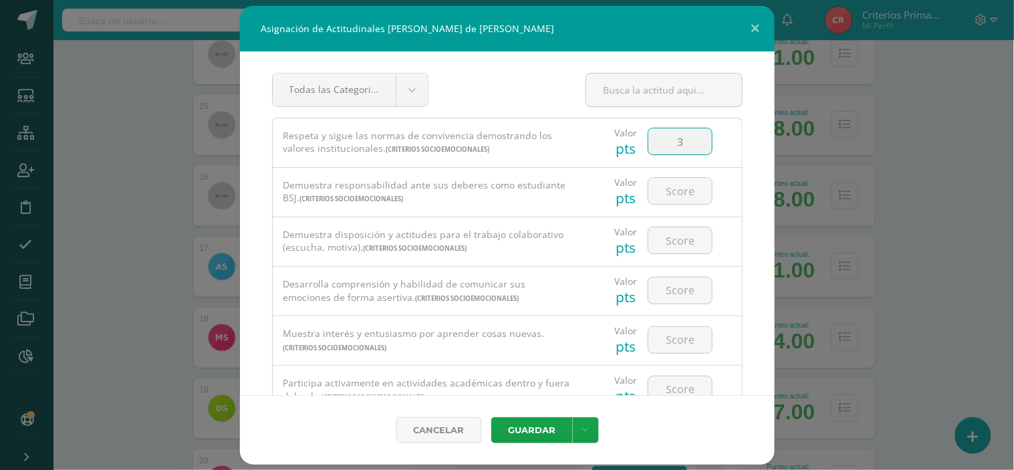
type input "3"
type input "4"
type input "3"
type input "4"
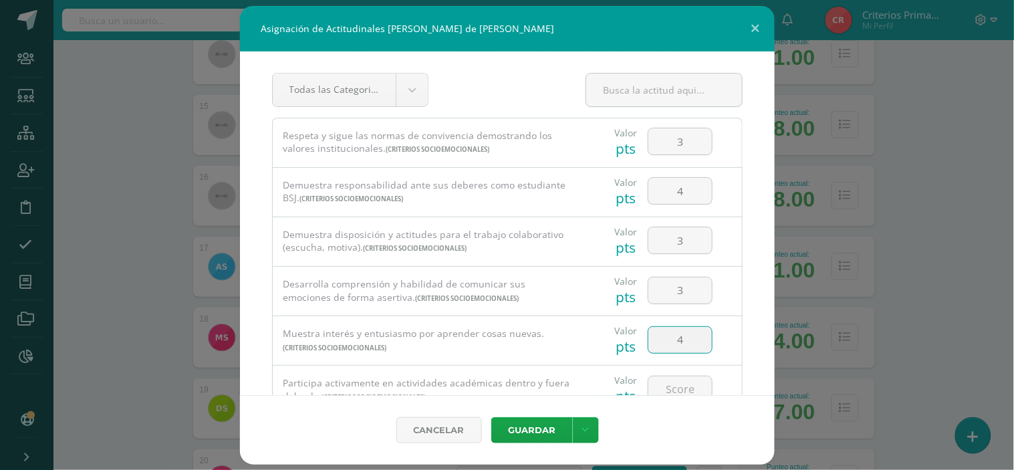
scroll to position [9, 0]
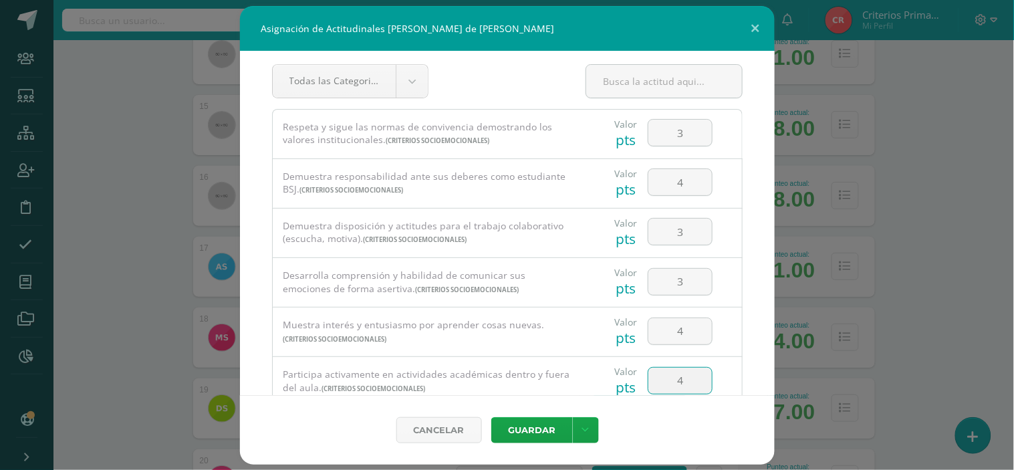
type input "4"
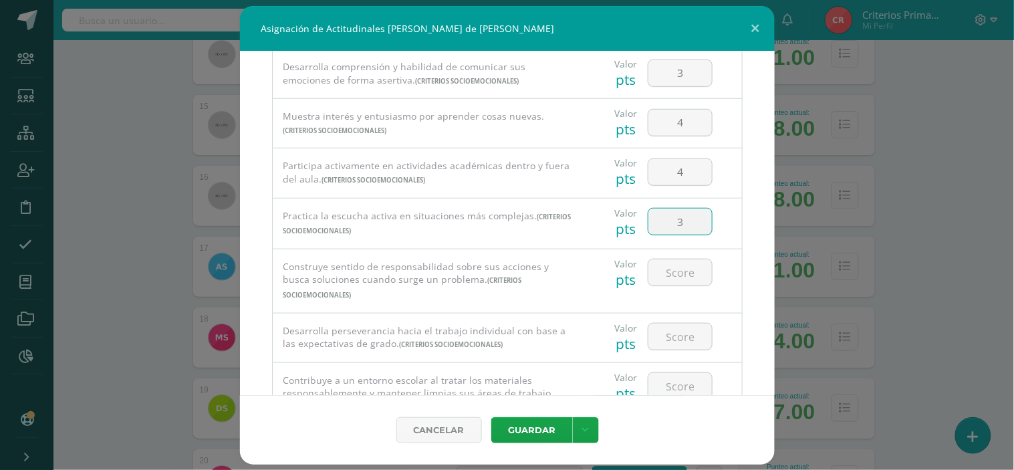
type input "3"
type input "4"
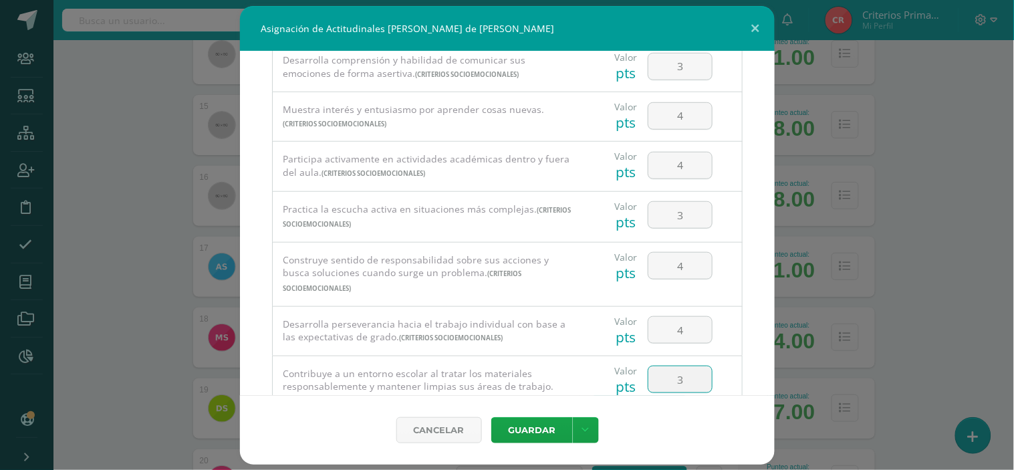
type input "3"
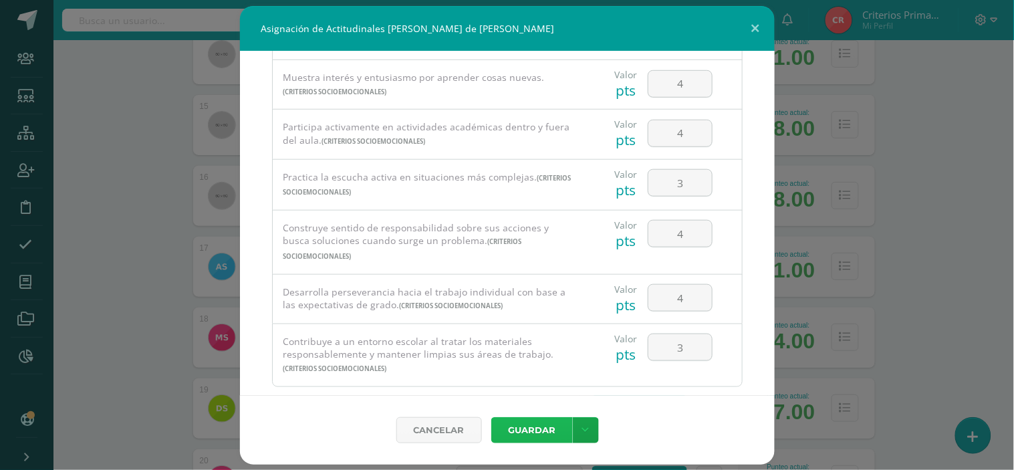
scroll to position [284, 0]
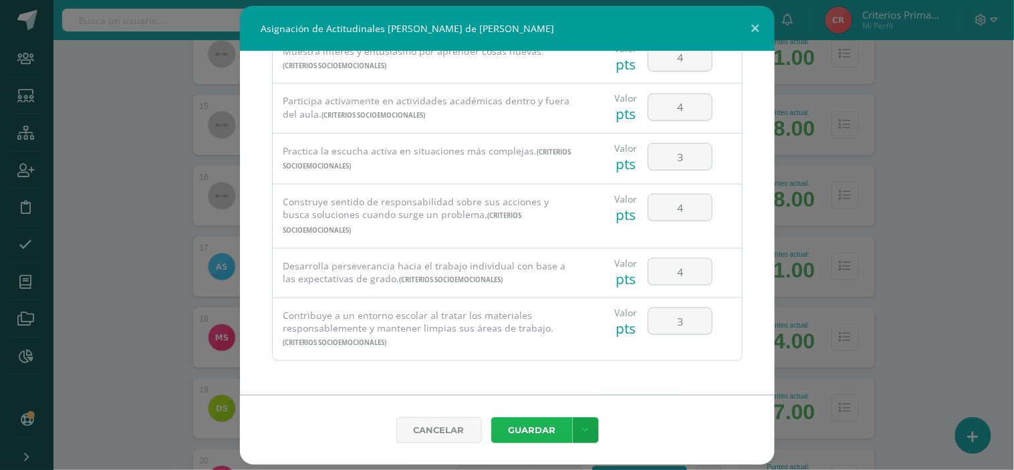
click at [548, 425] on button "Guardar" at bounding box center [532, 430] width 82 height 26
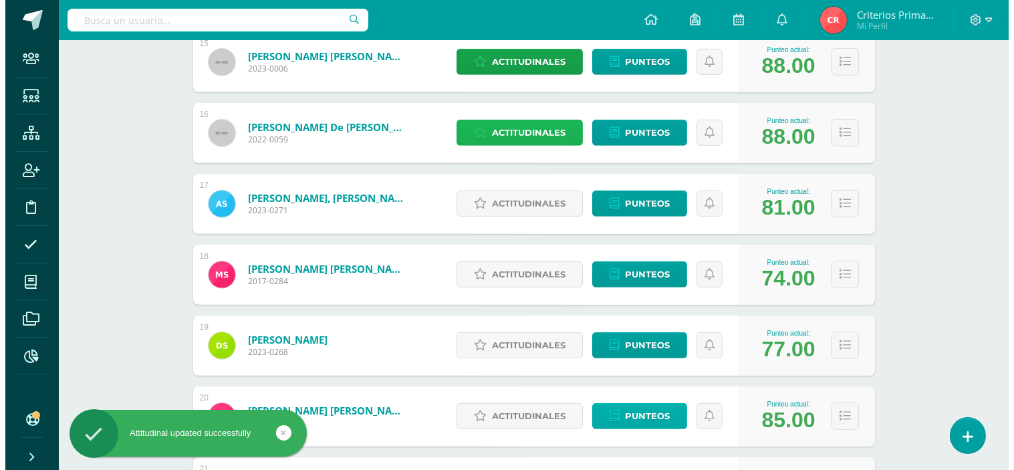
scroll to position [1337, 0]
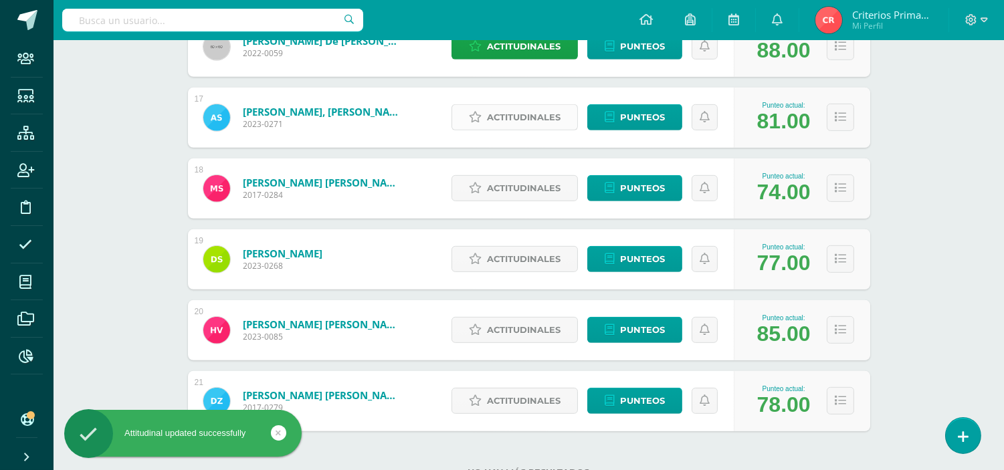
click at [546, 118] on span "Actitudinales" at bounding box center [524, 117] width 74 height 25
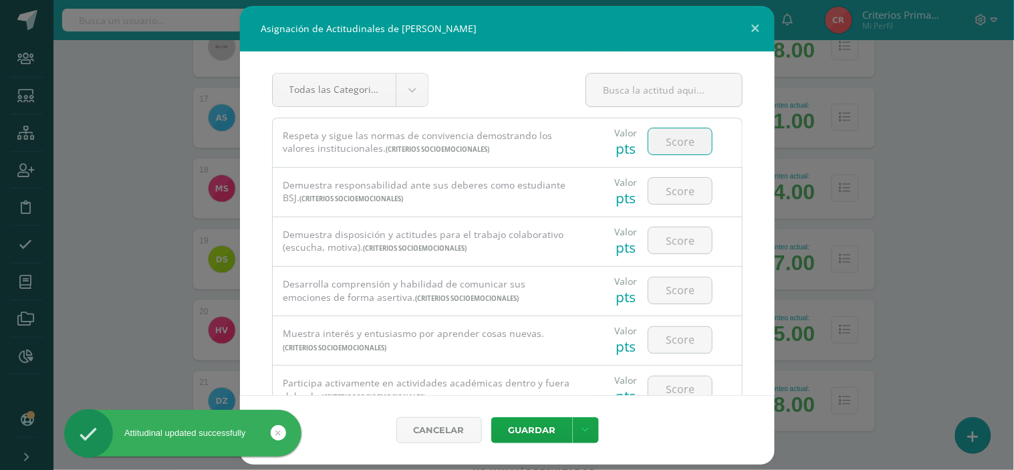
click at [699, 141] on input "number" at bounding box center [681, 141] width 64 height 26
type input "4"
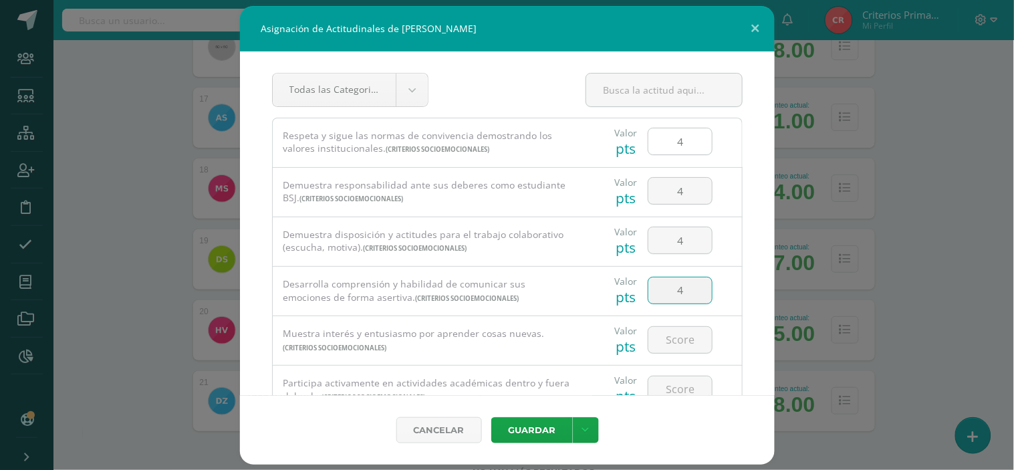
type input "4"
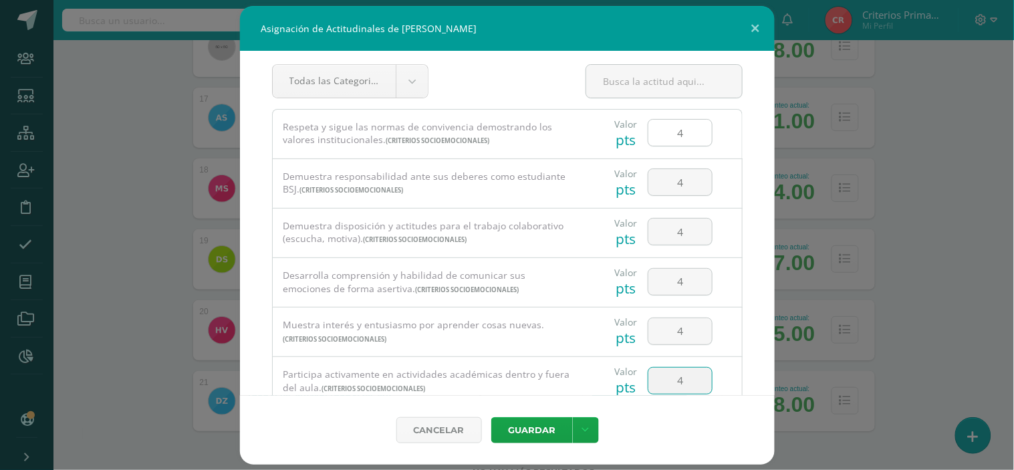
type input "4"
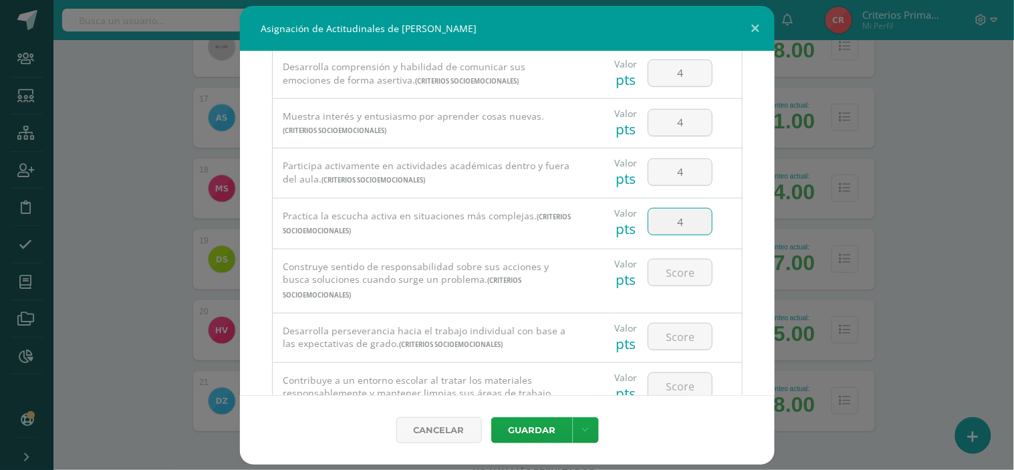
type input "4"
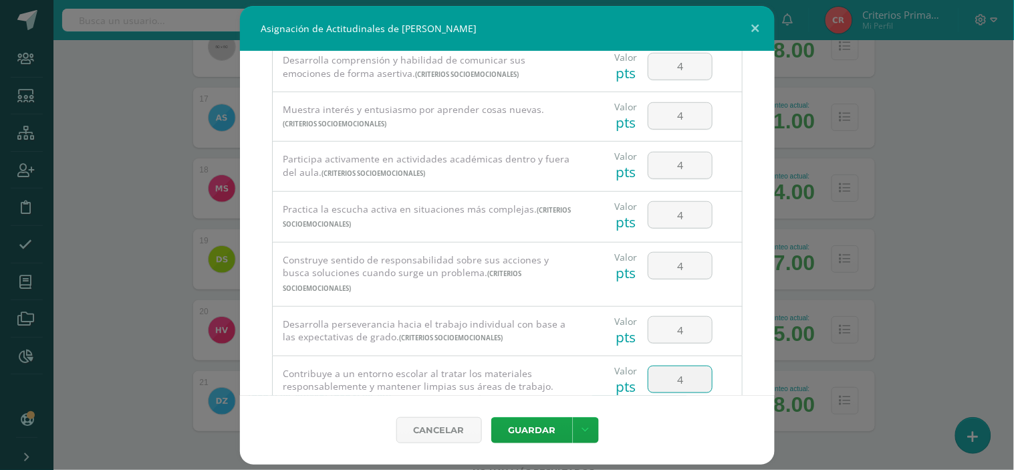
type input "4"
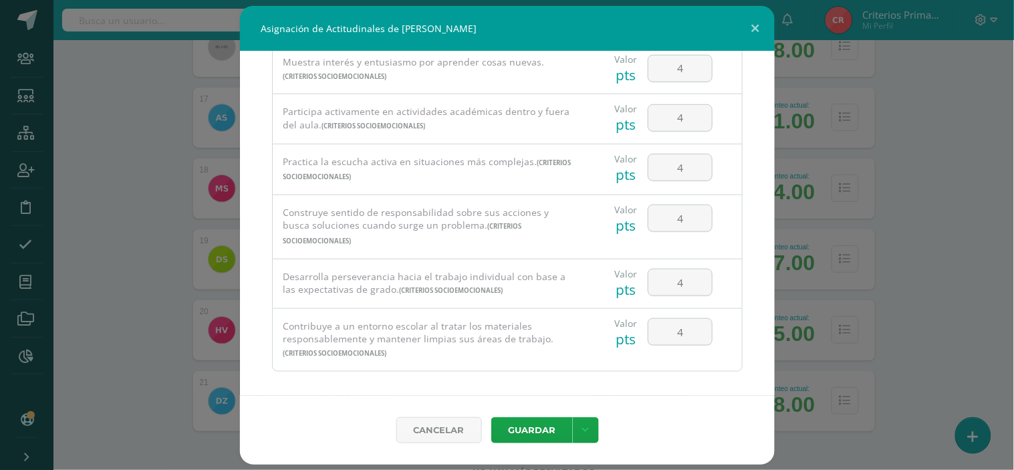
scroll to position [284, 0]
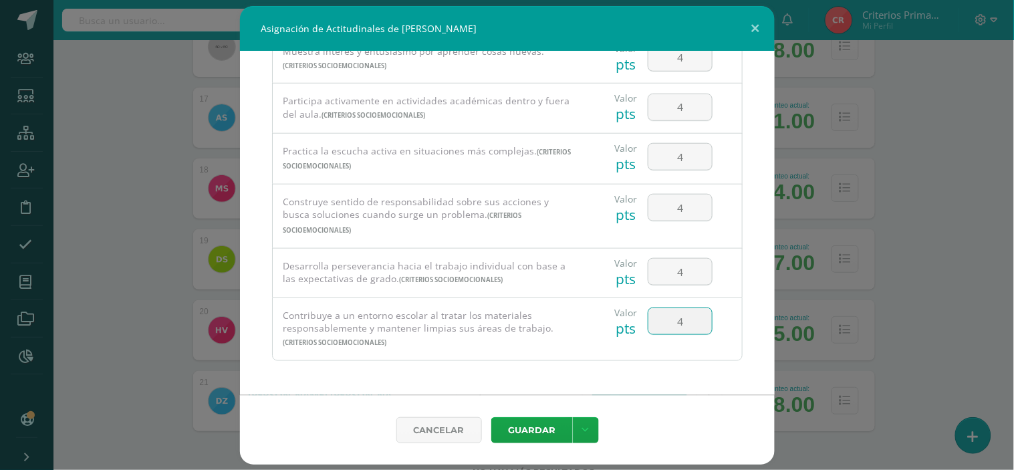
click at [675, 331] on input "4" at bounding box center [681, 321] width 64 height 26
type input "3"
click at [540, 431] on button "Guardar" at bounding box center [532, 430] width 82 height 26
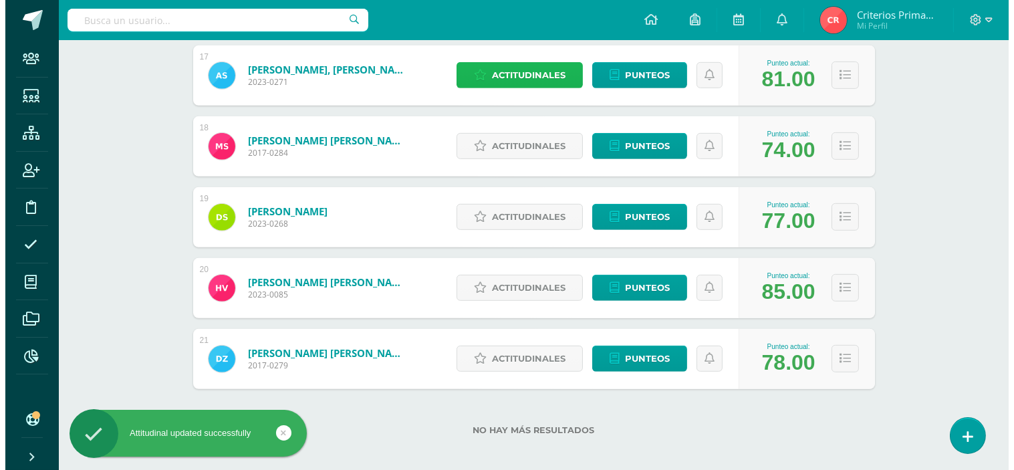
scroll to position [1386, 0]
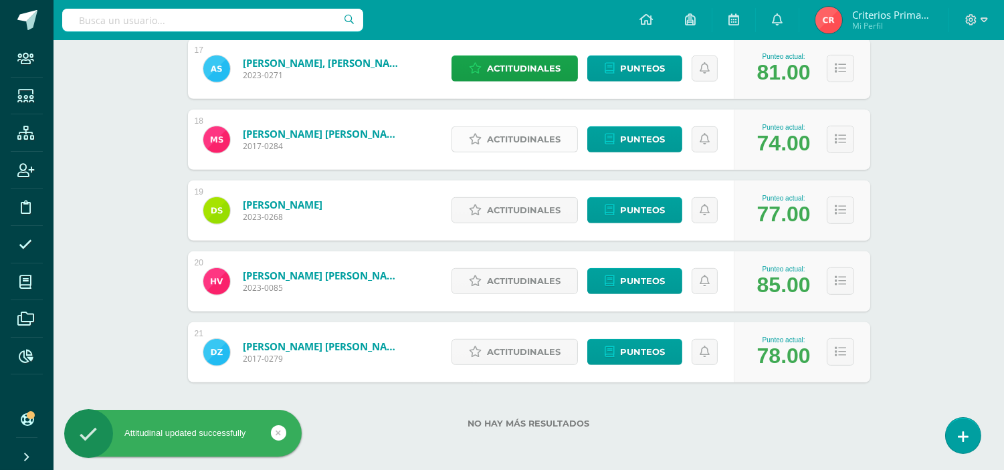
click at [525, 138] on span "Actitudinales" at bounding box center [524, 139] width 74 height 25
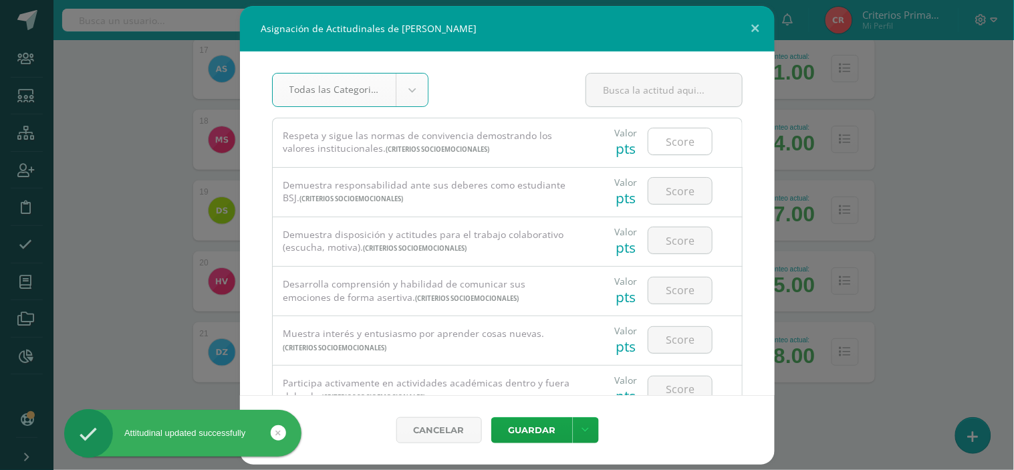
click at [672, 132] on input "number" at bounding box center [681, 141] width 64 height 26
type input "3"
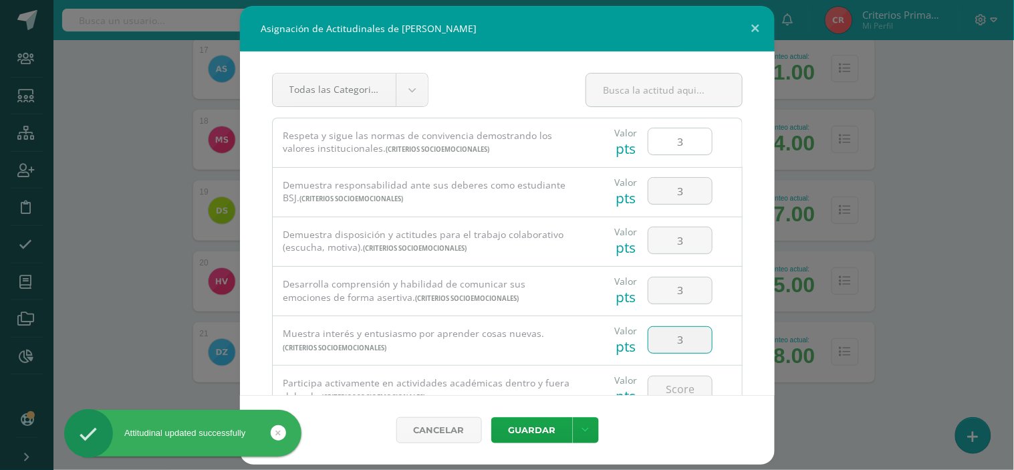
type input "3"
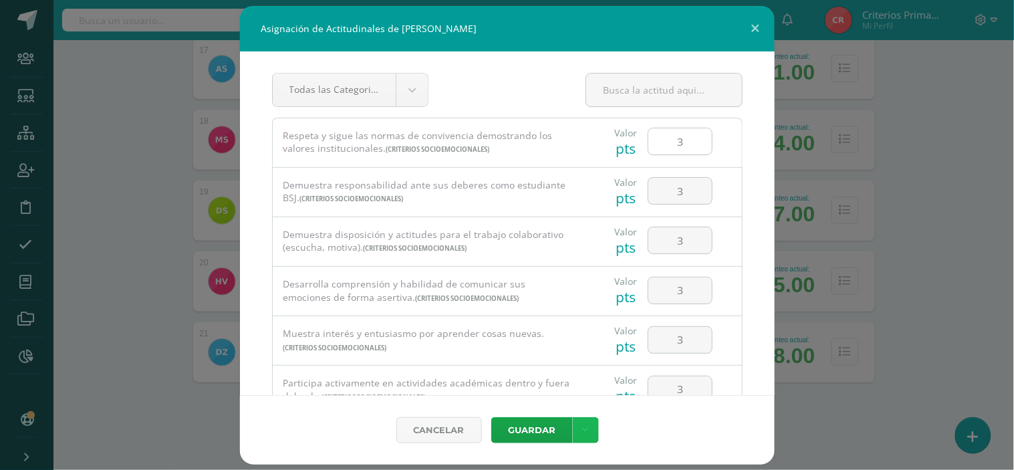
scroll to position [284, 0]
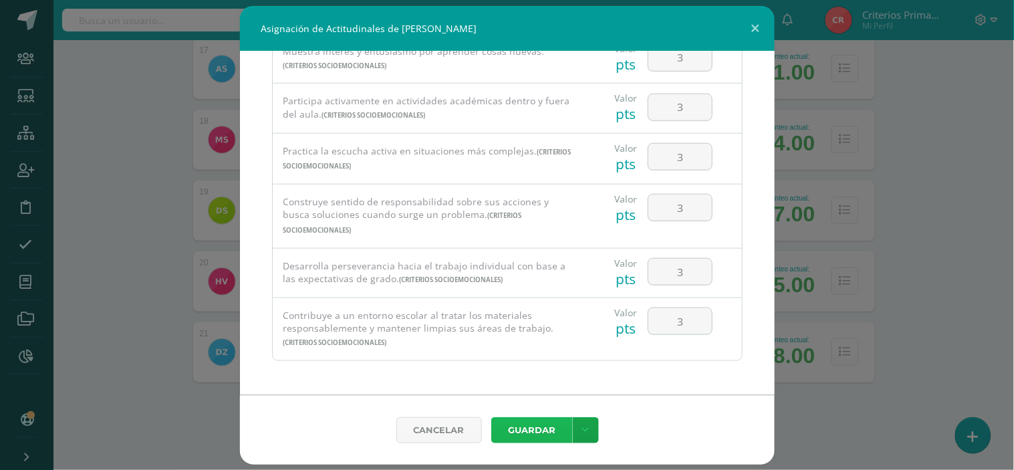
click at [525, 428] on button "Guardar" at bounding box center [532, 430] width 82 height 26
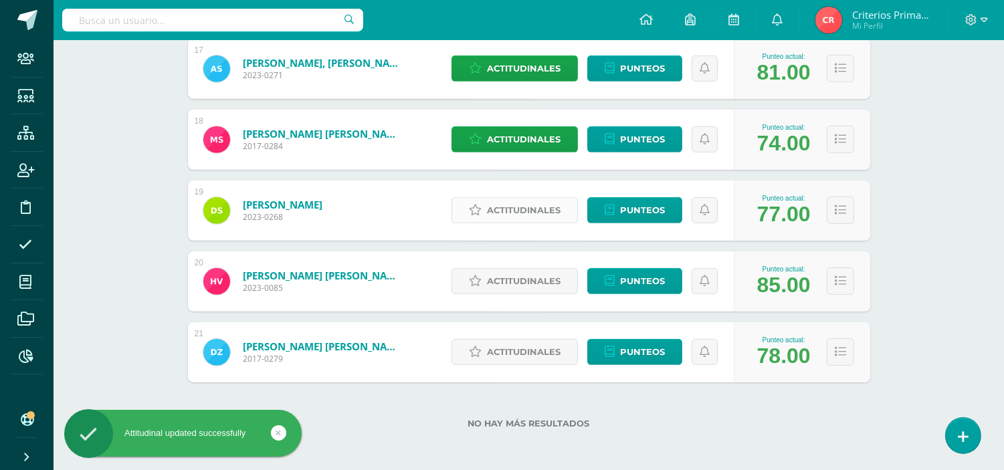
click at [512, 205] on span "Actitudinales" at bounding box center [524, 210] width 74 height 25
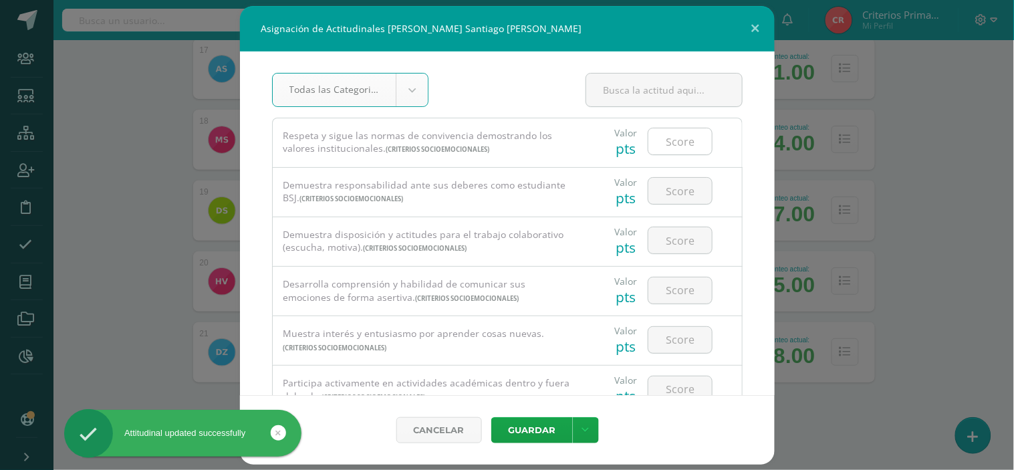
click at [670, 140] on input "number" at bounding box center [681, 141] width 64 height 26
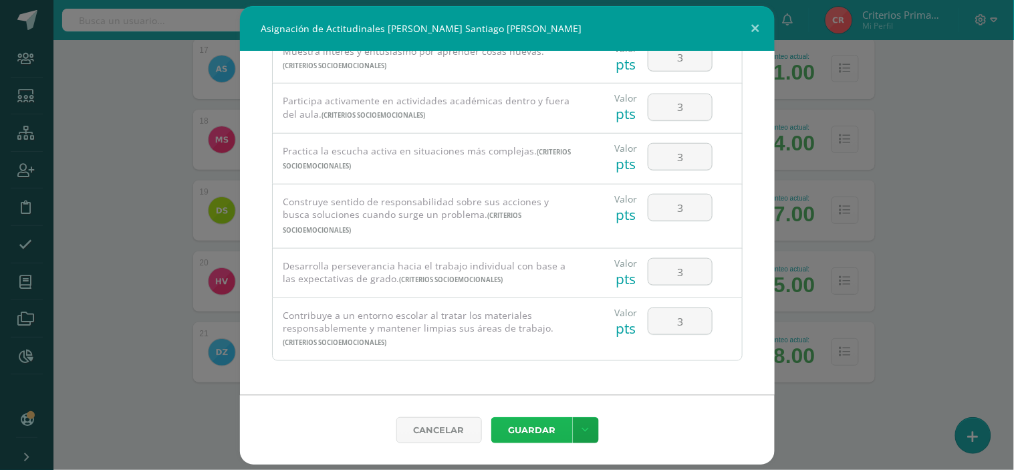
drag, startPoint x: 518, startPoint y: 428, endPoint x: 506, endPoint y: 425, distance: 13.1
click at [518, 428] on button "Guardar" at bounding box center [532, 430] width 82 height 26
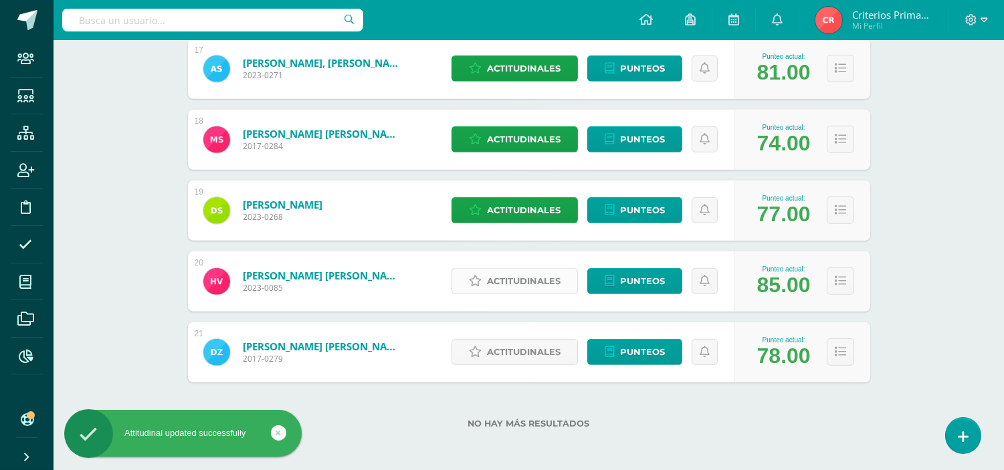
click at [506, 281] on span "Actitudinales" at bounding box center [524, 281] width 74 height 25
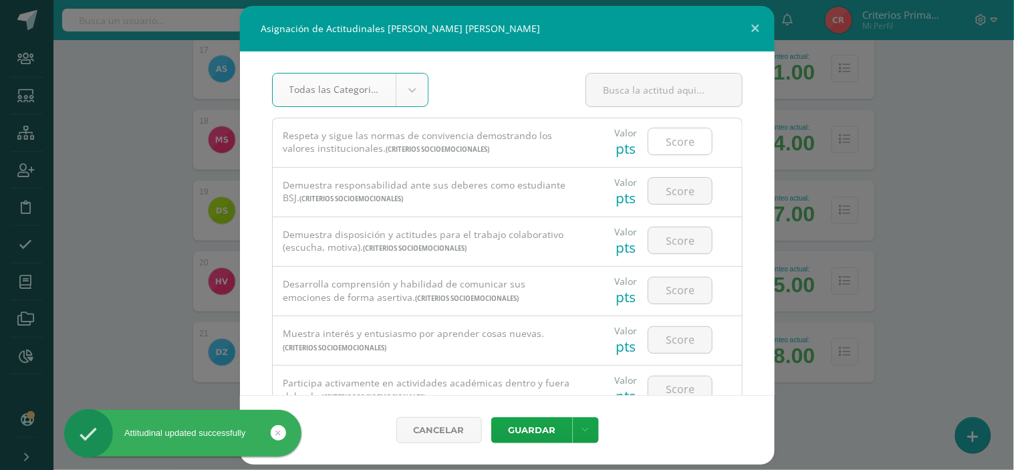
click at [671, 137] on input "number" at bounding box center [681, 141] width 64 height 26
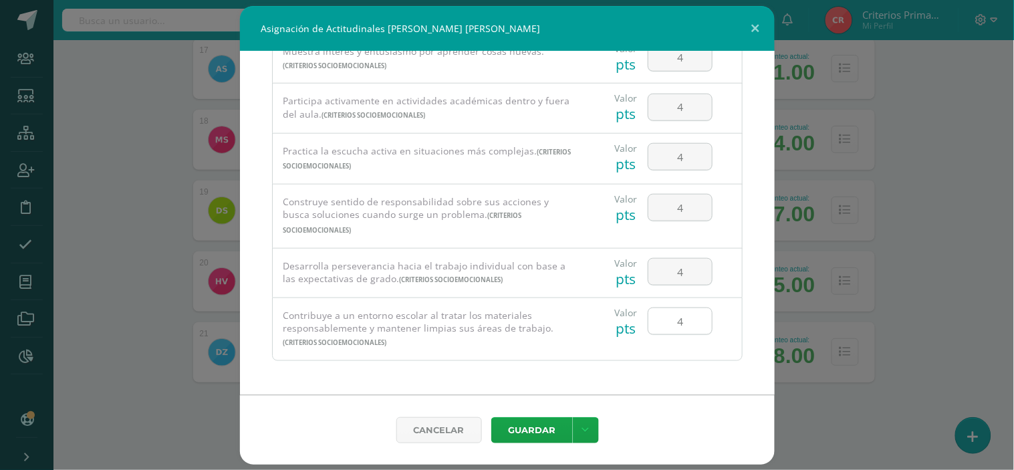
click at [677, 318] on input "4" at bounding box center [681, 321] width 64 height 26
click at [542, 427] on button "Guardar" at bounding box center [532, 430] width 82 height 26
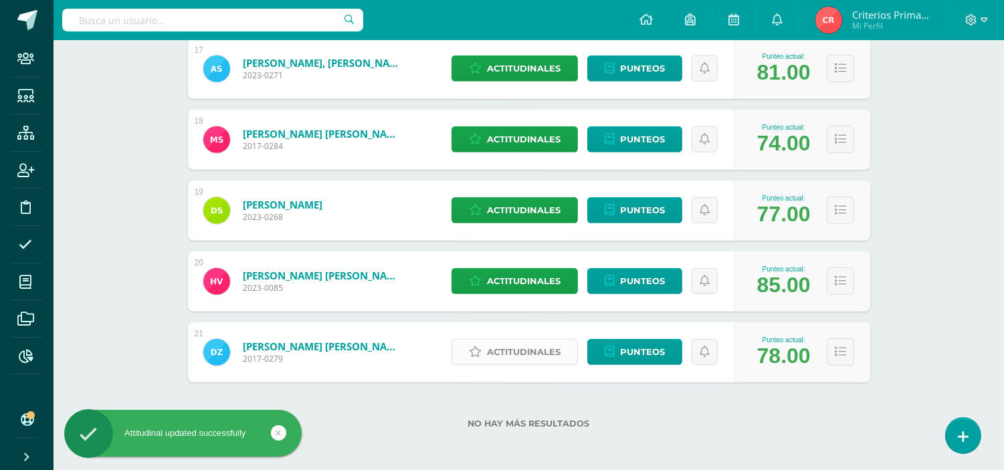
click at [535, 352] on span "Actitudinales" at bounding box center [524, 352] width 74 height 25
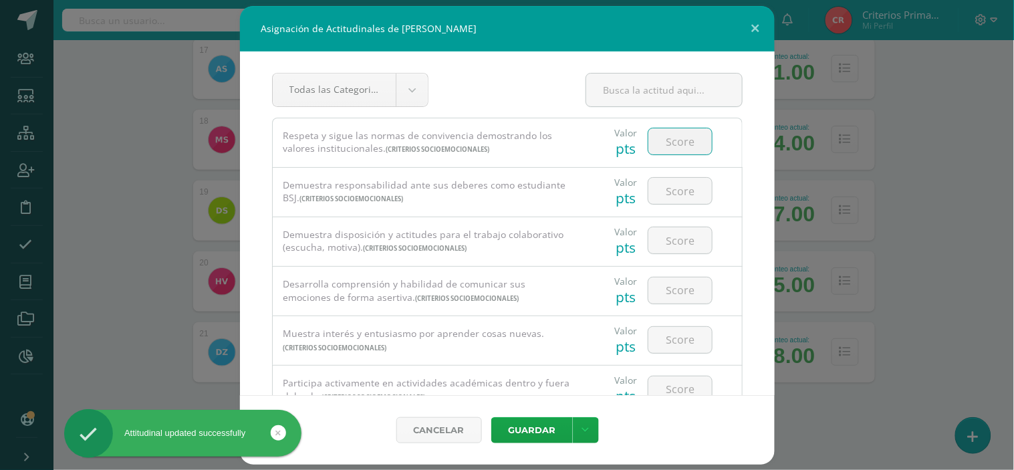
click at [666, 136] on input "number" at bounding box center [681, 141] width 64 height 26
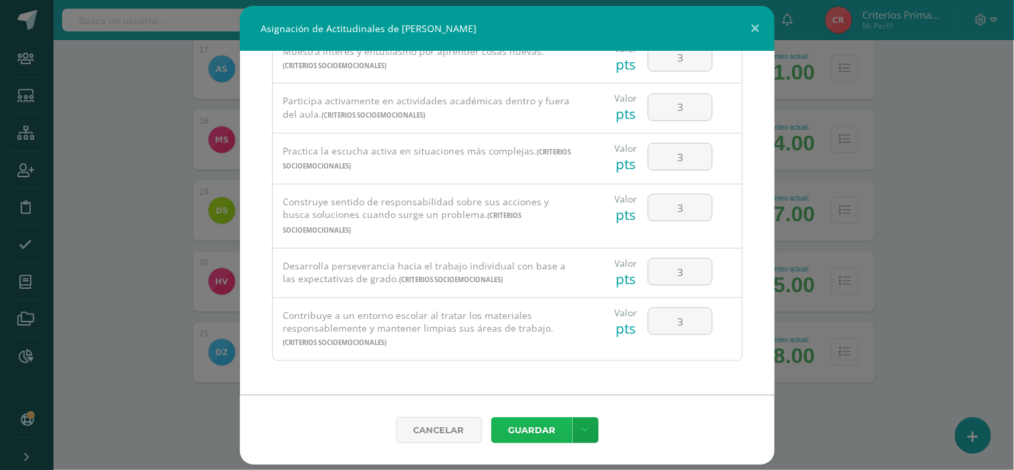
click at [543, 419] on button "Guardar" at bounding box center [532, 430] width 82 height 26
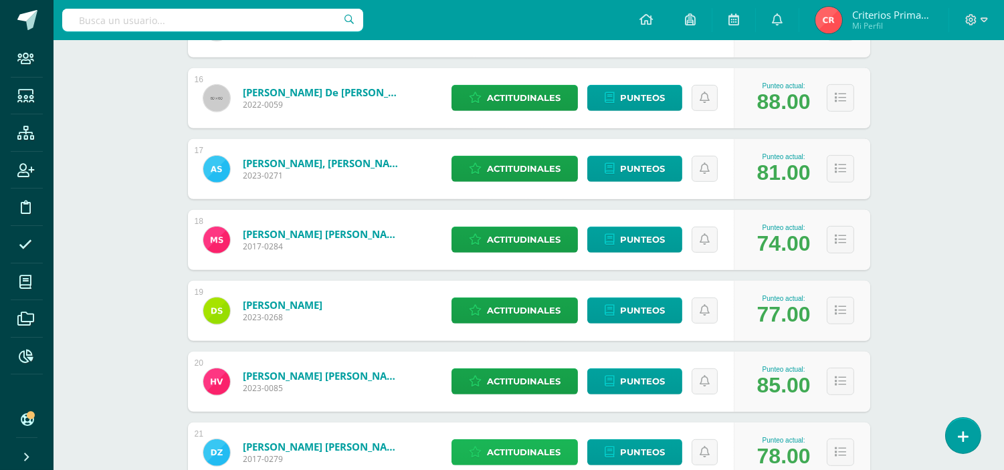
scroll to position [1386, 0]
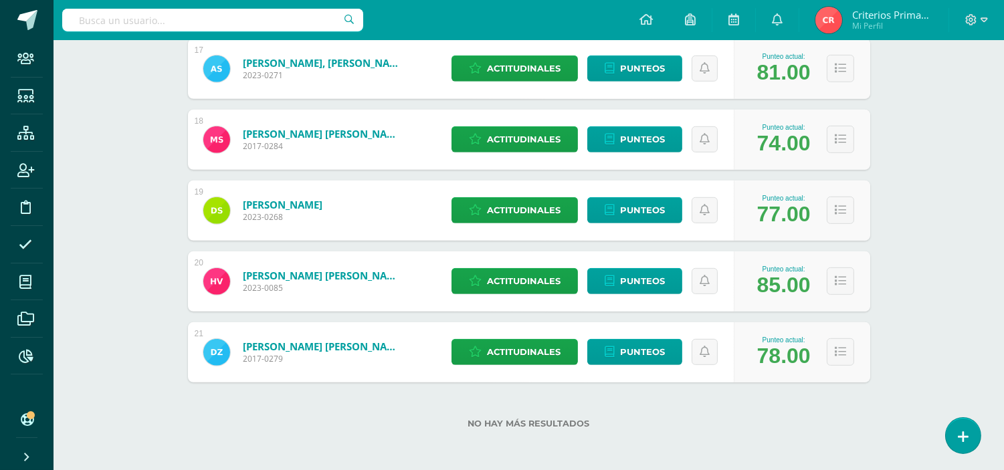
click at [964, 17] on div at bounding box center [976, 20] width 55 height 40
click at [972, 19] on icon at bounding box center [971, 19] width 11 height 11
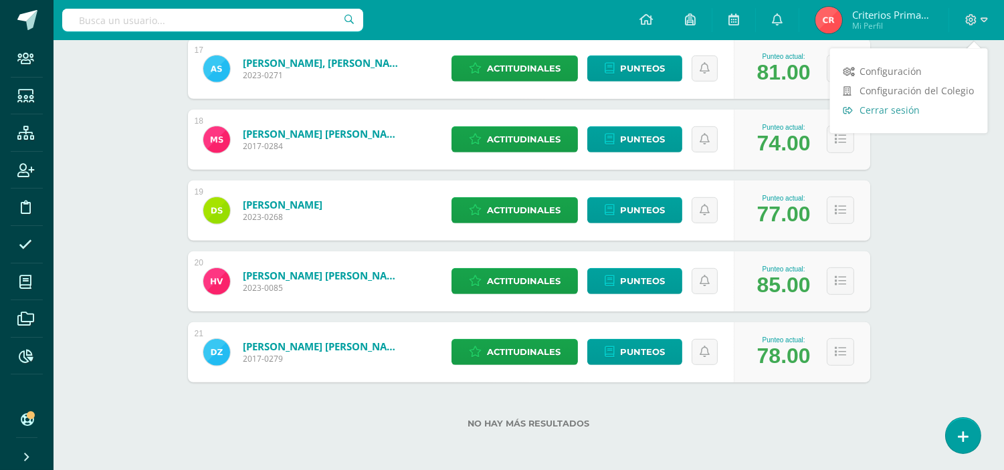
click at [915, 110] on span "Cerrar sesión" at bounding box center [890, 110] width 60 height 13
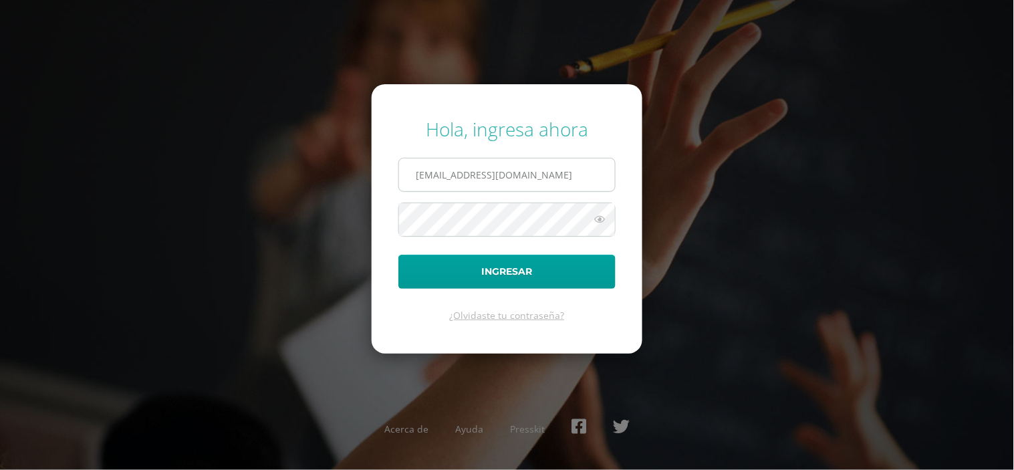
click at [588, 176] on input "criteriosprimaria@bilinguesanjuan.edu.gt" at bounding box center [507, 174] width 216 height 33
type input "andreac@bilinguesanjuan.edu.gt"
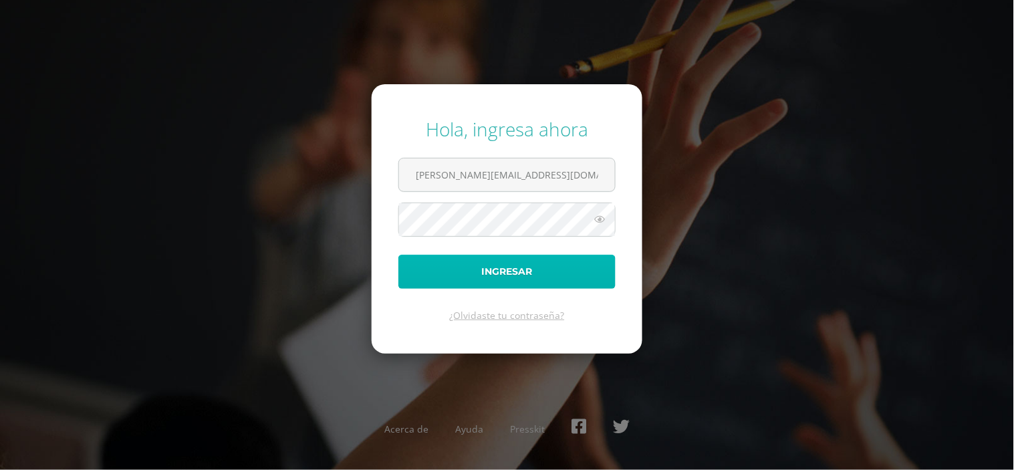
click at [562, 272] on button "Ingresar" at bounding box center [507, 272] width 217 height 34
